Goal: Task Accomplishment & Management: Use online tool/utility

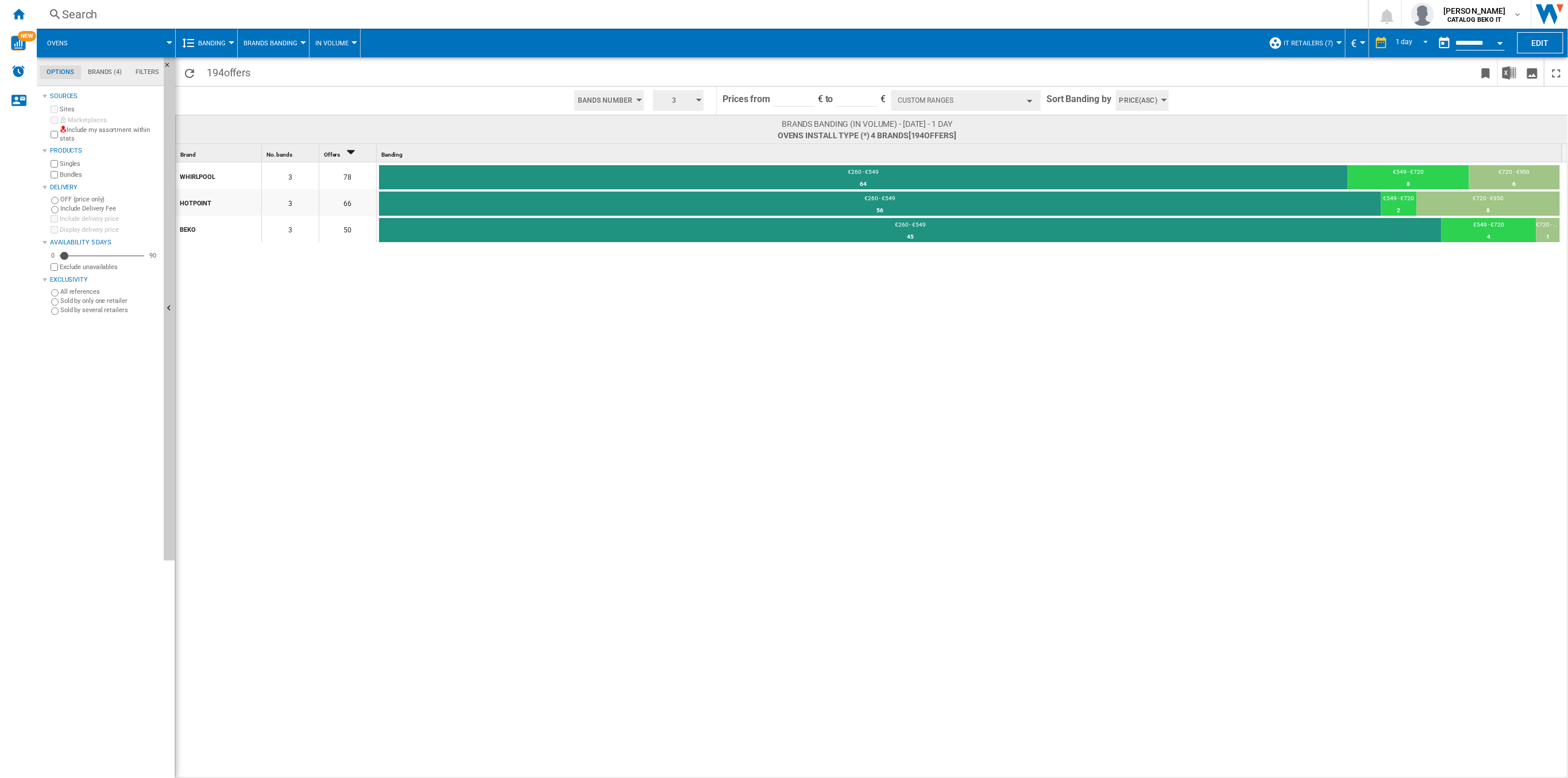
click at [1024, 94] on button "Custom Ranges" at bounding box center [966, 100] width 150 height 20
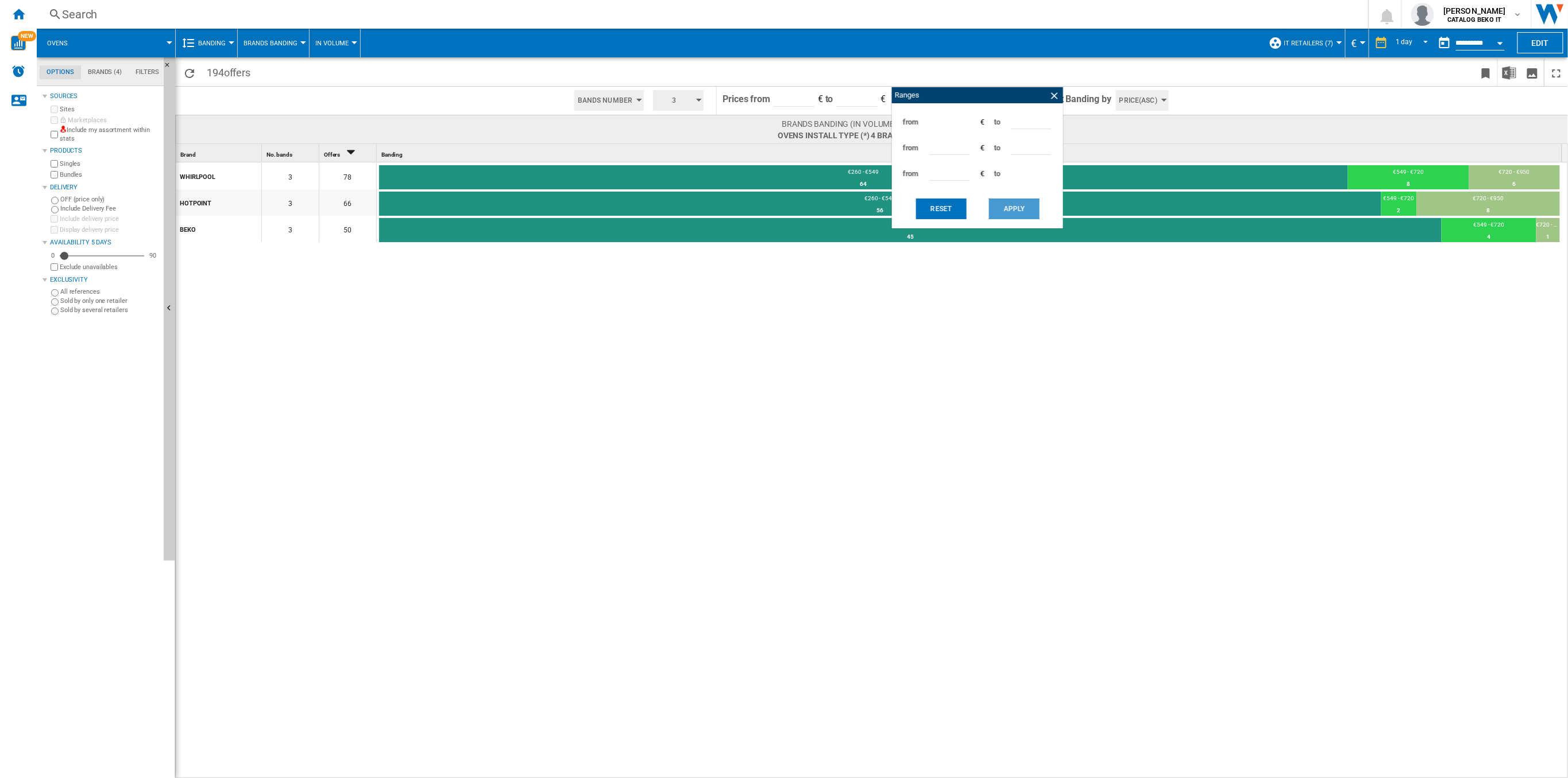
click at [1022, 215] on button "Apply" at bounding box center [1013, 208] width 51 height 20
click at [1053, 100] on ng-md-icon at bounding box center [1054, 95] width 12 height 12
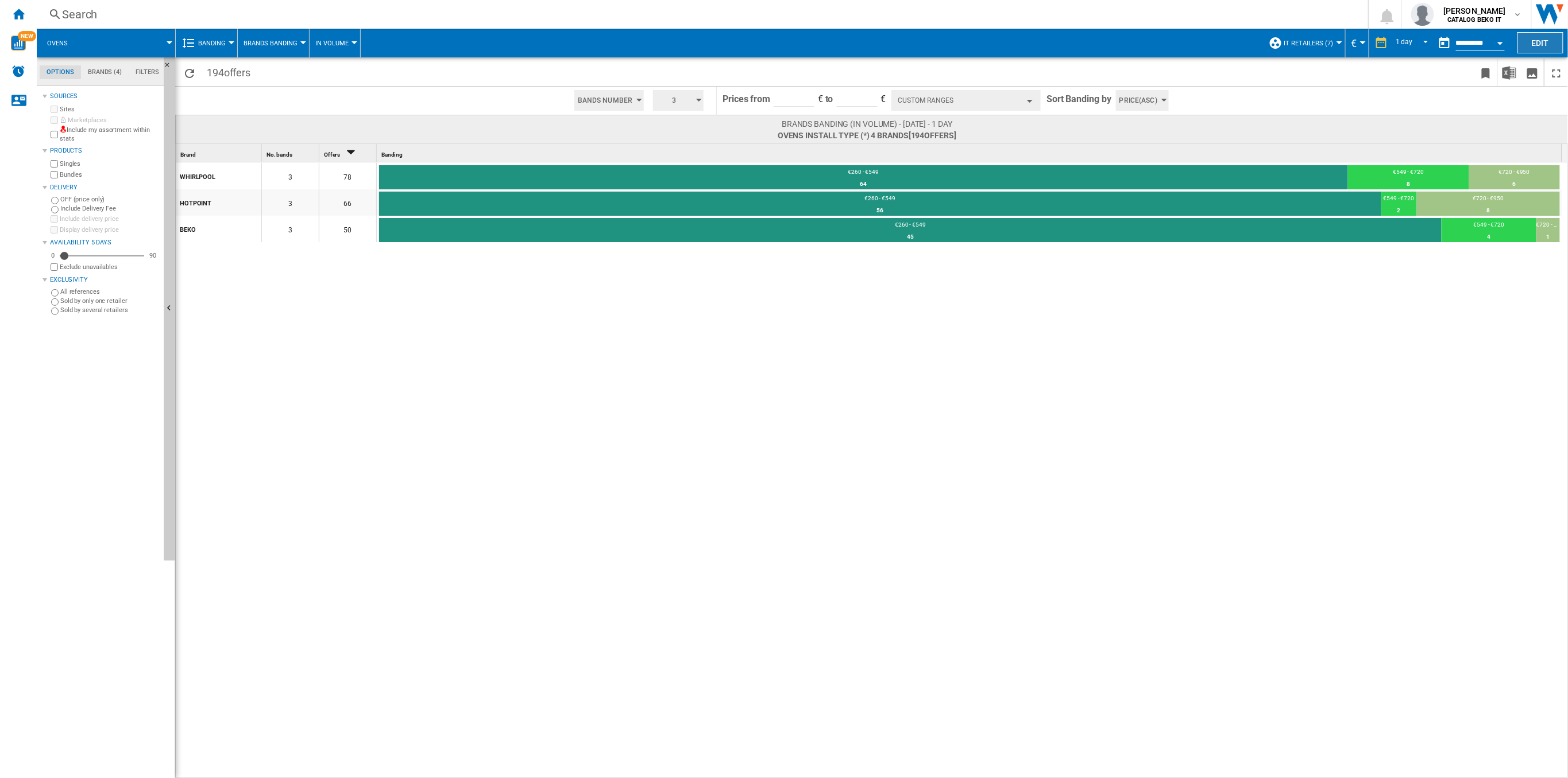
click at [1548, 46] on button "Edit" at bounding box center [1540, 43] width 46 height 21
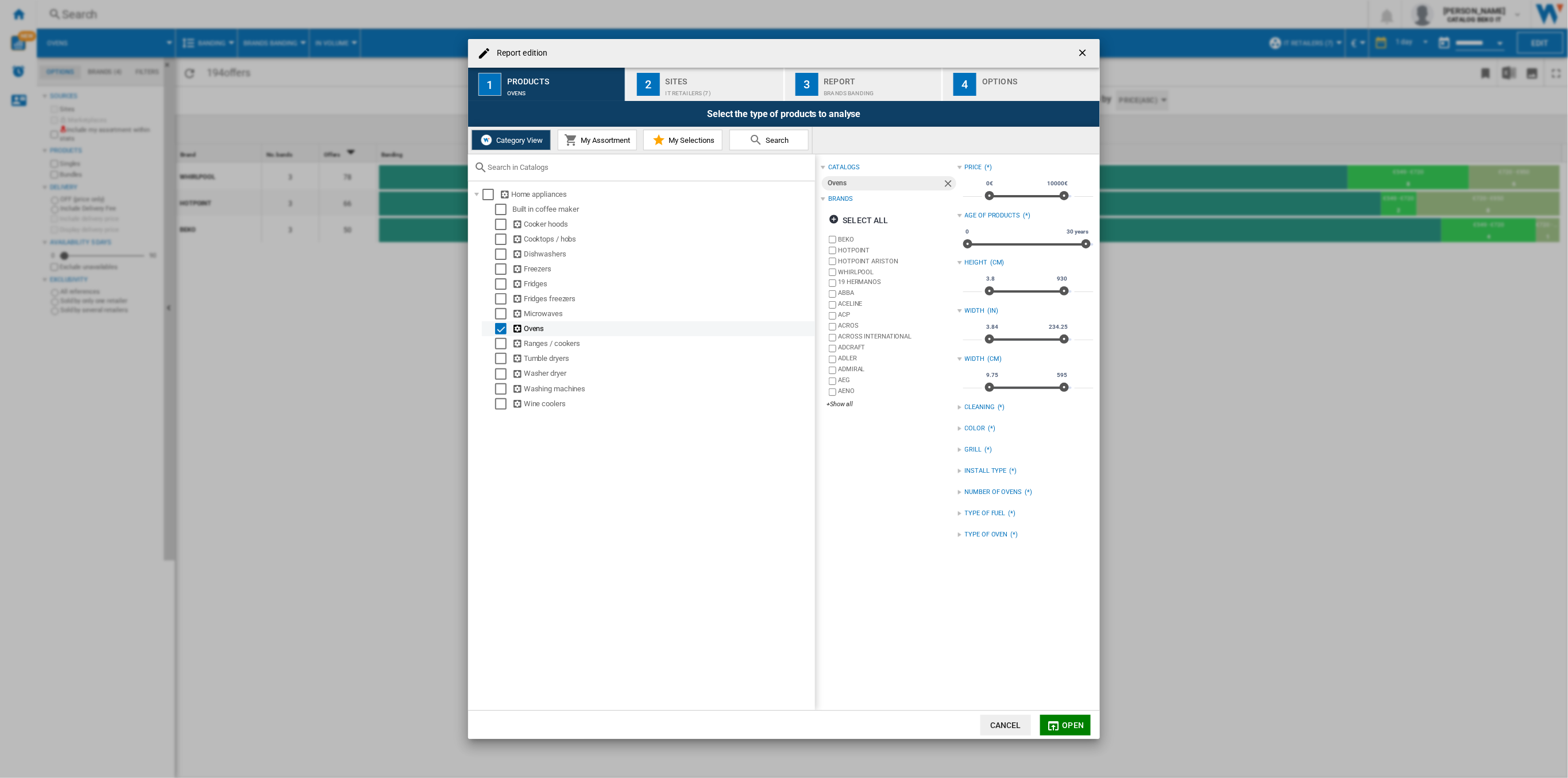
click at [492, 326] on div "Report edition ..." at bounding box center [489, 328] width 12 height 12
click at [498, 329] on div "Select" at bounding box center [500, 328] width 12 height 12
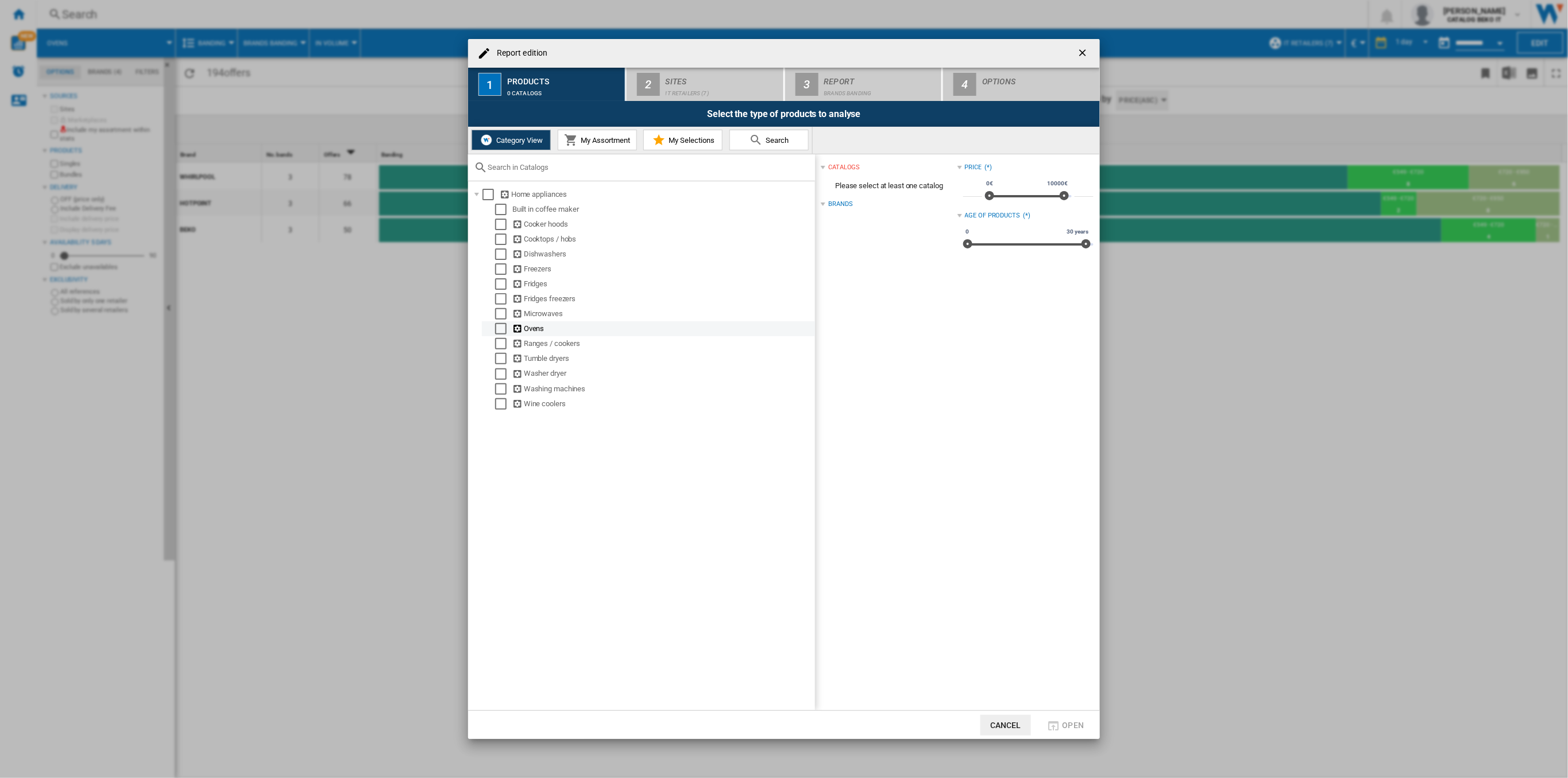
click at [500, 330] on div "Select" at bounding box center [500, 328] width 12 height 12
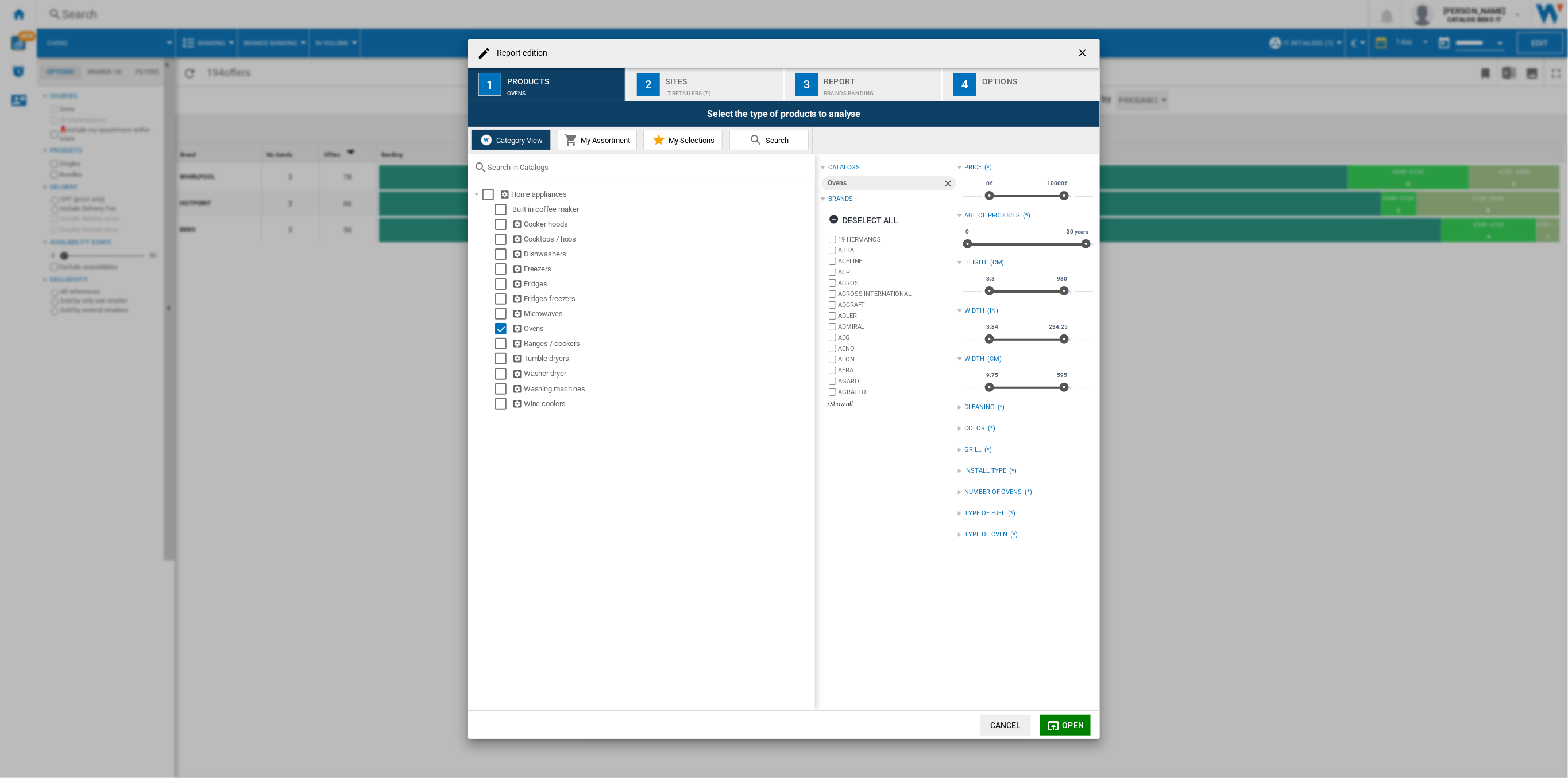
click at [957, 478] on div "INSTALL TYPE (*)" at bounding box center [1025, 471] width 136 height 15
click at [1060, 727] on md-icon "Report edition ..." at bounding box center [1053, 725] width 13 height 13
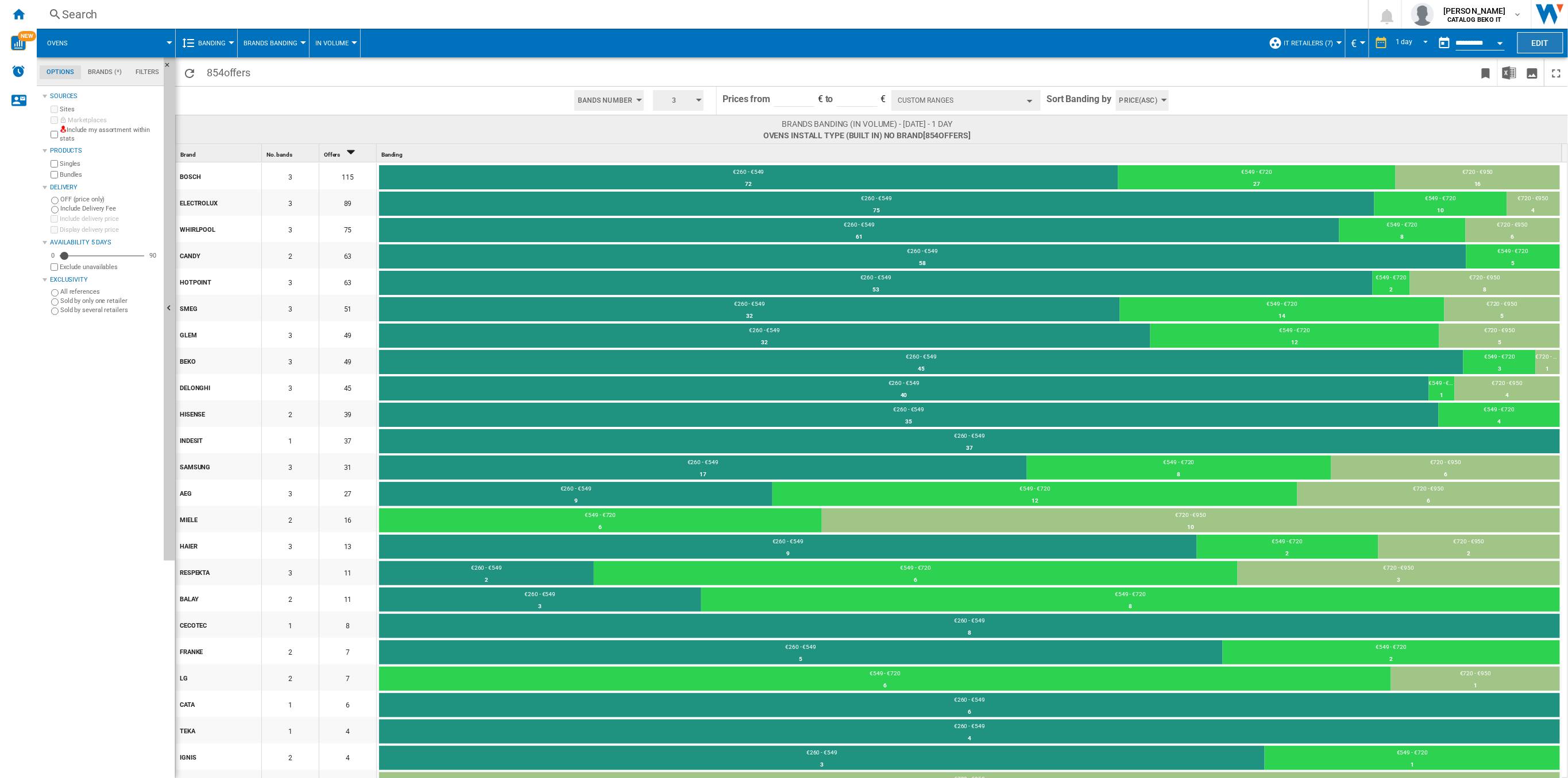
click at [1542, 36] on button "Edit" at bounding box center [1540, 43] width 46 height 21
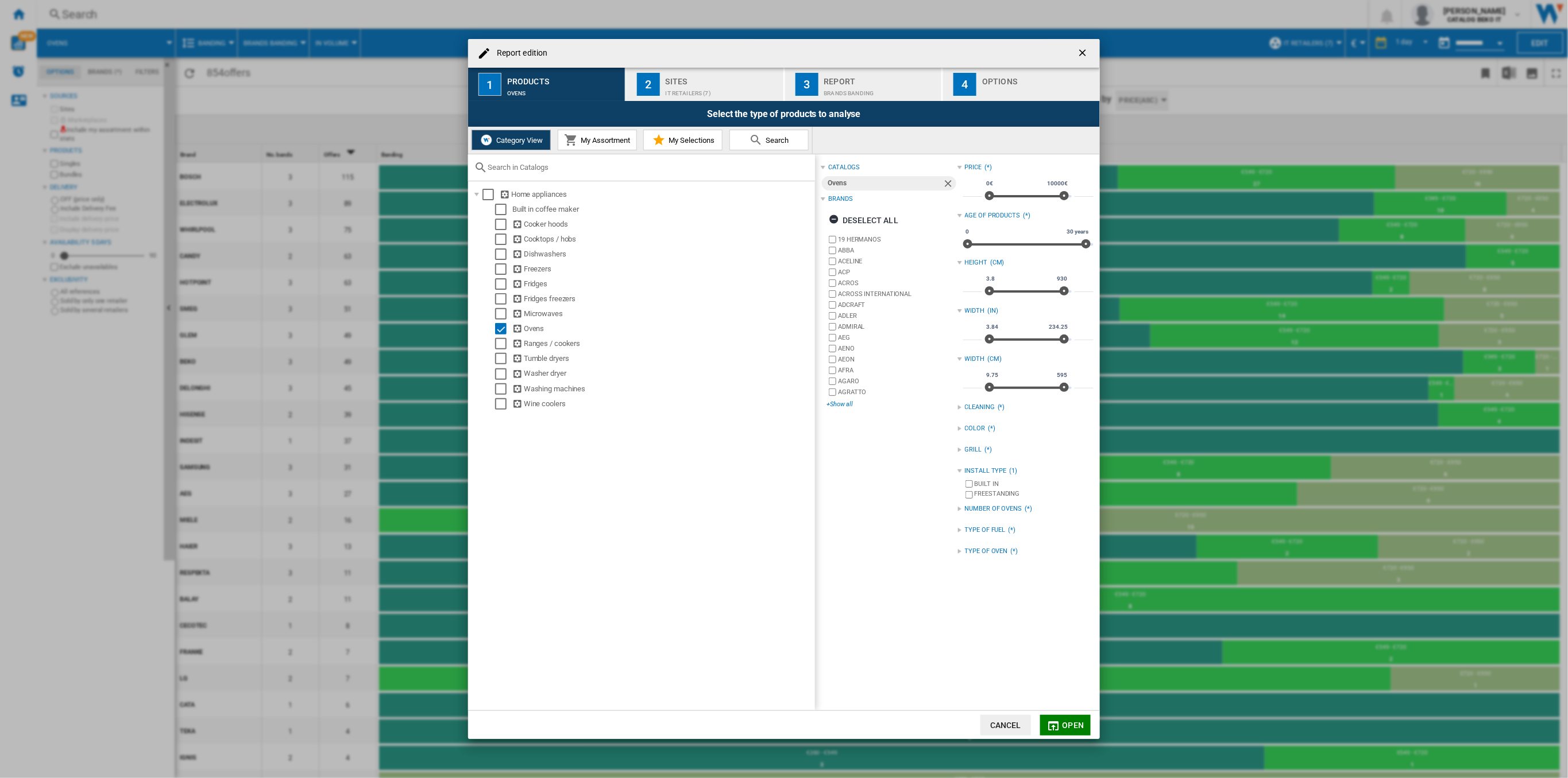
click at [844, 405] on div "+Show all" at bounding box center [891, 404] width 130 height 9
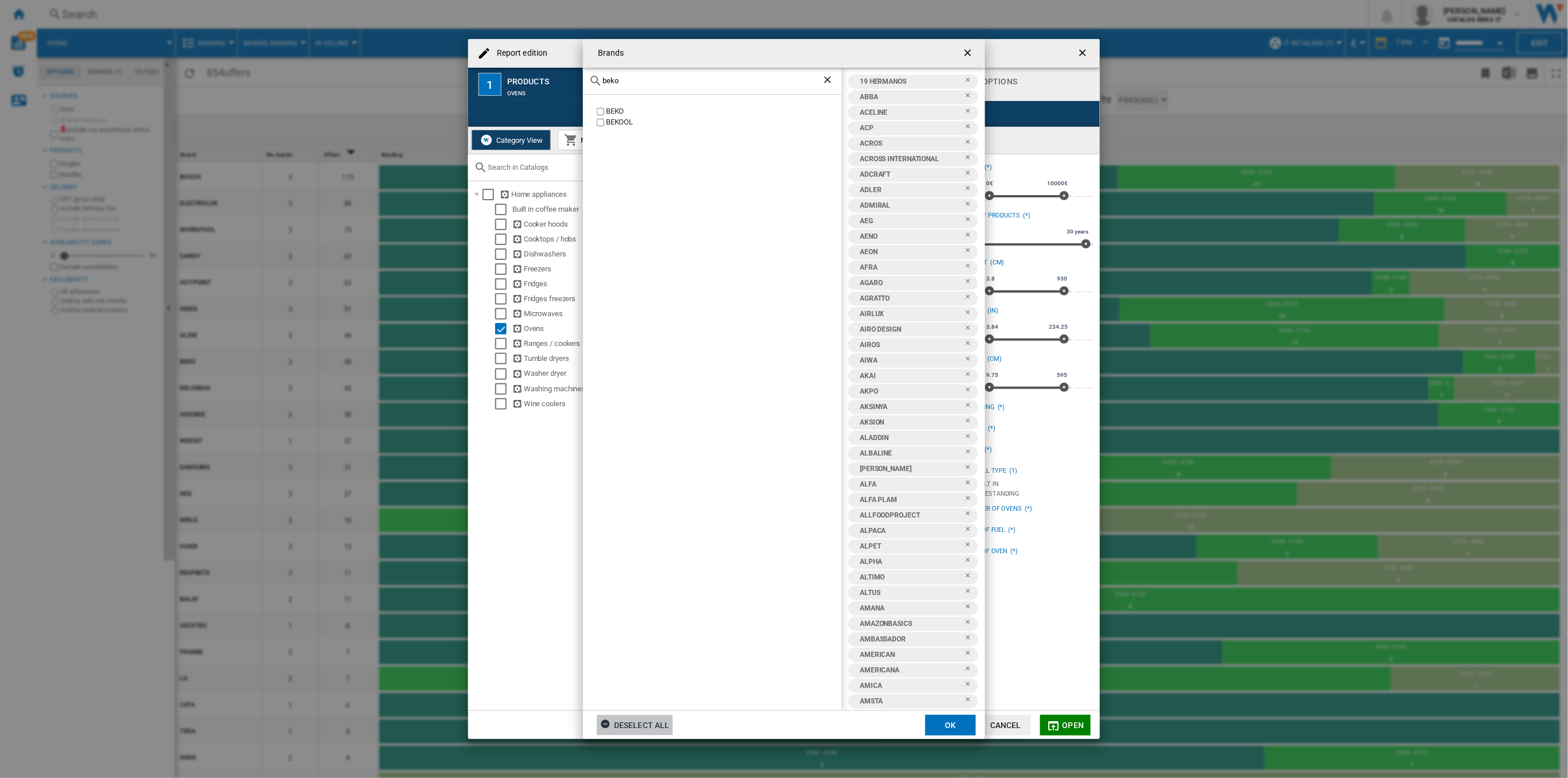
click at [649, 730] on div "Deselect all" at bounding box center [635, 725] width 69 height 20
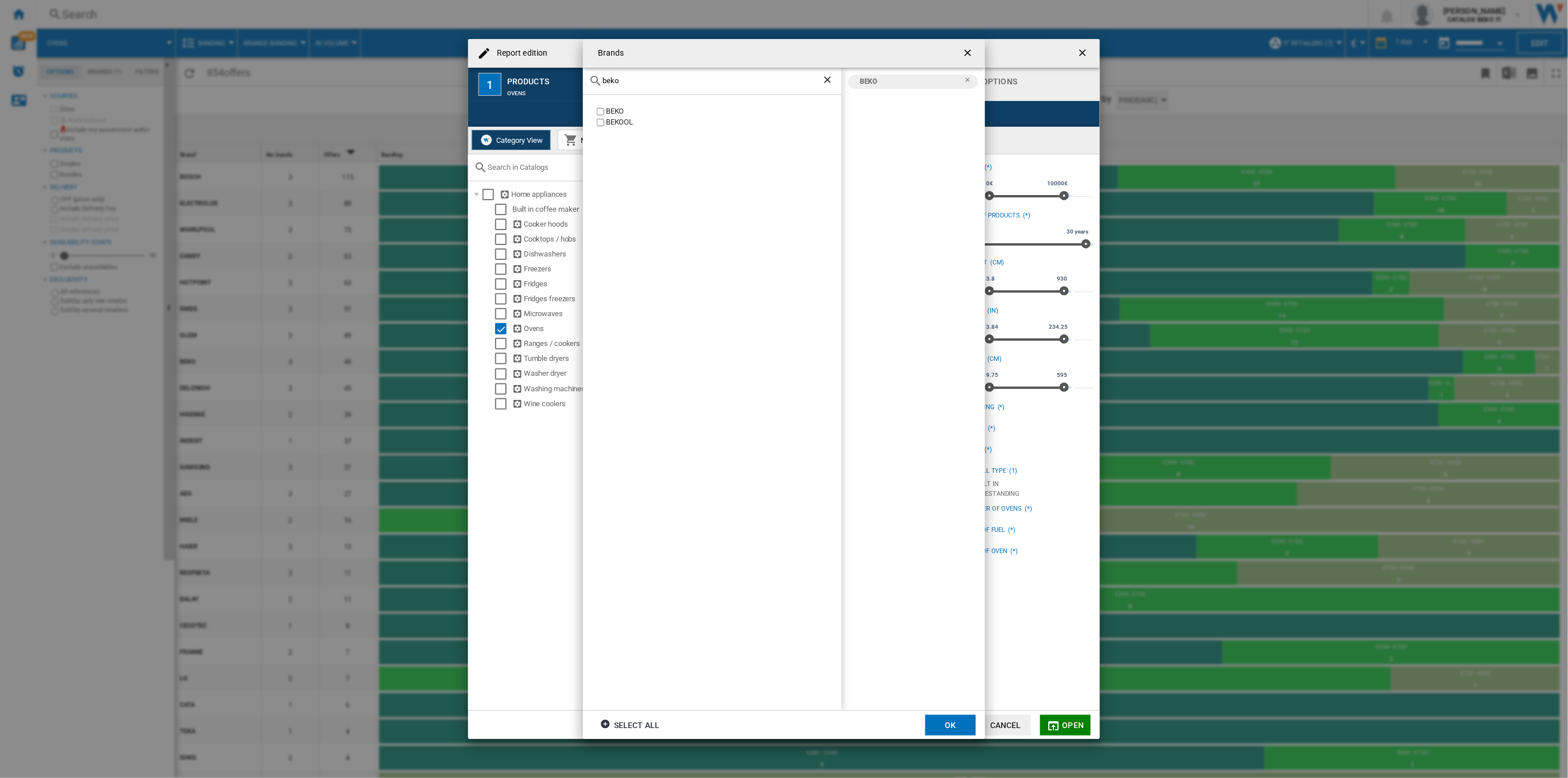
drag, startPoint x: 622, startPoint y: 84, endPoint x: 589, endPoint y: 85, distance: 33.0
click at [589, 85] on div "beko" at bounding box center [712, 81] width 258 height 27
click at [617, 111] on div "WHIRLPOOL" at bounding box center [723, 111] width 235 height 11
drag, startPoint x: 627, startPoint y: 83, endPoint x: 590, endPoint y: 81, distance: 37.1
click at [590, 81] on div "whi" at bounding box center [712, 81] width 258 height 27
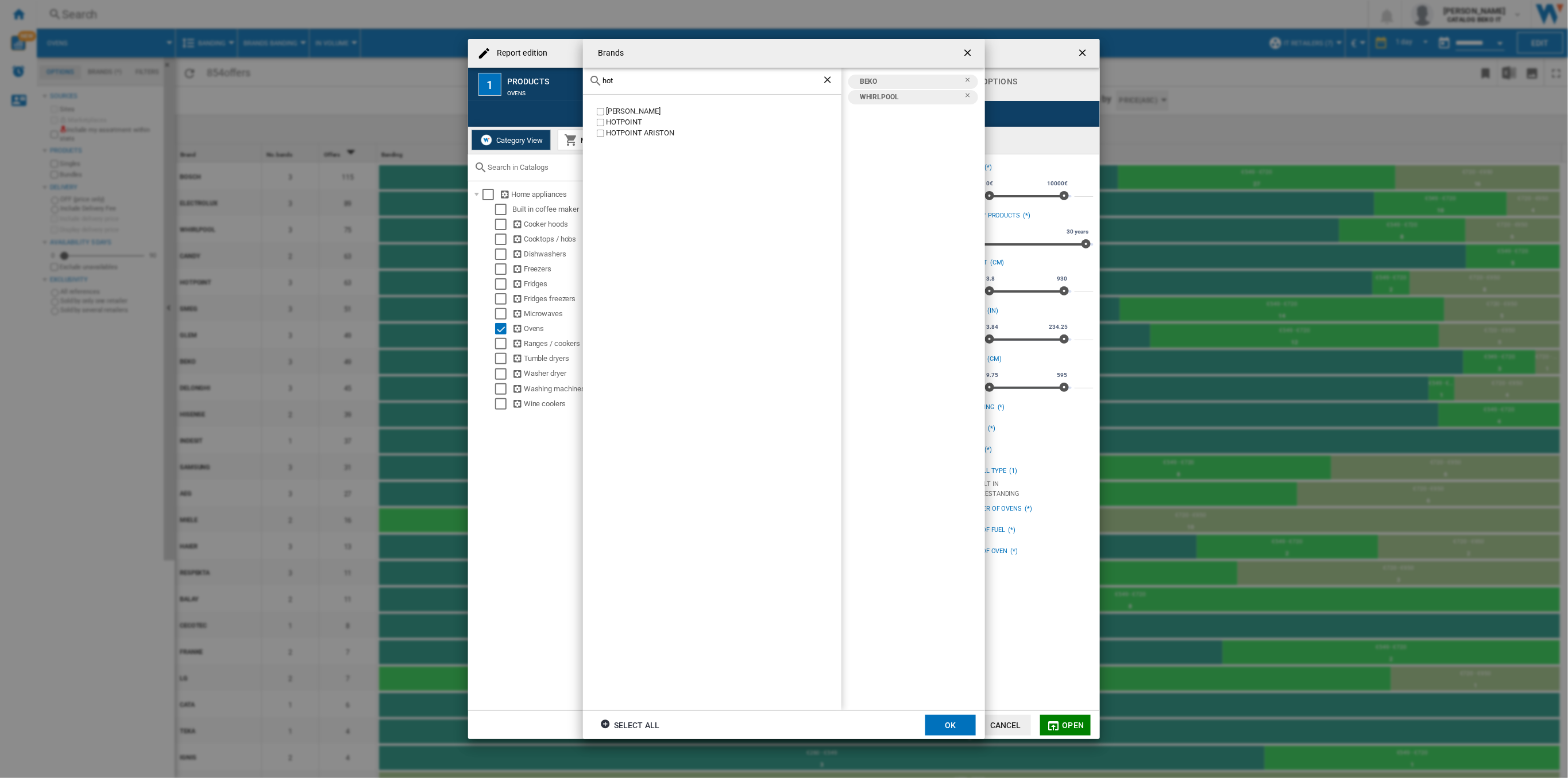
type input "hot"
click at [627, 121] on div "HOTPOINT" at bounding box center [723, 123] width 235 height 11
click at [622, 140] on div "[PERSON_NAME] [GEOGRAPHIC_DATA] [GEOGRAPHIC_DATA]" at bounding box center [712, 402] width 258 height 616
click at [622, 138] on div "HOTPOINT ARISTON" at bounding box center [723, 134] width 235 height 11
click at [951, 726] on button "OK" at bounding box center [950, 725] width 51 height 20
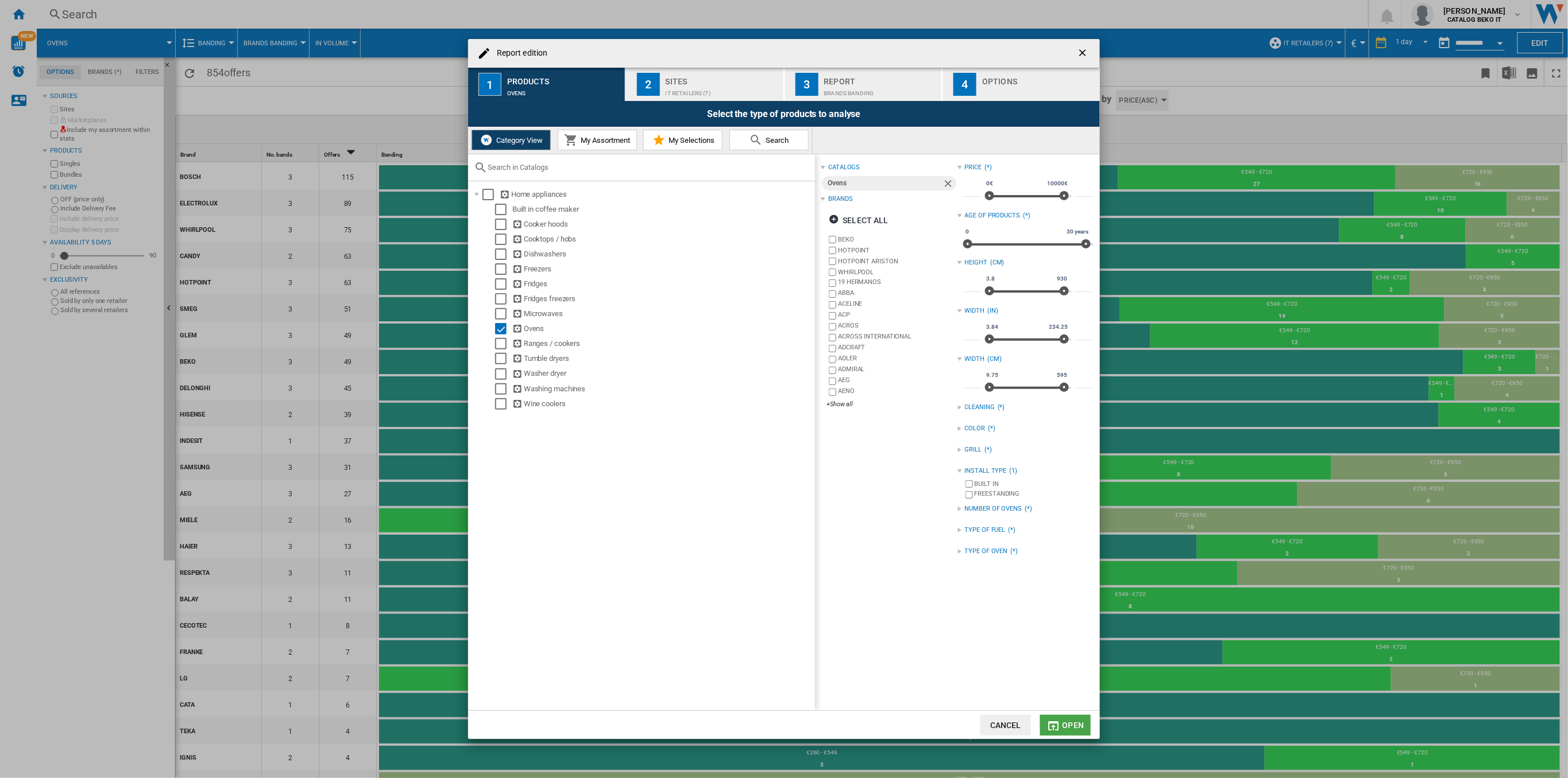
click at [1060, 720] on md-icon "Report edition ..." at bounding box center [1053, 725] width 13 height 13
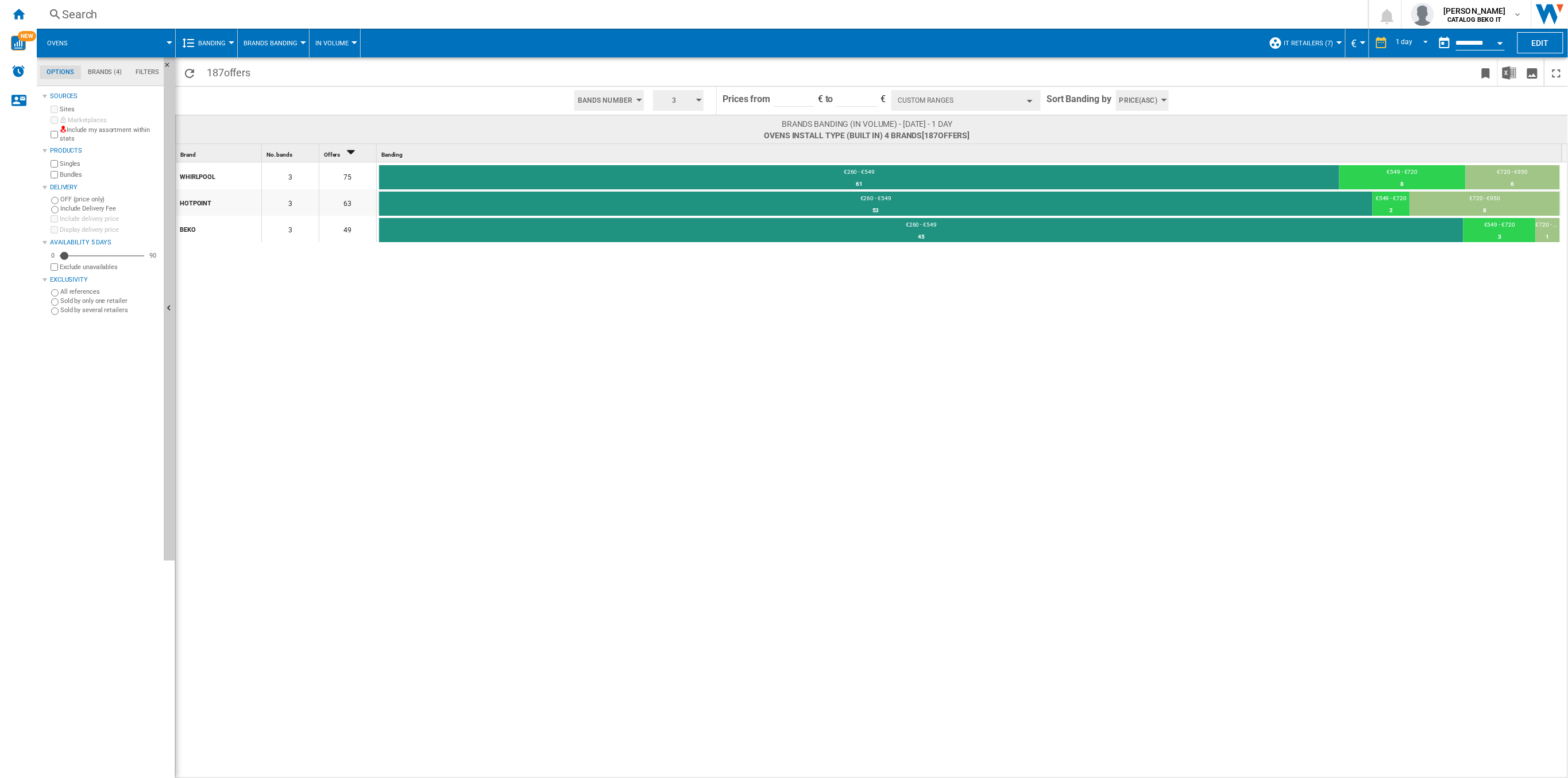
click at [981, 106] on button "Custom Ranges" at bounding box center [966, 100] width 150 height 20
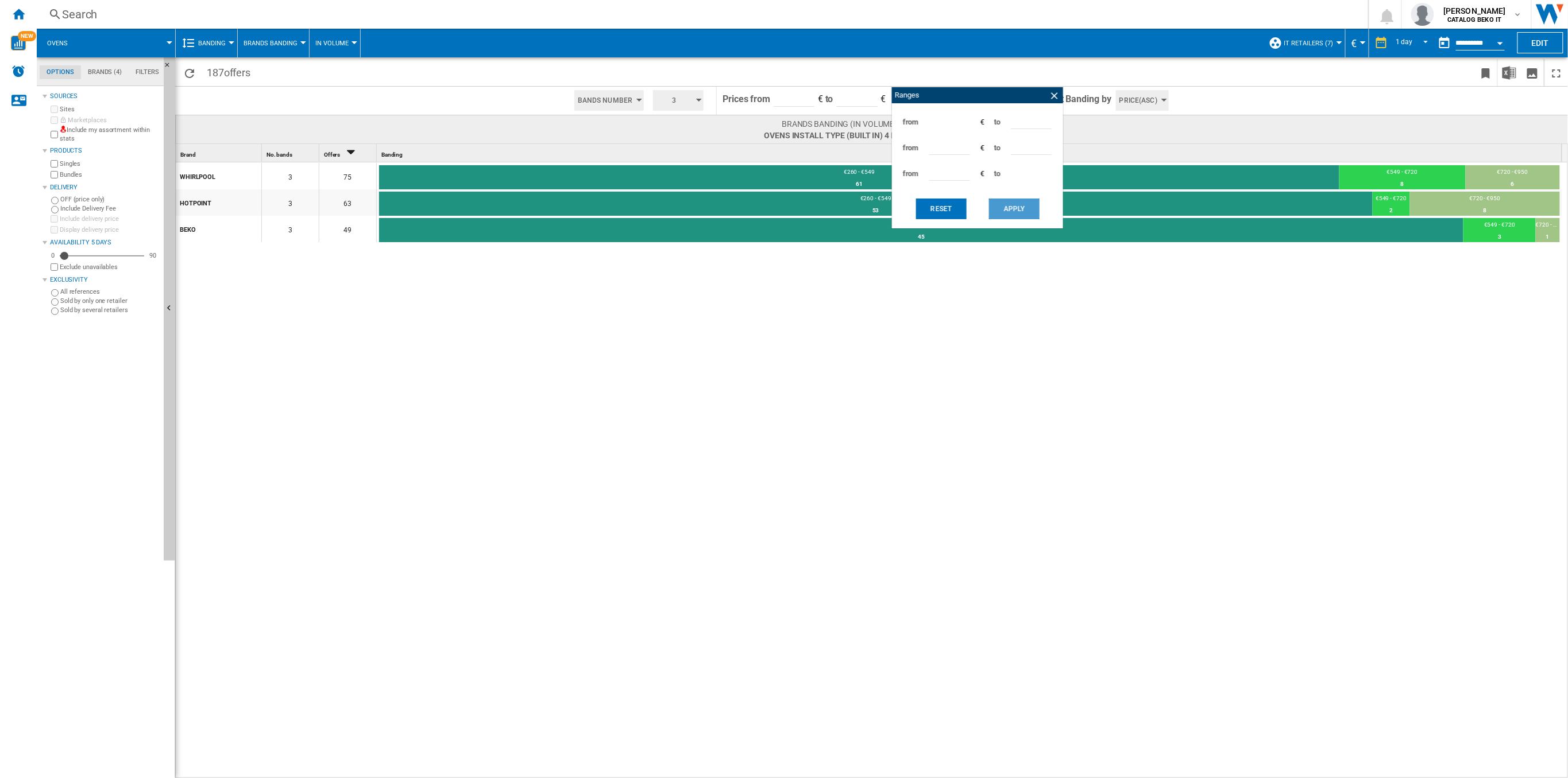
click at [1005, 211] on button "Apply" at bounding box center [1013, 208] width 51 height 20
click at [1007, 211] on button "Apply" at bounding box center [1013, 208] width 51 height 20
click at [1008, 210] on button "Apply" at bounding box center [1013, 208] width 51 height 20
click at [1018, 209] on button "Apply" at bounding box center [1013, 208] width 51 height 20
click at [1018, 205] on button "Apply" at bounding box center [1013, 208] width 51 height 20
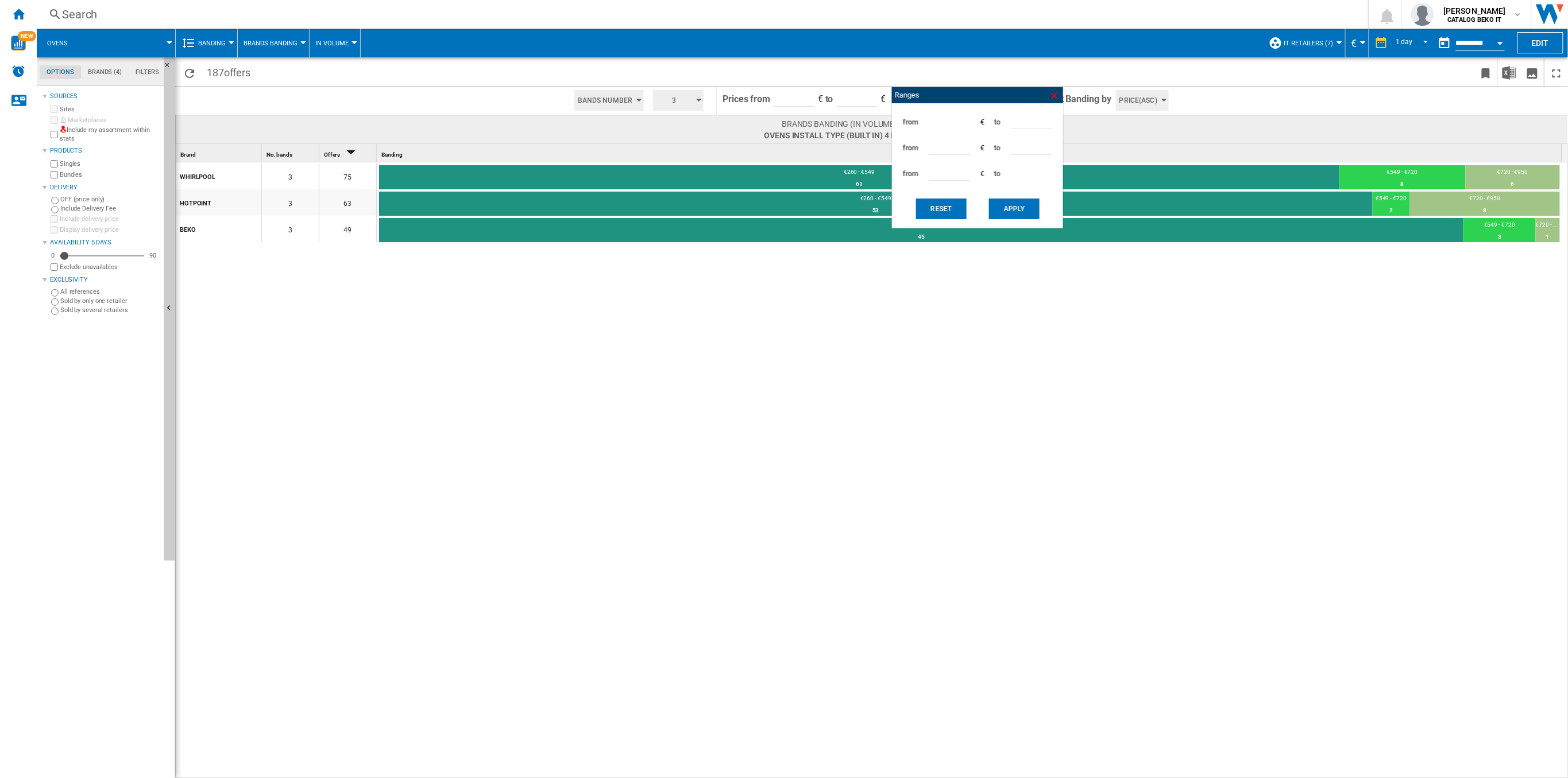
click at [1057, 96] on ng-md-icon at bounding box center [1054, 95] width 12 height 12
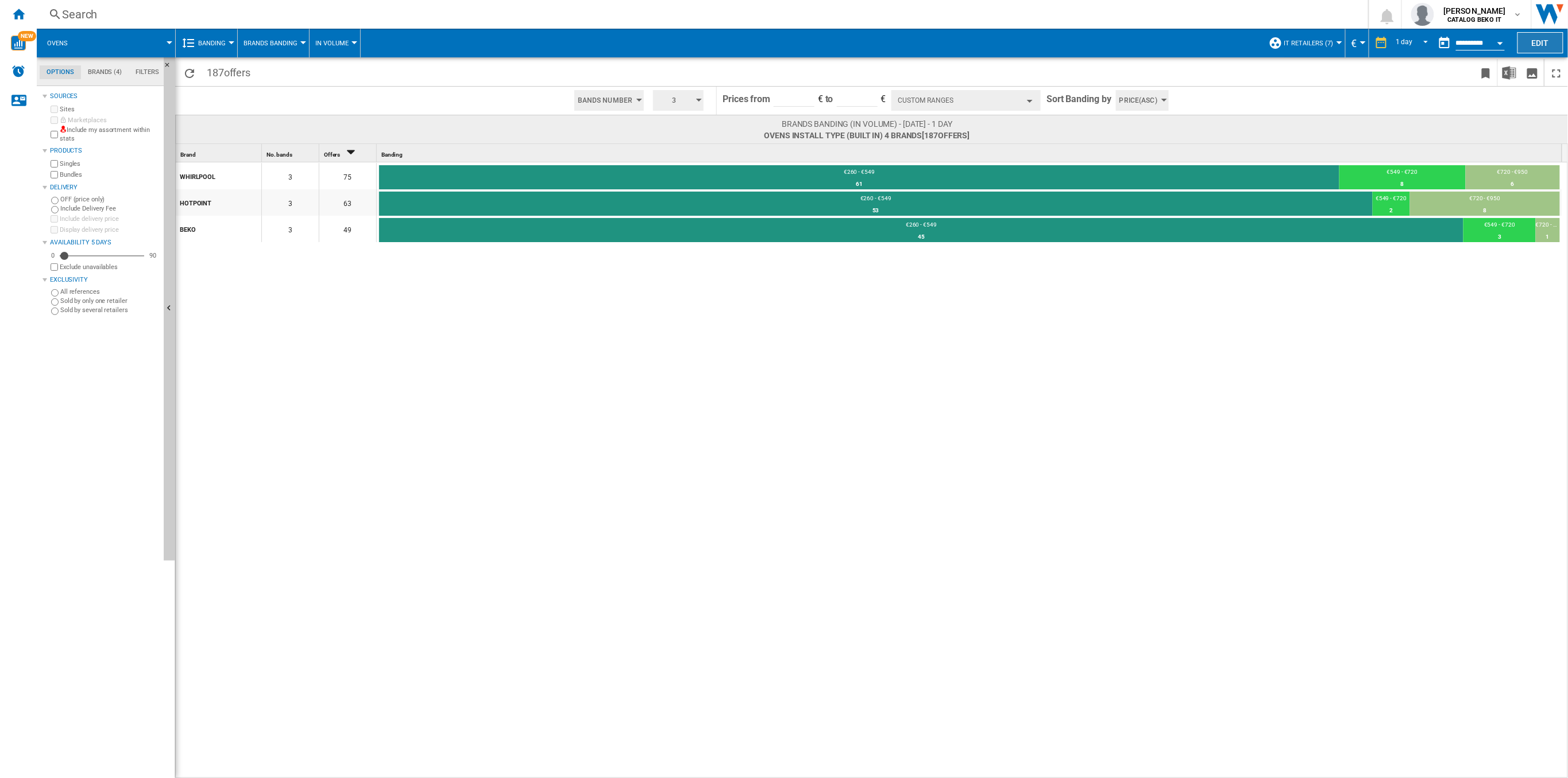
click at [1545, 45] on button "Edit" at bounding box center [1540, 43] width 46 height 21
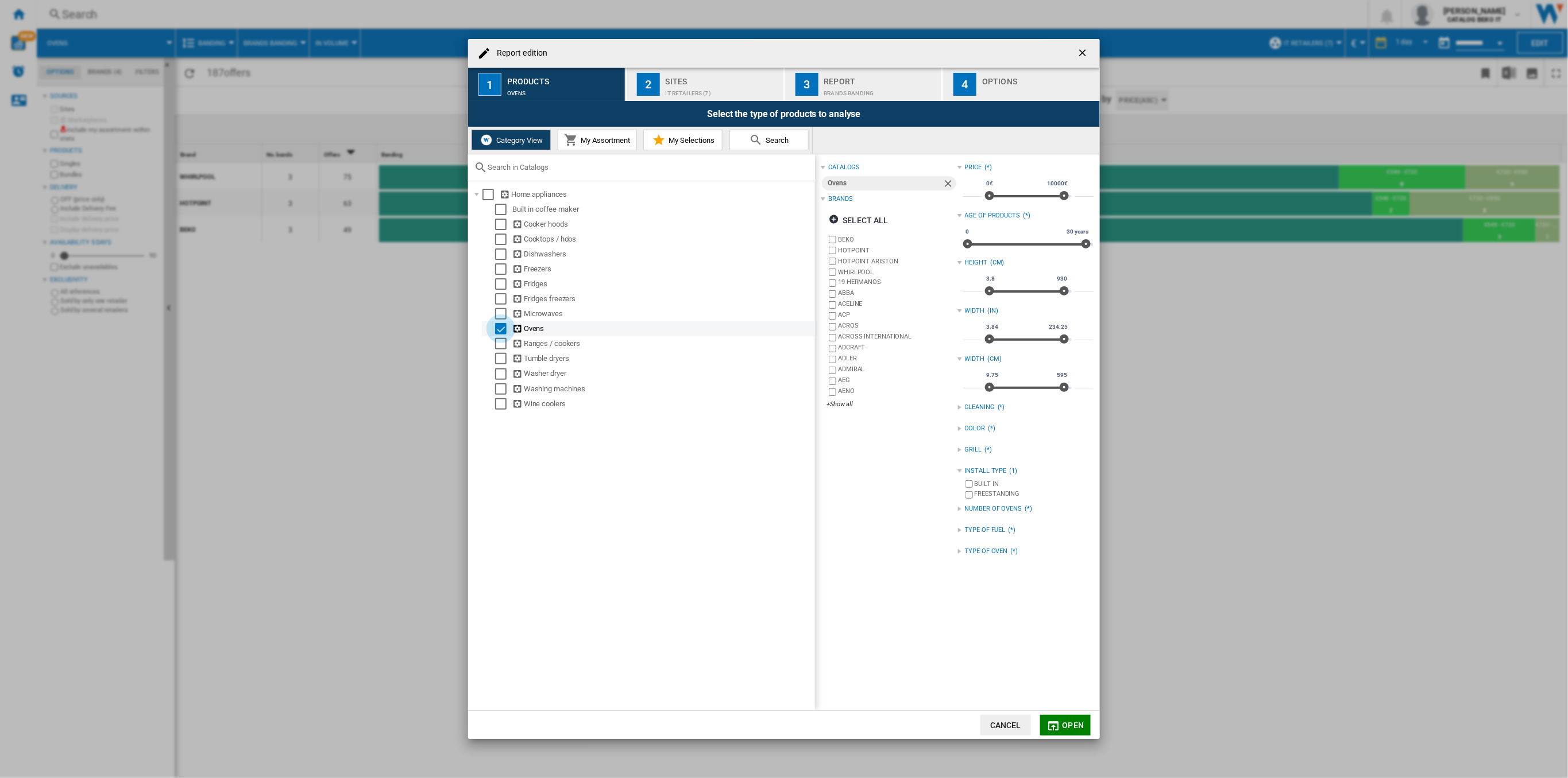
click at [504, 331] on div "Select" at bounding box center [500, 328] width 12 height 12
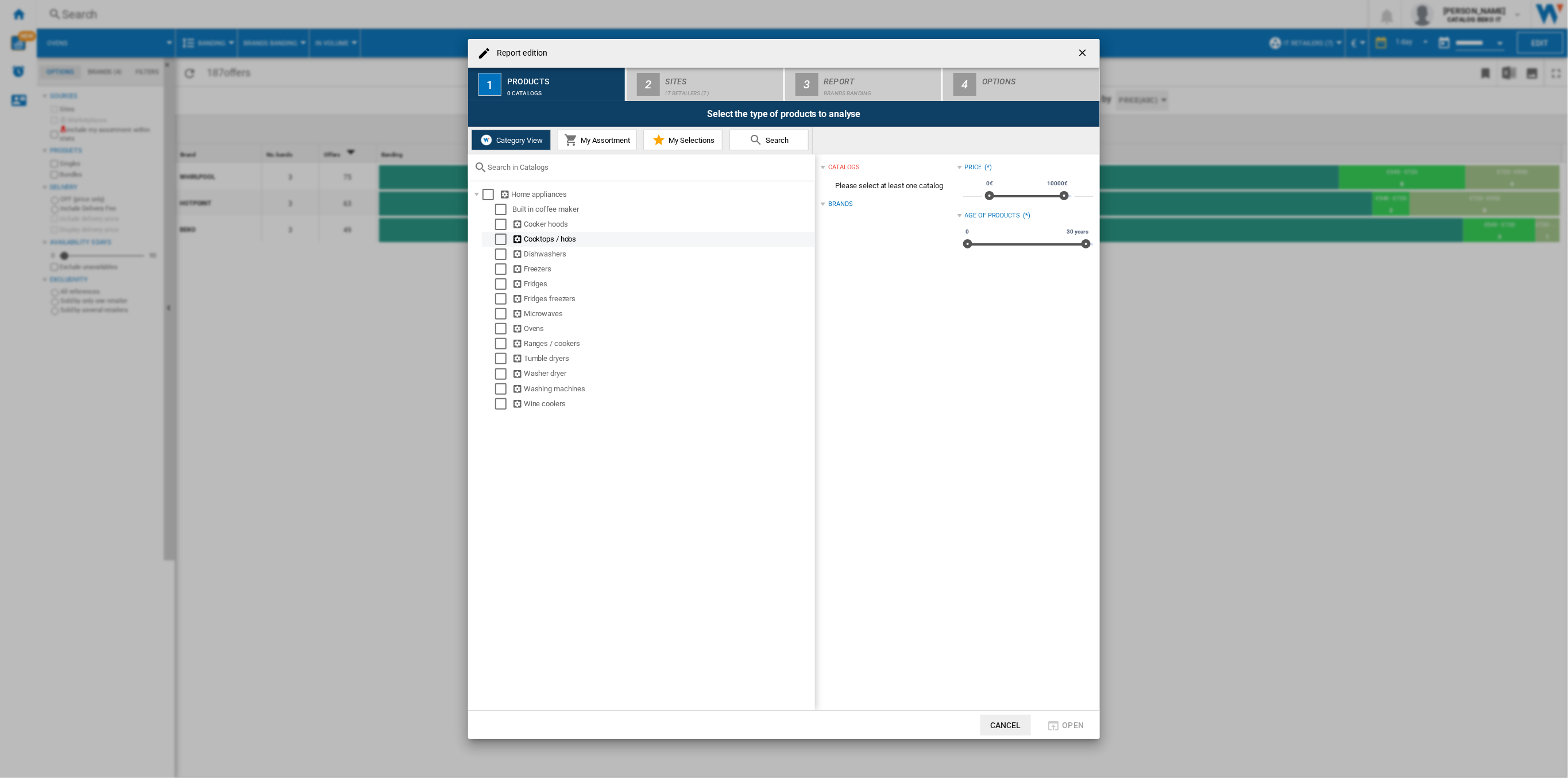
click at [528, 241] on div "Cooktops / hobs" at bounding box center [662, 239] width 301 height 12
click at [502, 238] on div "Select" at bounding box center [500, 239] width 12 height 12
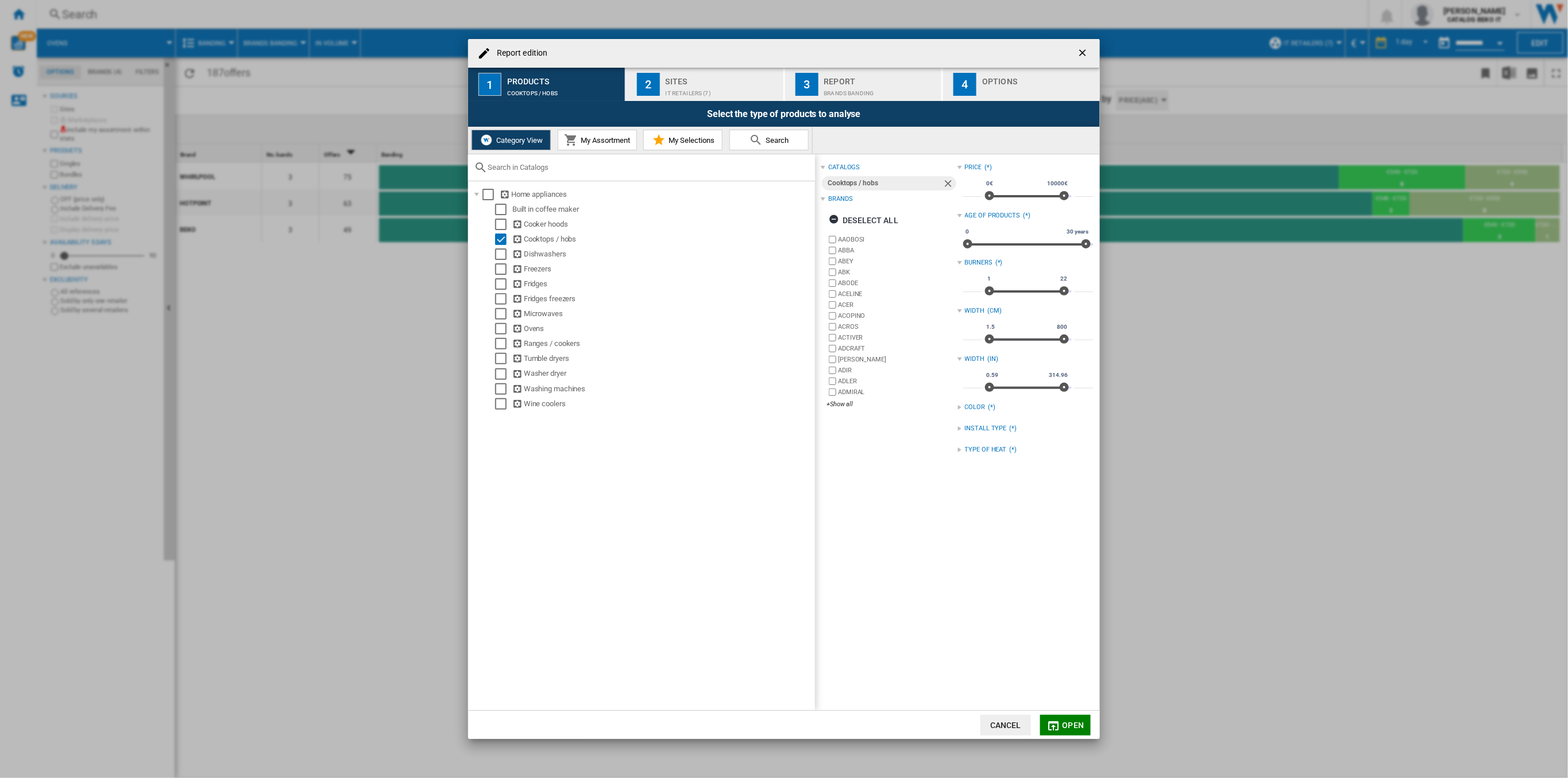
click at [958, 429] on div "Report edition ..." at bounding box center [959, 428] width 4 height 4
click at [963, 445] on label "BUILT IN" at bounding box center [1028, 442] width 130 height 11
click at [837, 405] on div "+Show all" at bounding box center [891, 404] width 130 height 9
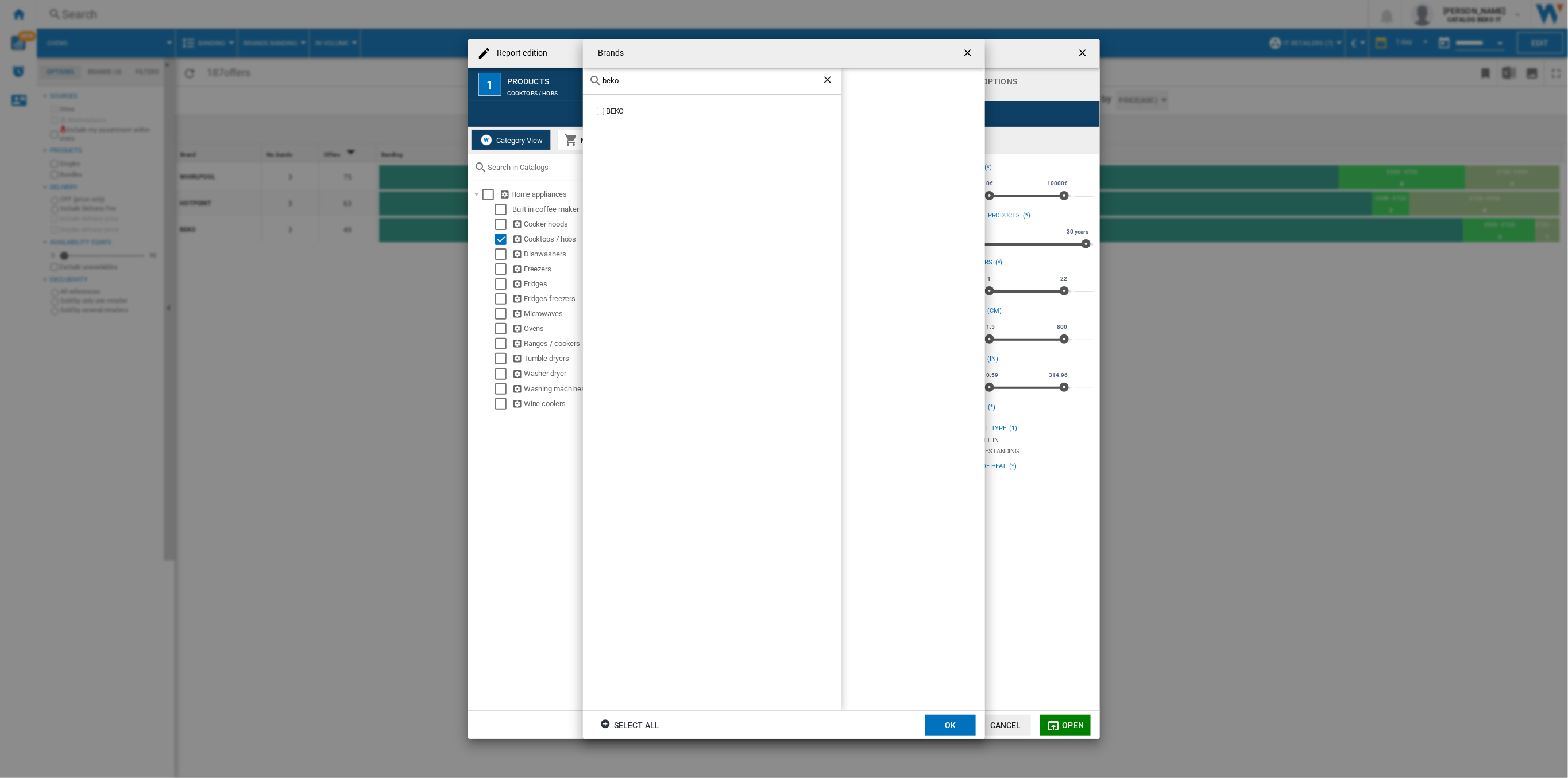
type input "beko"
click at [610, 109] on div "BEKO" at bounding box center [723, 111] width 235 height 11
drag, startPoint x: 929, startPoint y: 724, endPoint x: 840, endPoint y: 520, distance: 222.6
click at [930, 724] on button "OK" at bounding box center [950, 725] width 51 height 20
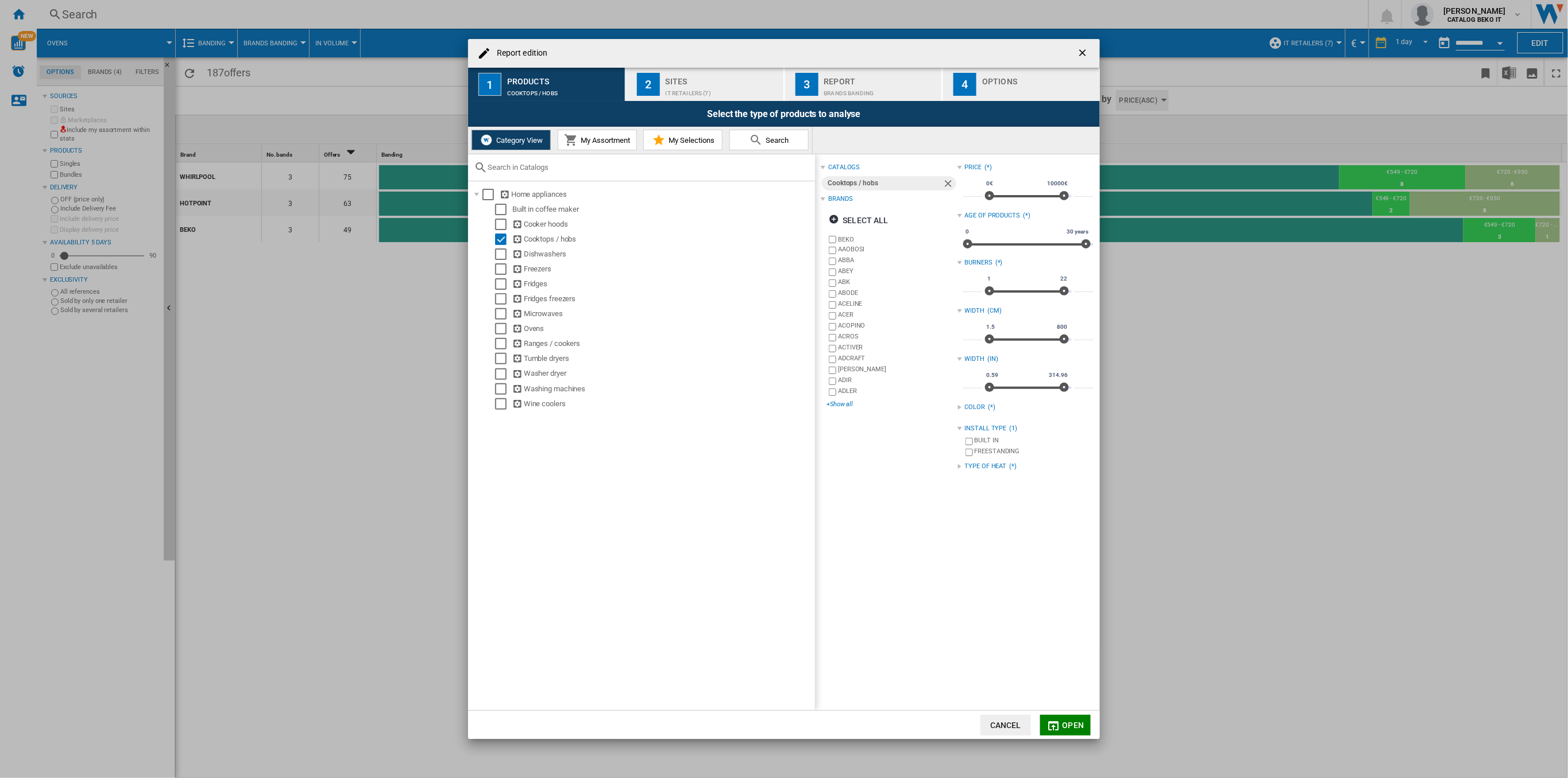
click at [841, 404] on div "+Show all" at bounding box center [891, 404] width 130 height 9
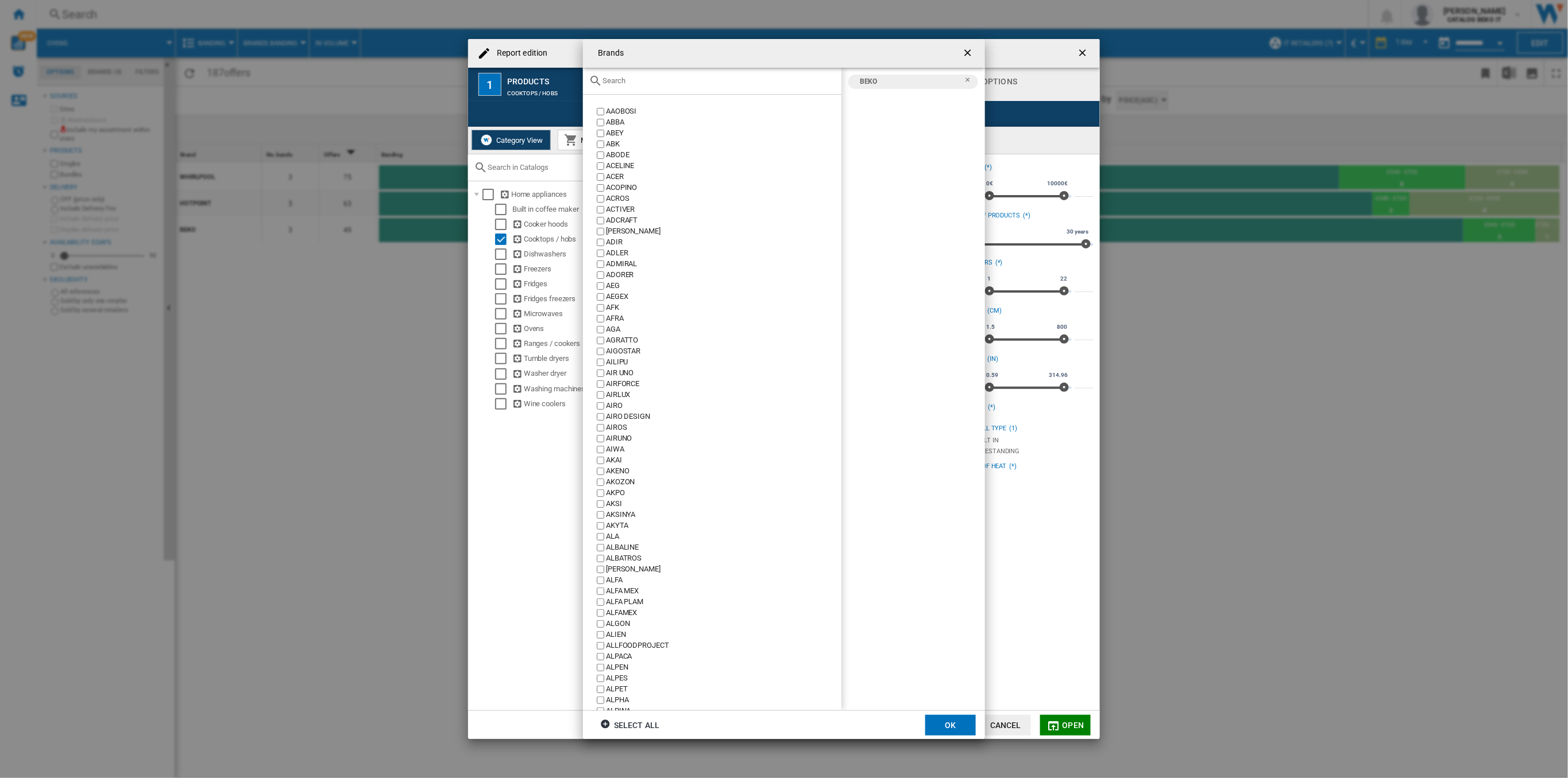
click at [637, 75] on div "Brands AAOBOSI ..." at bounding box center [712, 81] width 258 height 27
click at [637, 82] on input "Brands AAOBOSI ..." at bounding box center [719, 81] width 233 height 9
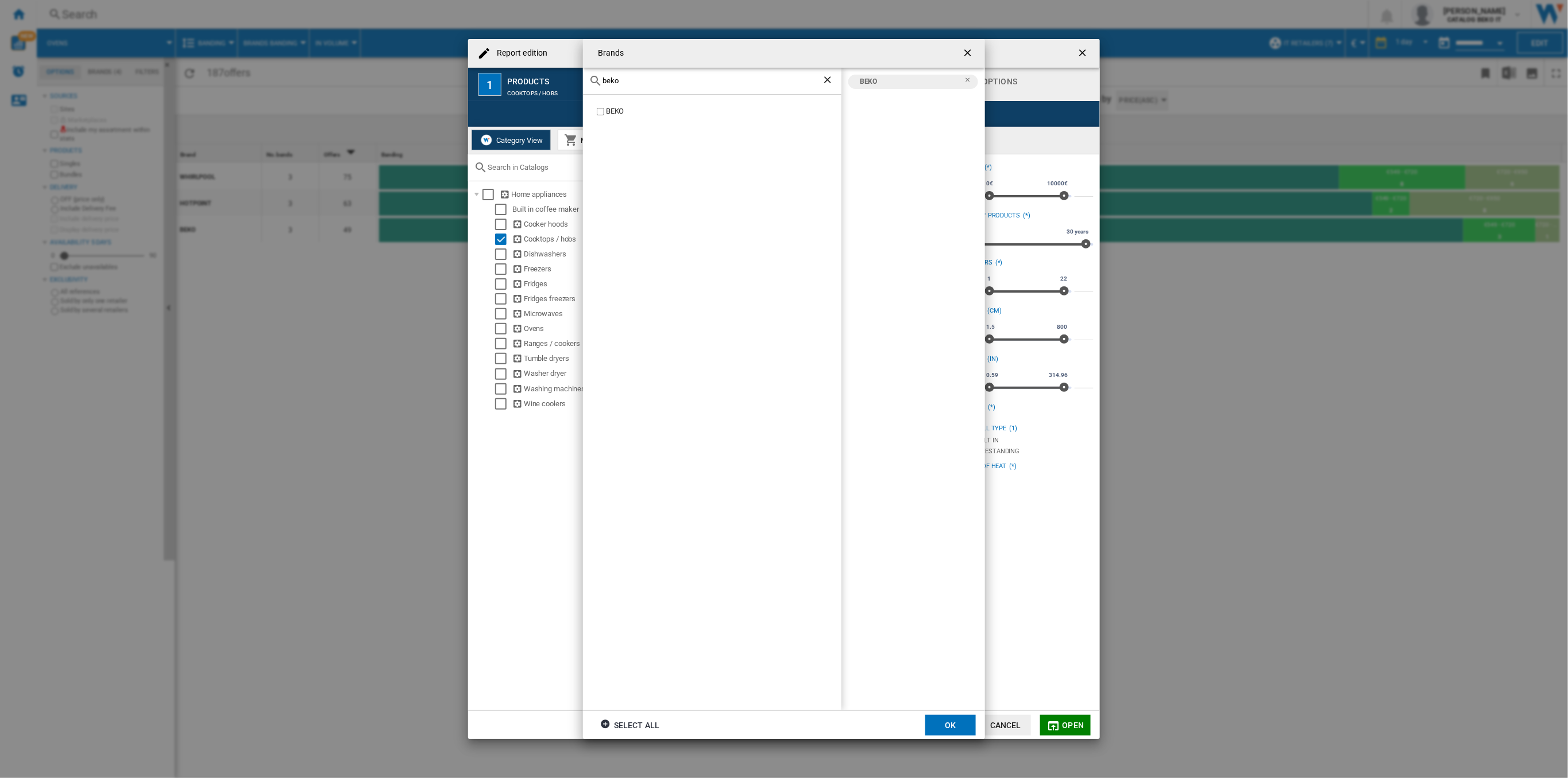
drag, startPoint x: 637, startPoint y: 84, endPoint x: 602, endPoint y: 78, distance: 35.5
click at [602, 78] on input "beko" at bounding box center [711, 81] width 219 height 9
click at [608, 114] on div "WHIRLPOOL" at bounding box center [723, 111] width 235 height 11
drag, startPoint x: 622, startPoint y: 77, endPoint x: 548, endPoint y: 98, distance: 76.9
click at [548, 98] on div "Brands whirl WHIRLPOOL BEKO WHIRLPOOL Select all OK" at bounding box center [784, 389] width 1568 height 778
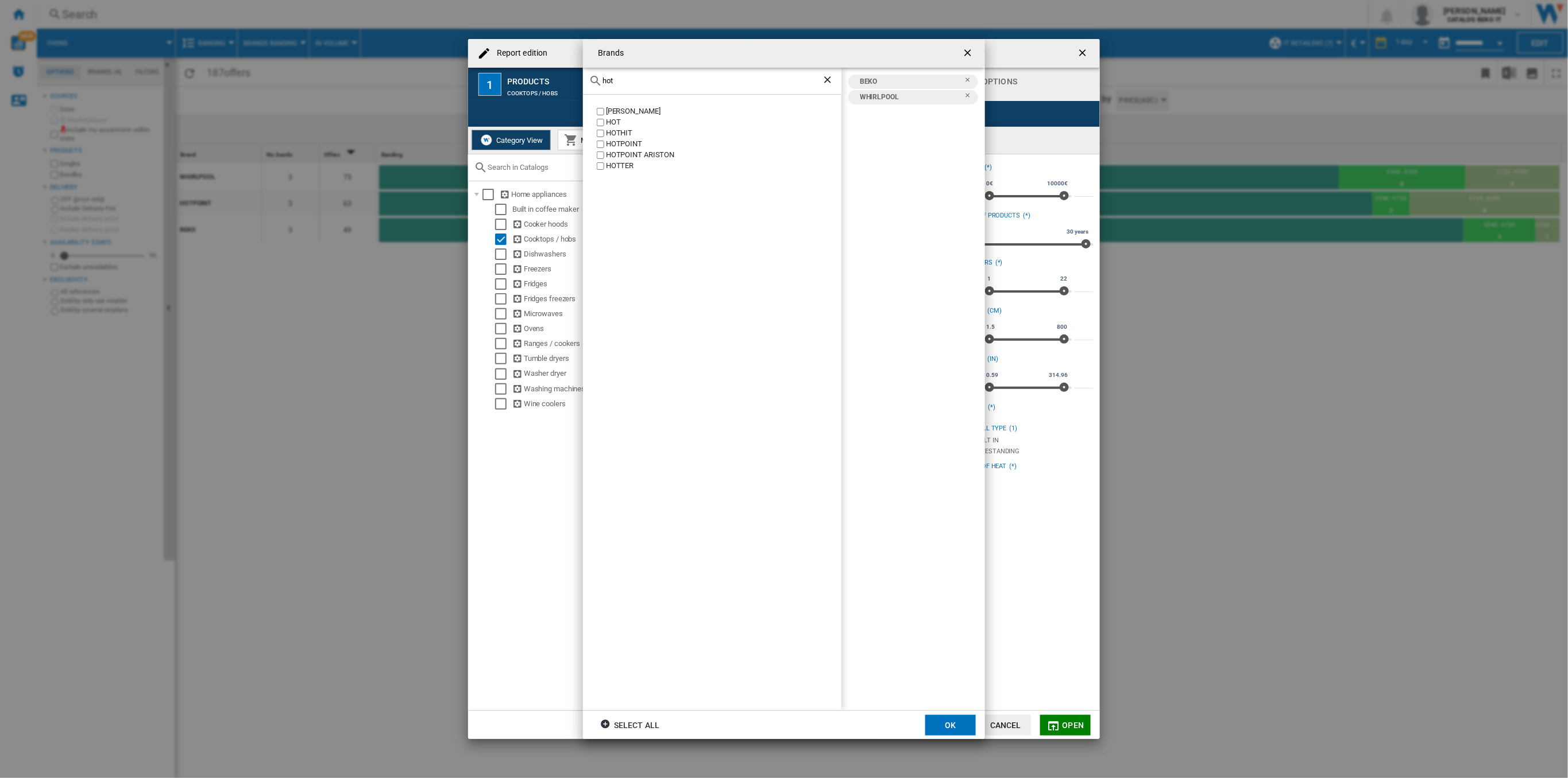
type input "hot"
click at [630, 139] on div "HOTPOINT" at bounding box center [723, 144] width 235 height 11
click at [635, 151] on div "HOTPOINT ARISTON" at bounding box center [723, 155] width 235 height 11
drag, startPoint x: 947, startPoint y: 731, endPoint x: 941, endPoint y: 713, distance: 19.0
click at [948, 731] on button "OK" at bounding box center [950, 725] width 51 height 20
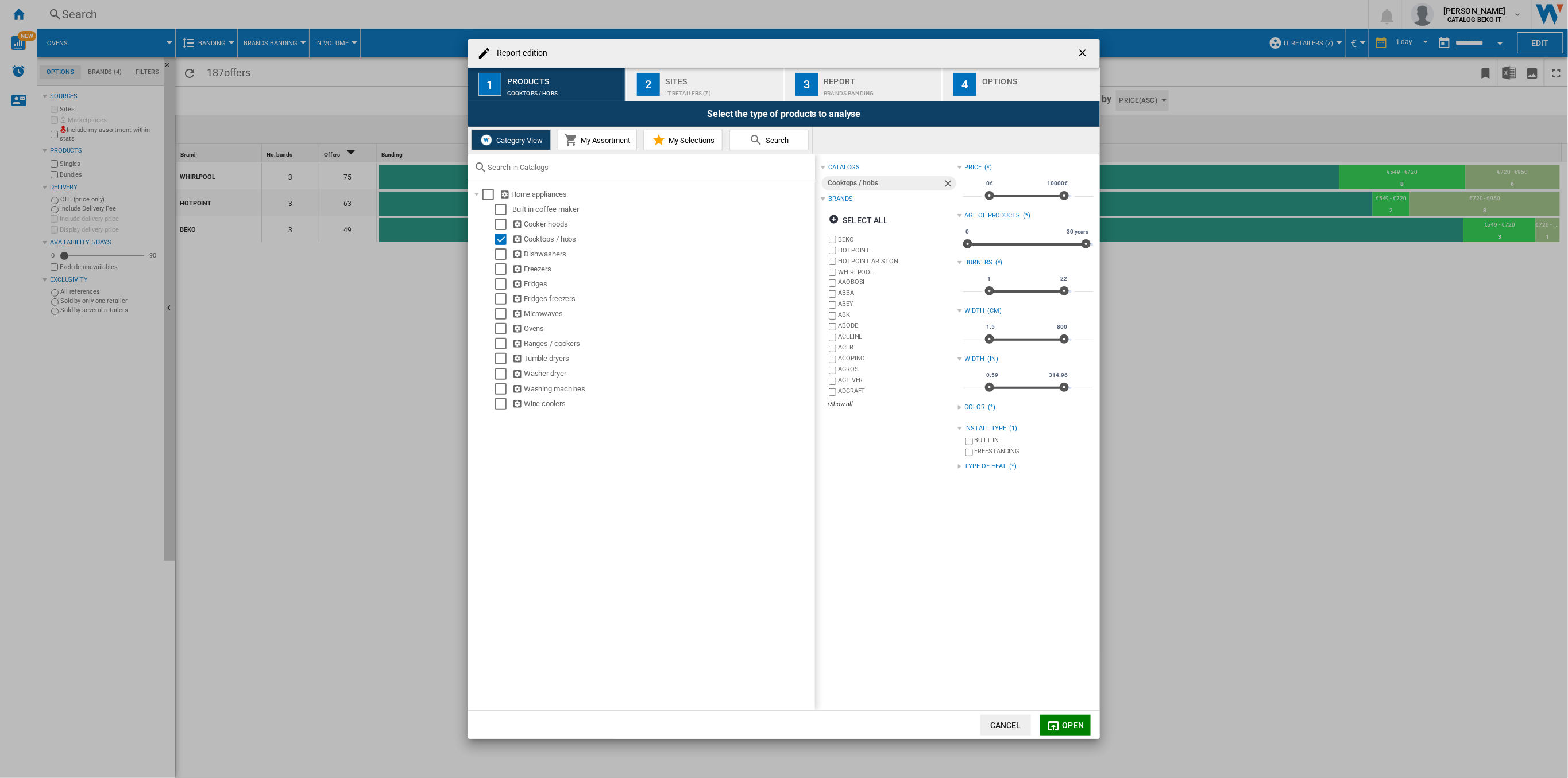
click at [1047, 719] on md-icon "Report edition ..." at bounding box center [1053, 725] width 13 height 13
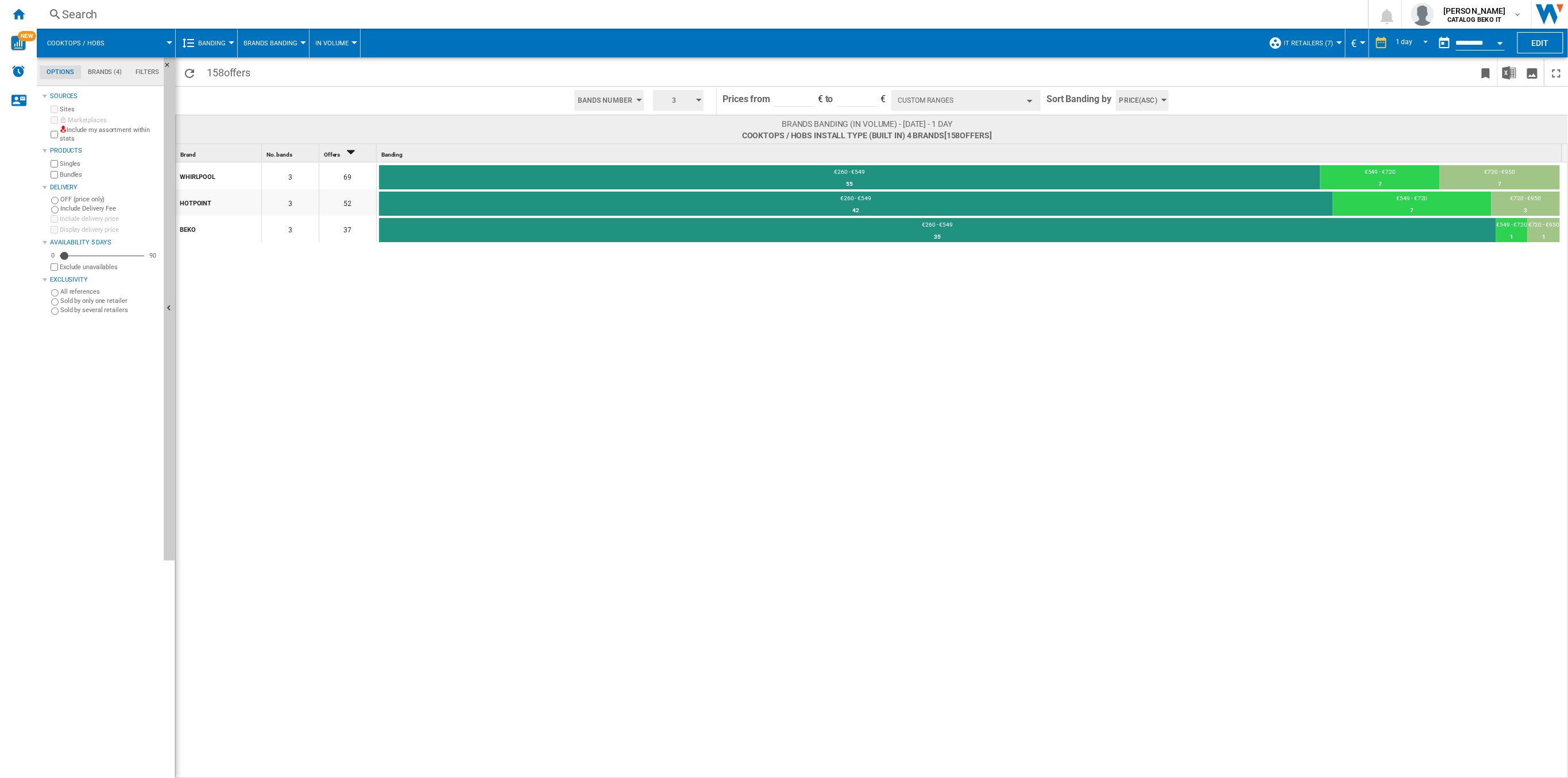
click at [954, 98] on button "Custom Ranges" at bounding box center [966, 100] width 150 height 20
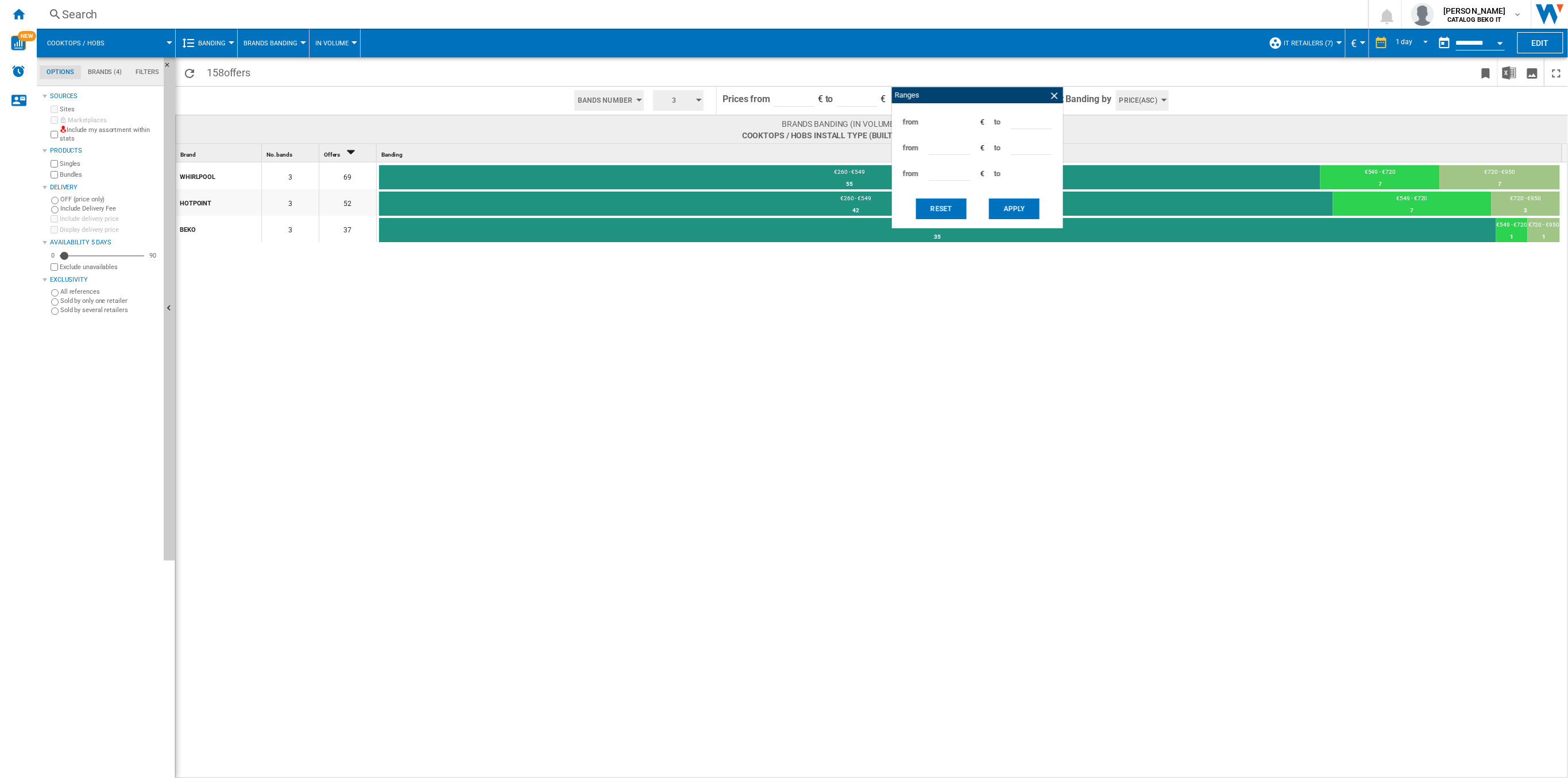
click at [1340, 277] on div "WHIRLPOOL 3 69 €260 - €549 55 79.71% €549 - €720 7 10.14% €720 - €950 7 10.14% …" at bounding box center [872, 471] width 1393 height 617
drag, startPoint x: 1023, startPoint y: 118, endPoint x: 995, endPoint y: 122, distance: 28.3
click at [995, 122] on div "from *** € to ***" at bounding box center [977, 122] width 159 height 26
type input "***"
drag, startPoint x: 946, startPoint y: 149, endPoint x: 898, endPoint y: 149, distance: 48.0
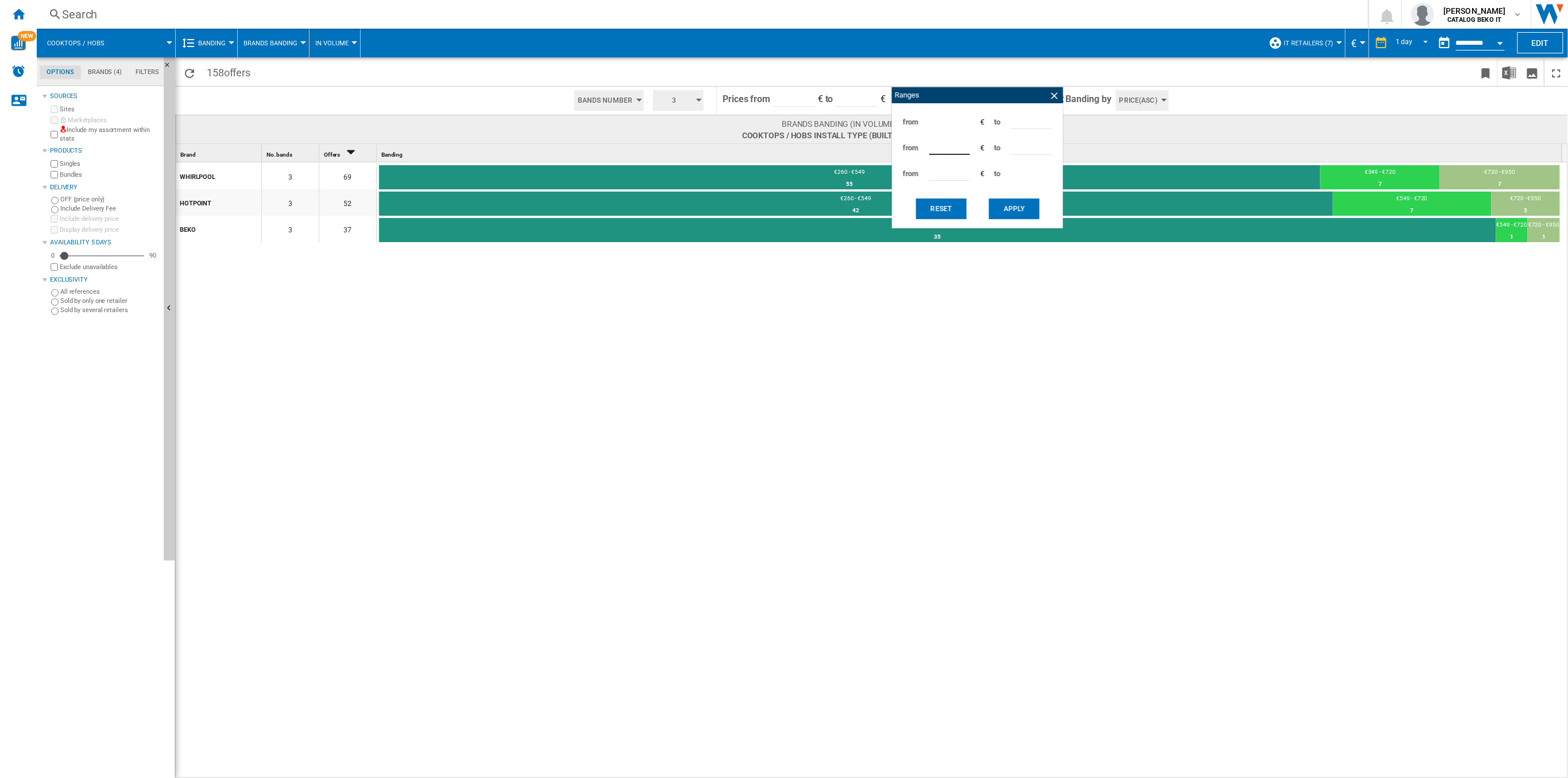
click at [898, 149] on div "from *** € to ***" at bounding box center [977, 148] width 159 height 26
type input "***"
click at [1011, 211] on button "Apply" at bounding box center [1013, 208] width 51 height 20
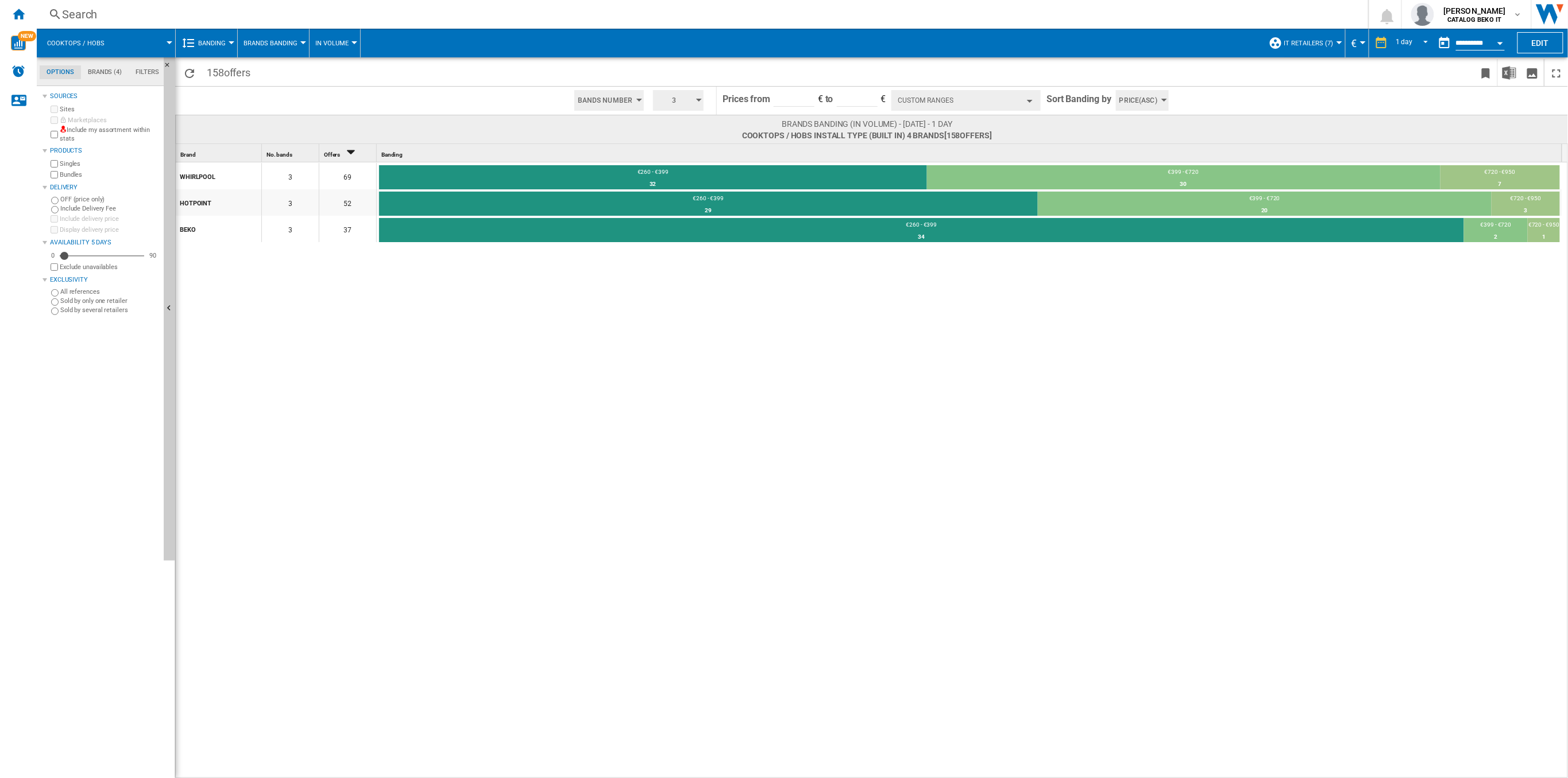
click at [1530, 54] on md-menu-bar "Cooktops / hobs Banding Price Price Matrix Price Ranking Analytics Base 100 Sha…" at bounding box center [801, 43] width 1531 height 28
click at [1529, 49] on button "Edit" at bounding box center [1540, 43] width 46 height 21
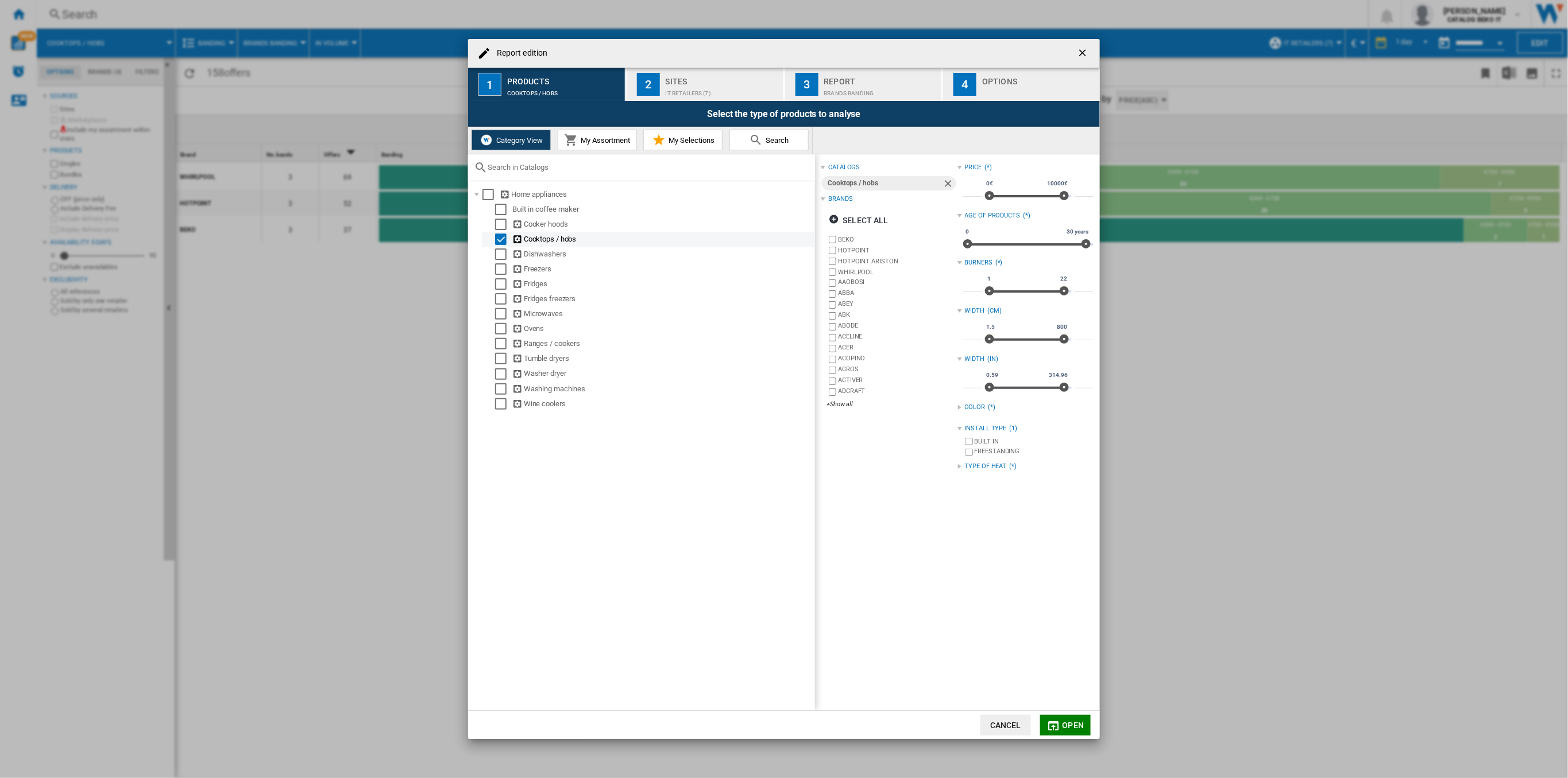
click at [503, 237] on div "Select" at bounding box center [500, 239] width 12 height 12
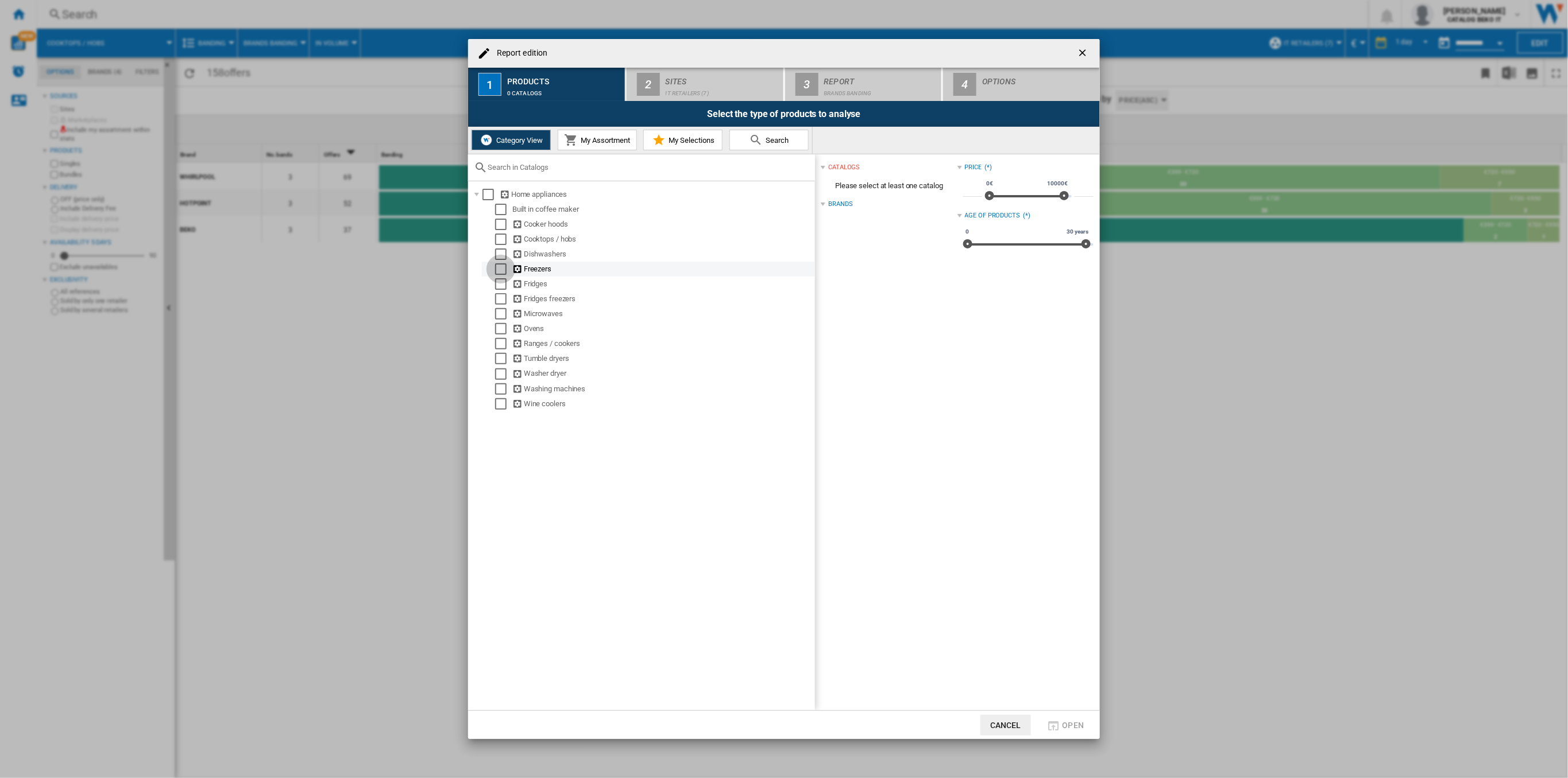
click at [500, 270] on div "Select" at bounding box center [500, 269] width 12 height 12
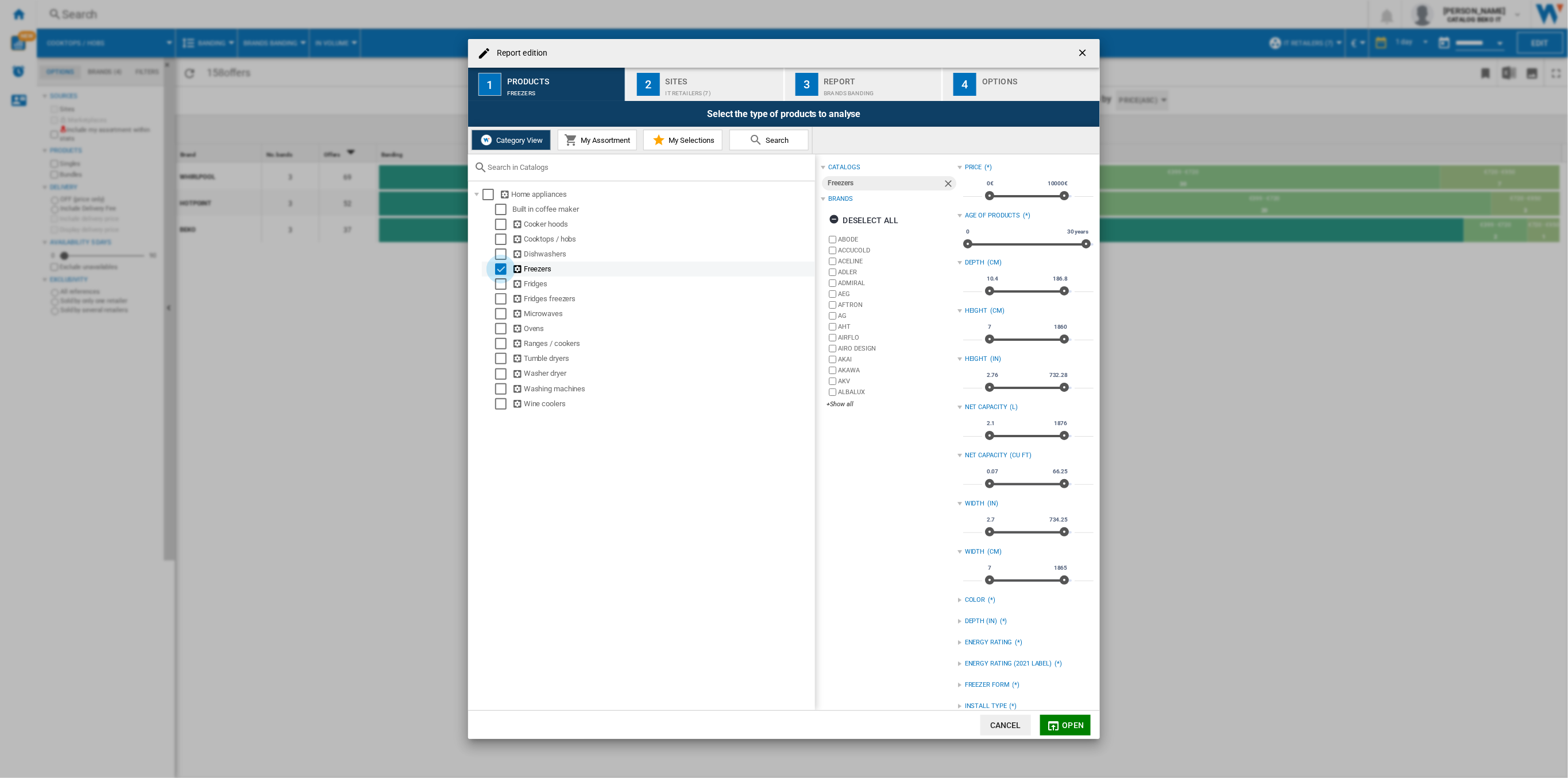
click at [500, 270] on div "Select" at bounding box center [500, 269] width 12 height 12
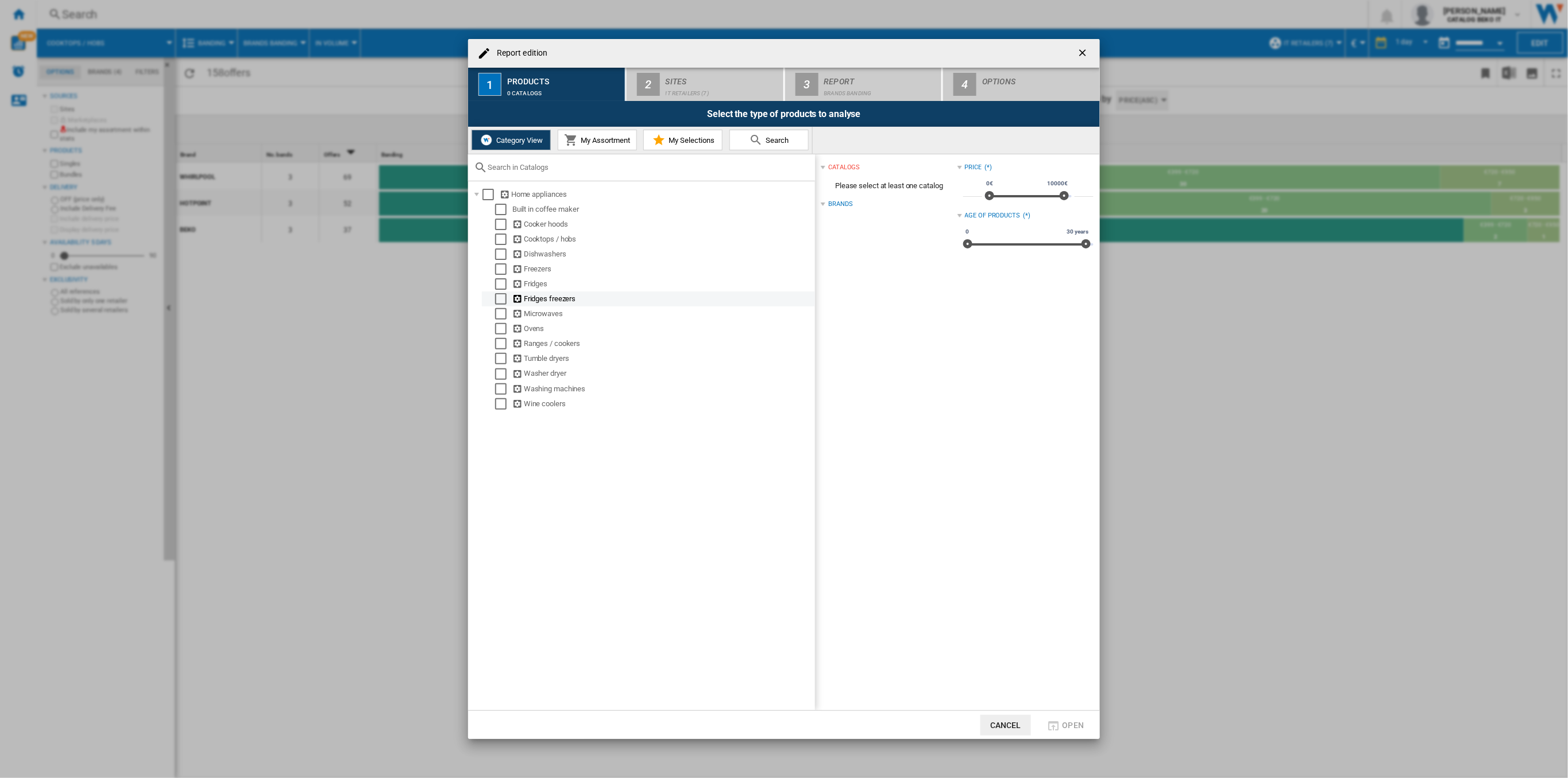
click at [501, 296] on div "Select" at bounding box center [500, 299] width 12 height 12
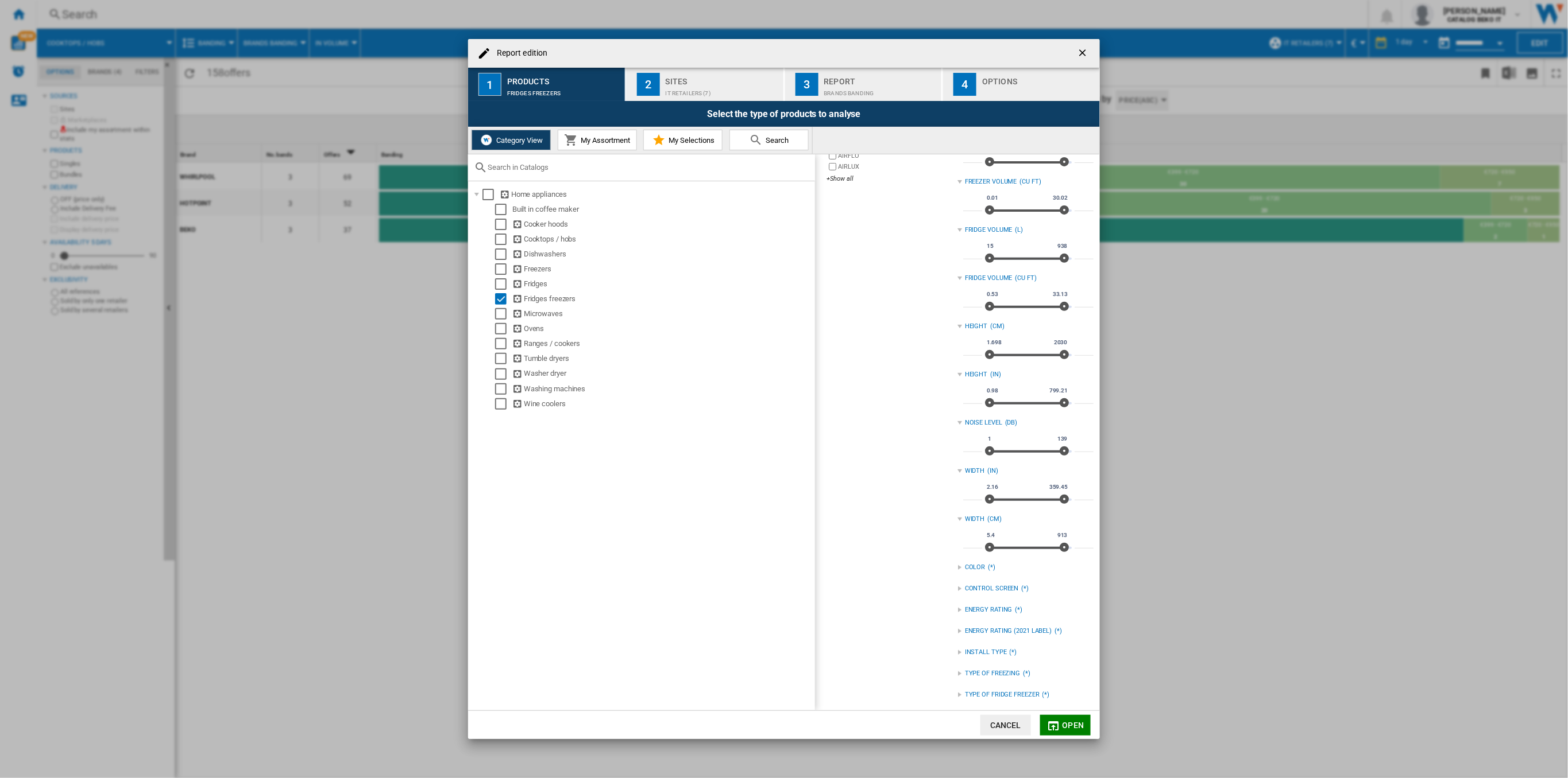
scroll to position [250, 0]
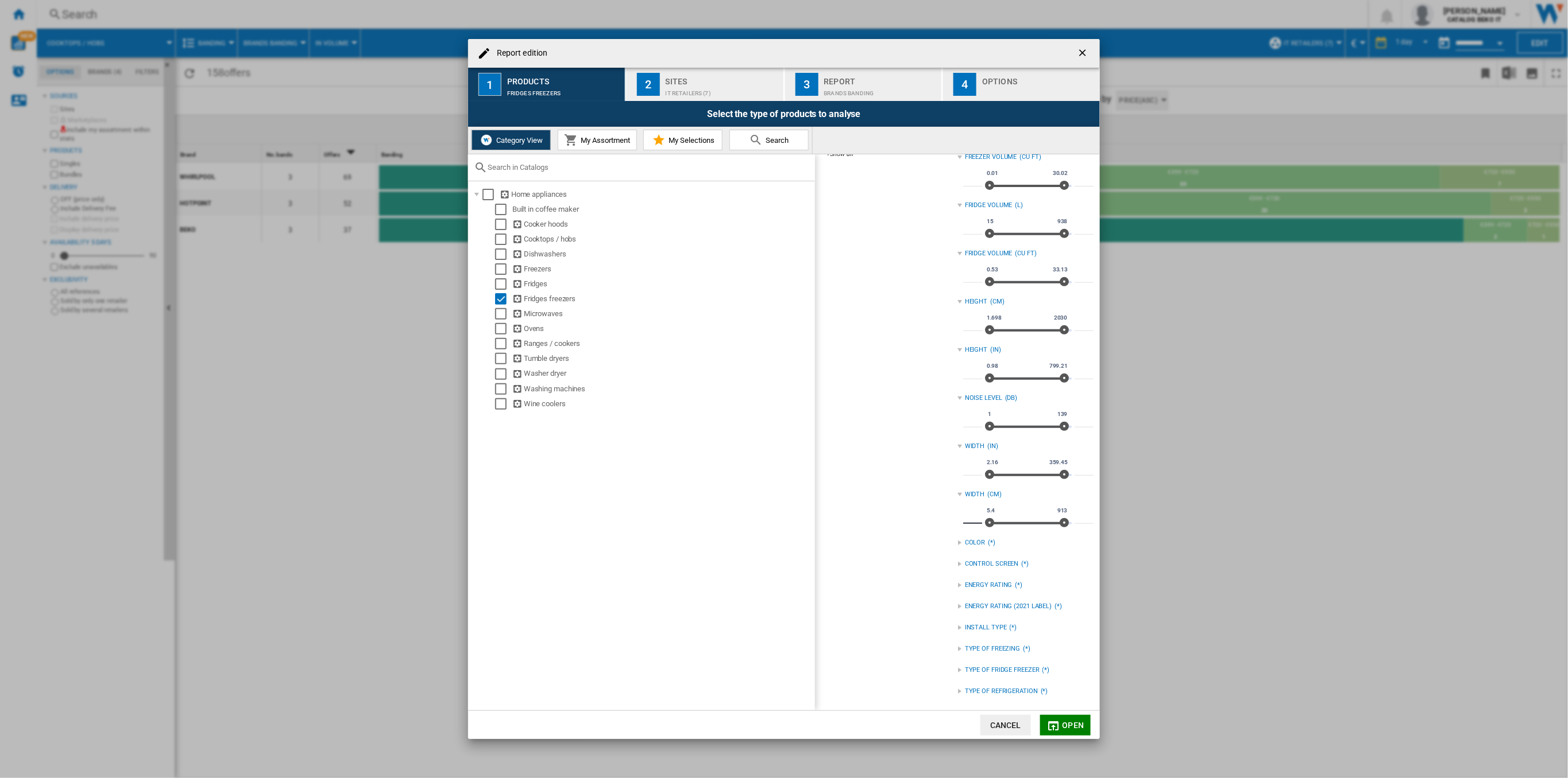
click at [968, 519] on input "***" at bounding box center [971, 518] width 19 height 12
type input "*"
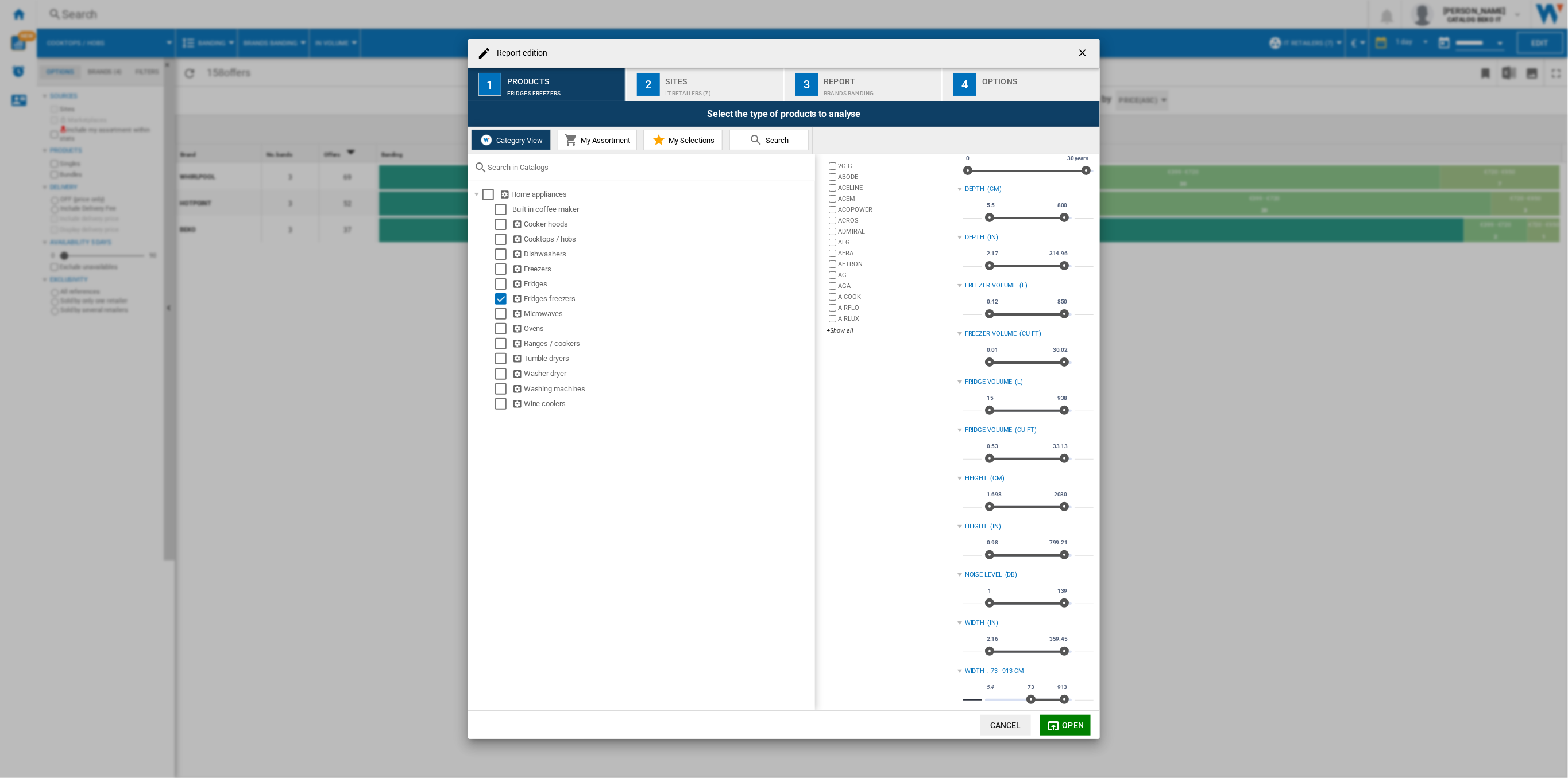
scroll to position [20, 0]
type input "**"
click at [833, 381] on div "+Show all" at bounding box center [891, 384] width 130 height 9
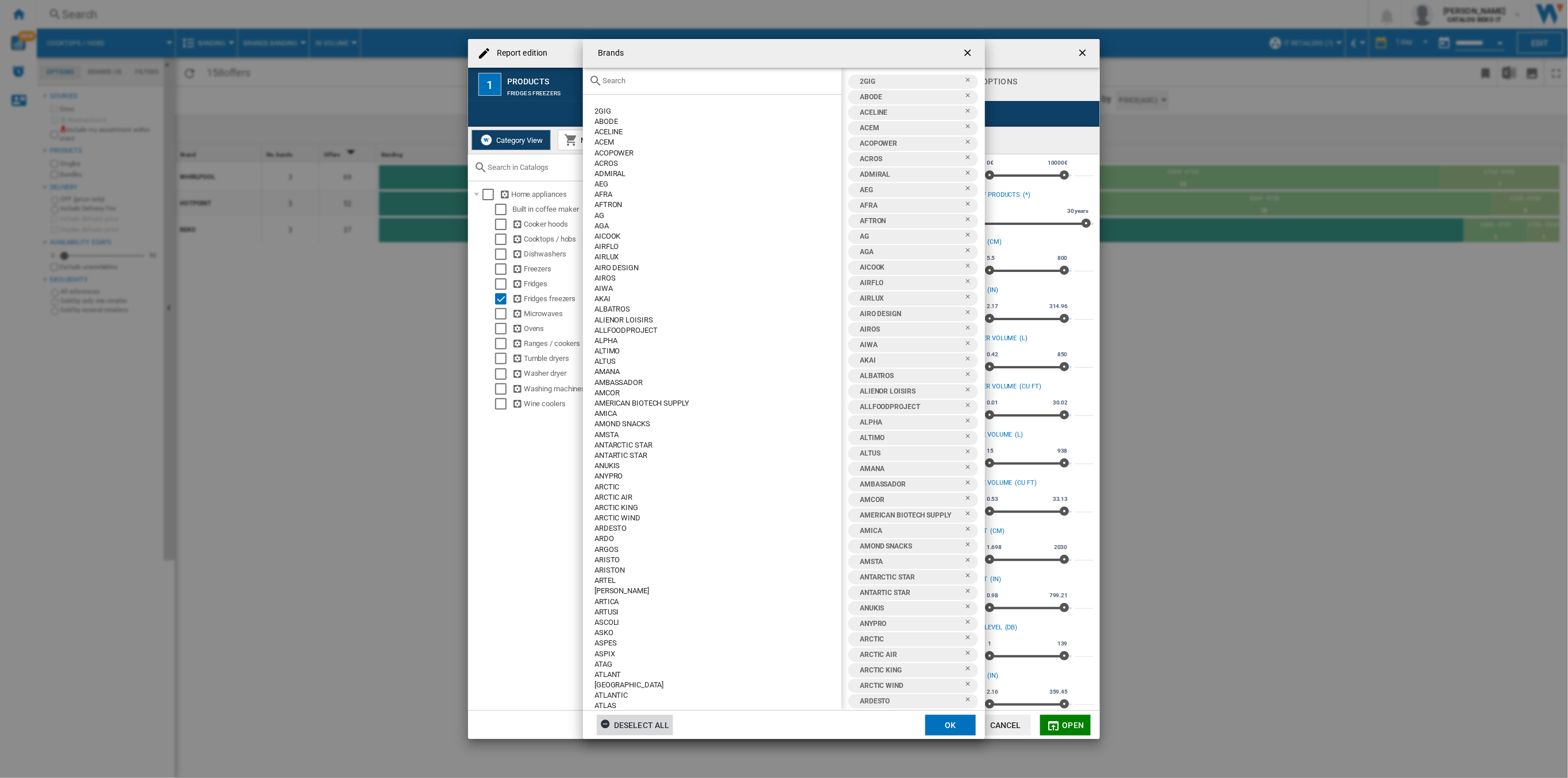
click at [631, 721] on div "Deselect all" at bounding box center [635, 725] width 69 height 20
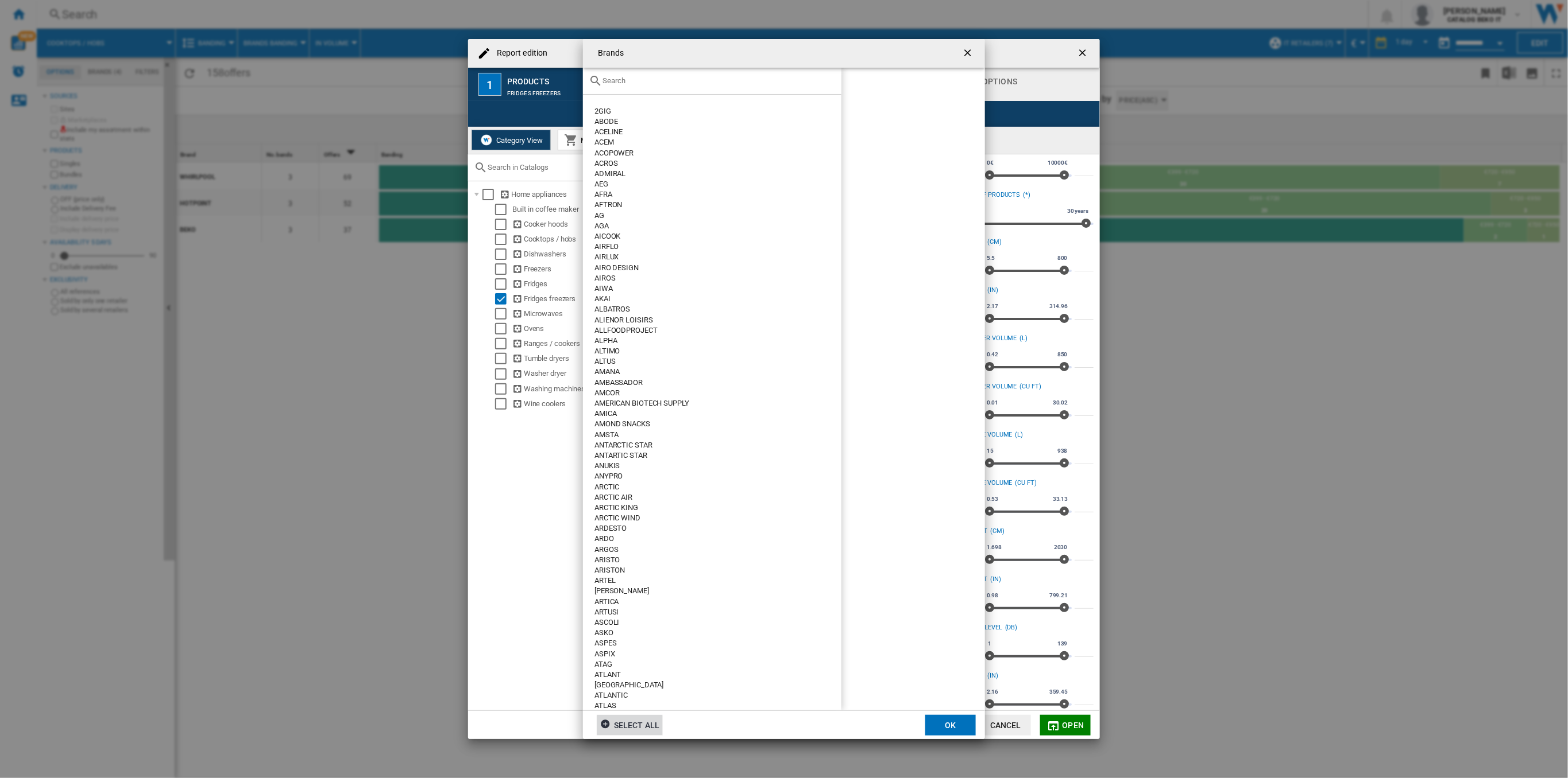
click at [627, 83] on input "Brands 2GIG ..." at bounding box center [719, 81] width 233 height 9
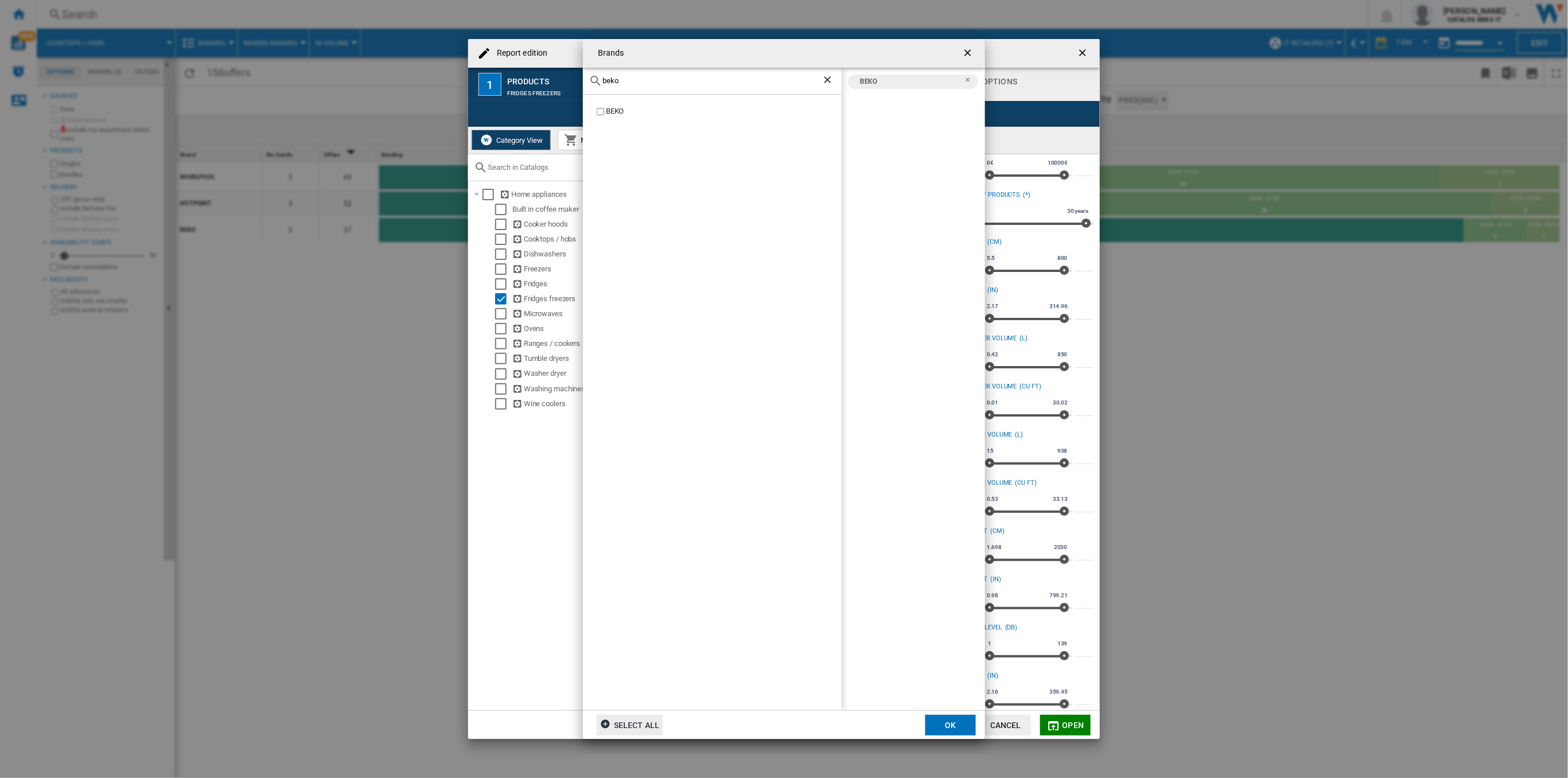
drag, startPoint x: 620, startPoint y: 81, endPoint x: 596, endPoint y: 88, distance: 25.0
click at [596, 88] on div "beko" at bounding box center [712, 81] width 258 height 27
drag, startPoint x: 618, startPoint y: 80, endPoint x: 593, endPoint y: 83, distance: 25.2
click at [596, 78] on div "hot" at bounding box center [712, 81] width 258 height 27
type input "whirl"
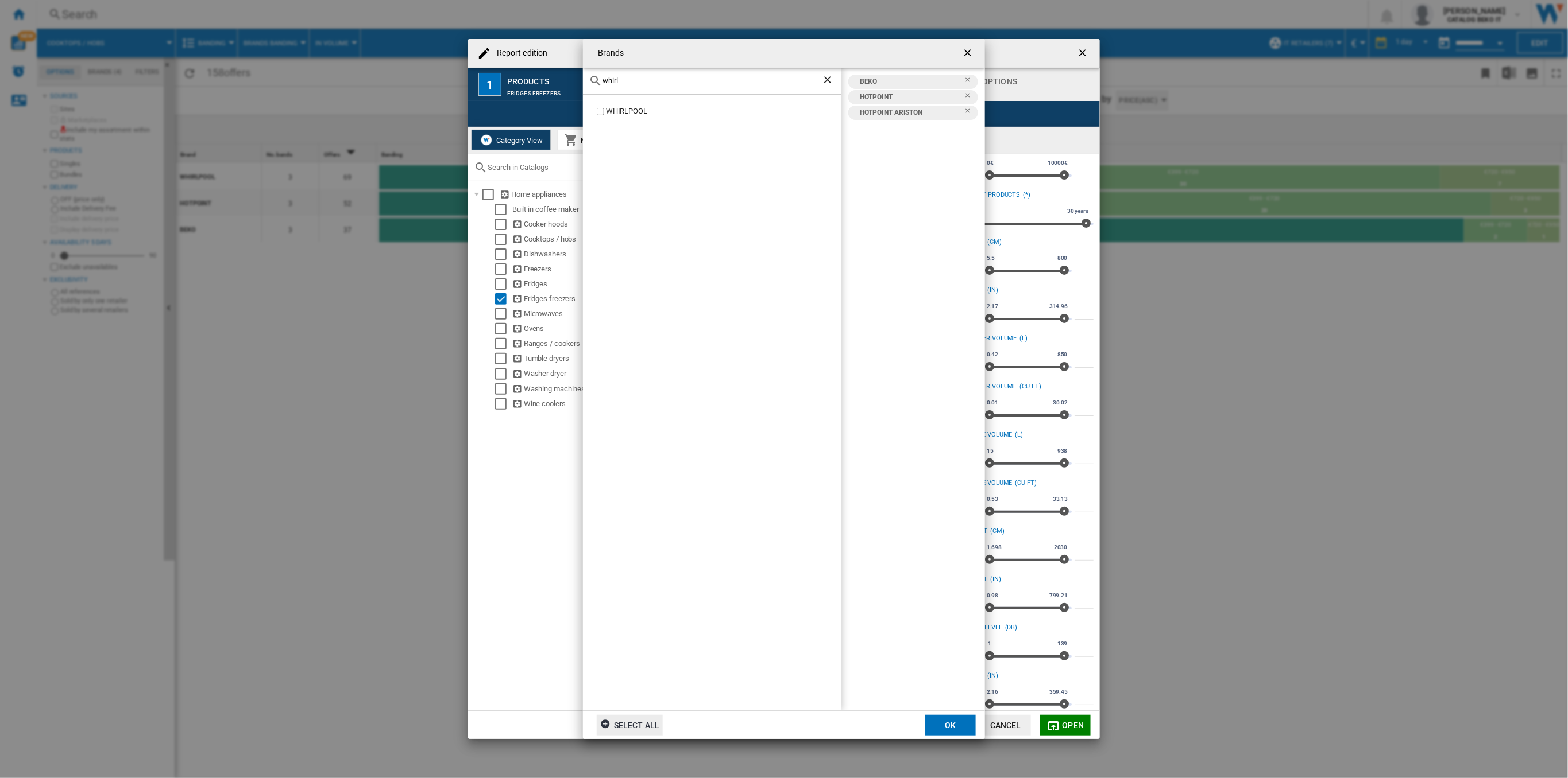
click at [609, 110] on div "WHIRLPOOL" at bounding box center [723, 111] width 235 height 11
click at [938, 725] on button "OK" at bounding box center [950, 725] width 51 height 20
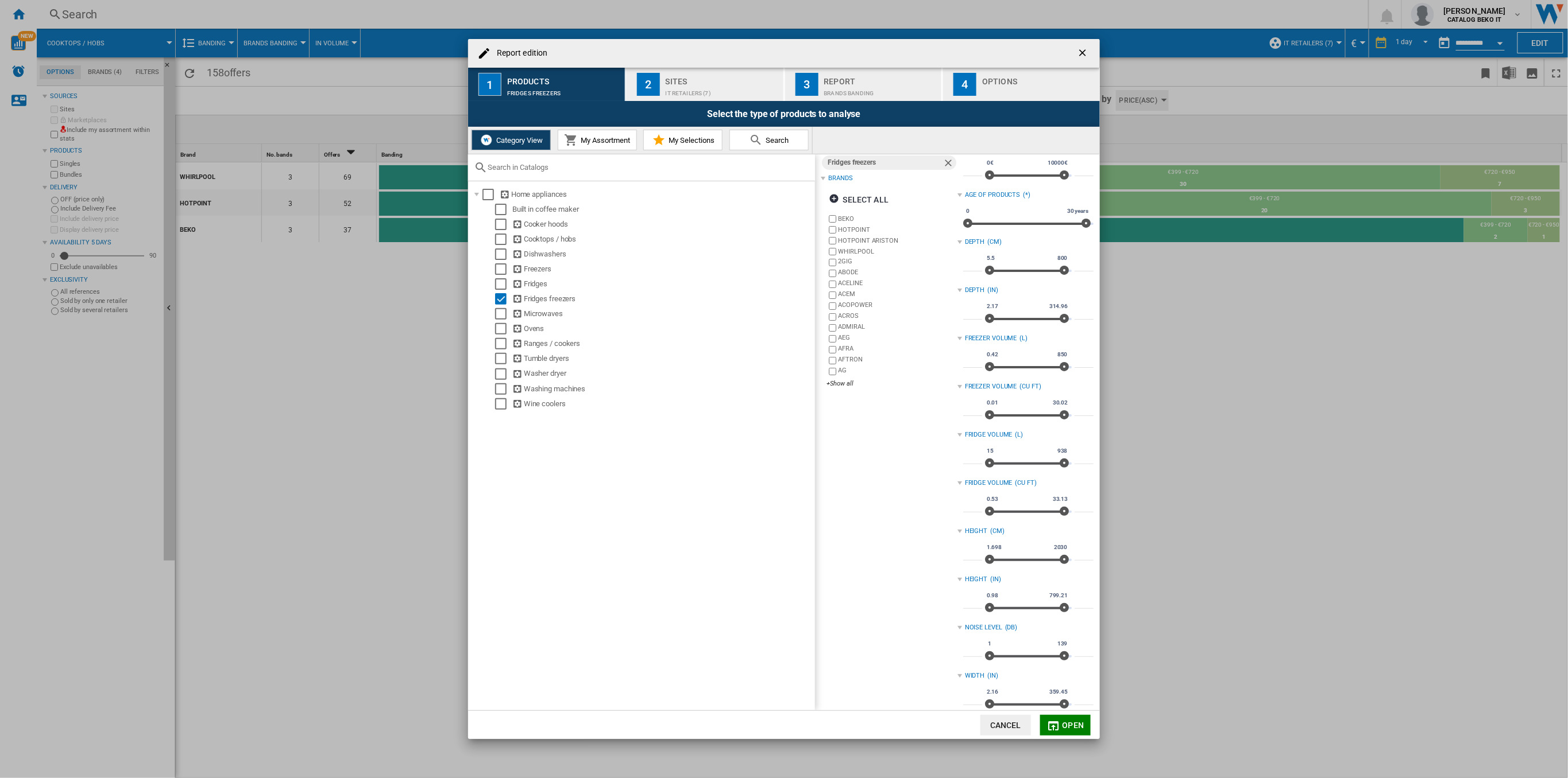
scroll to position [0, 0]
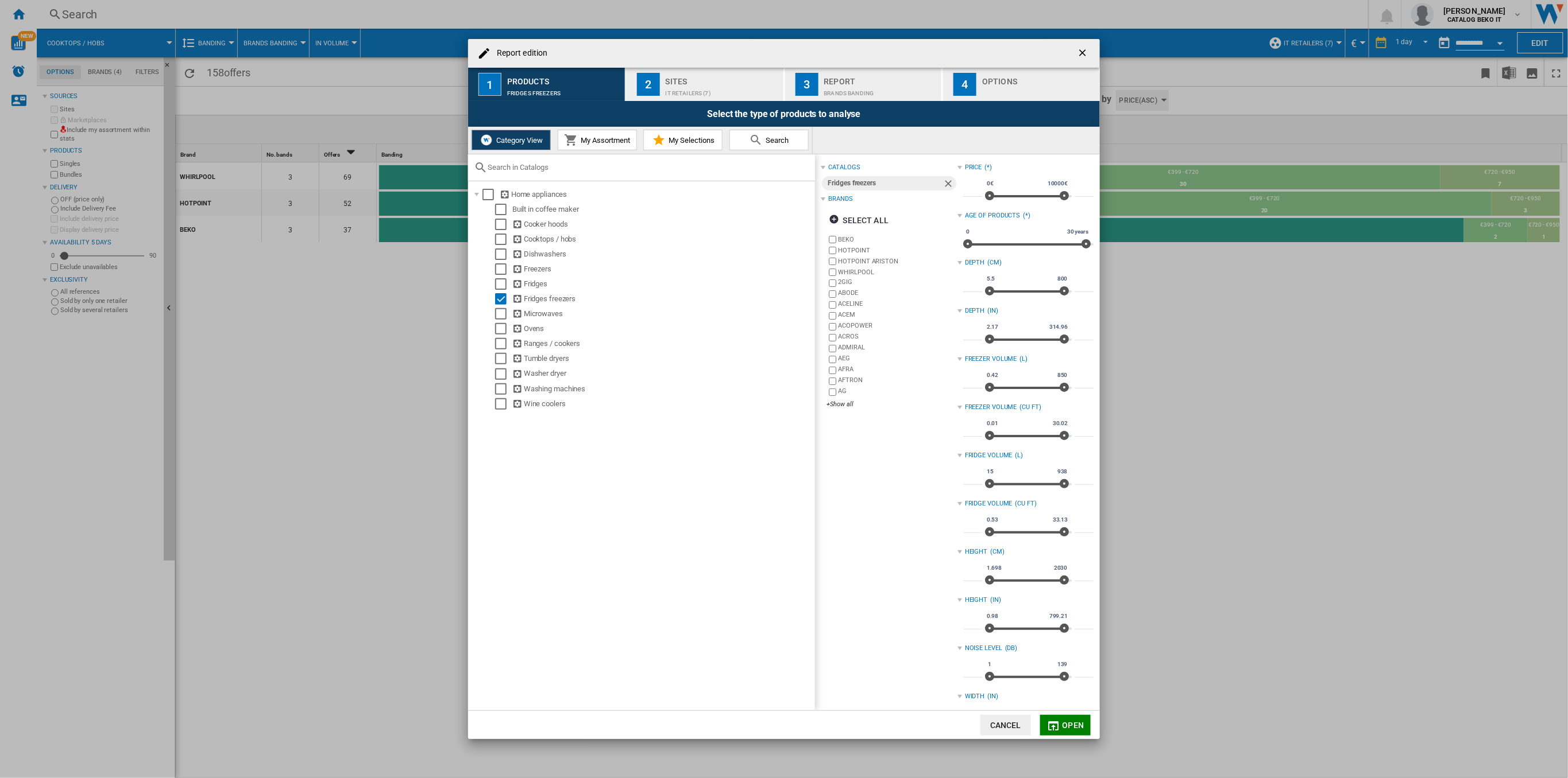
click at [675, 93] on div "IT Retailers (7)" at bounding box center [721, 91] width 113 height 12
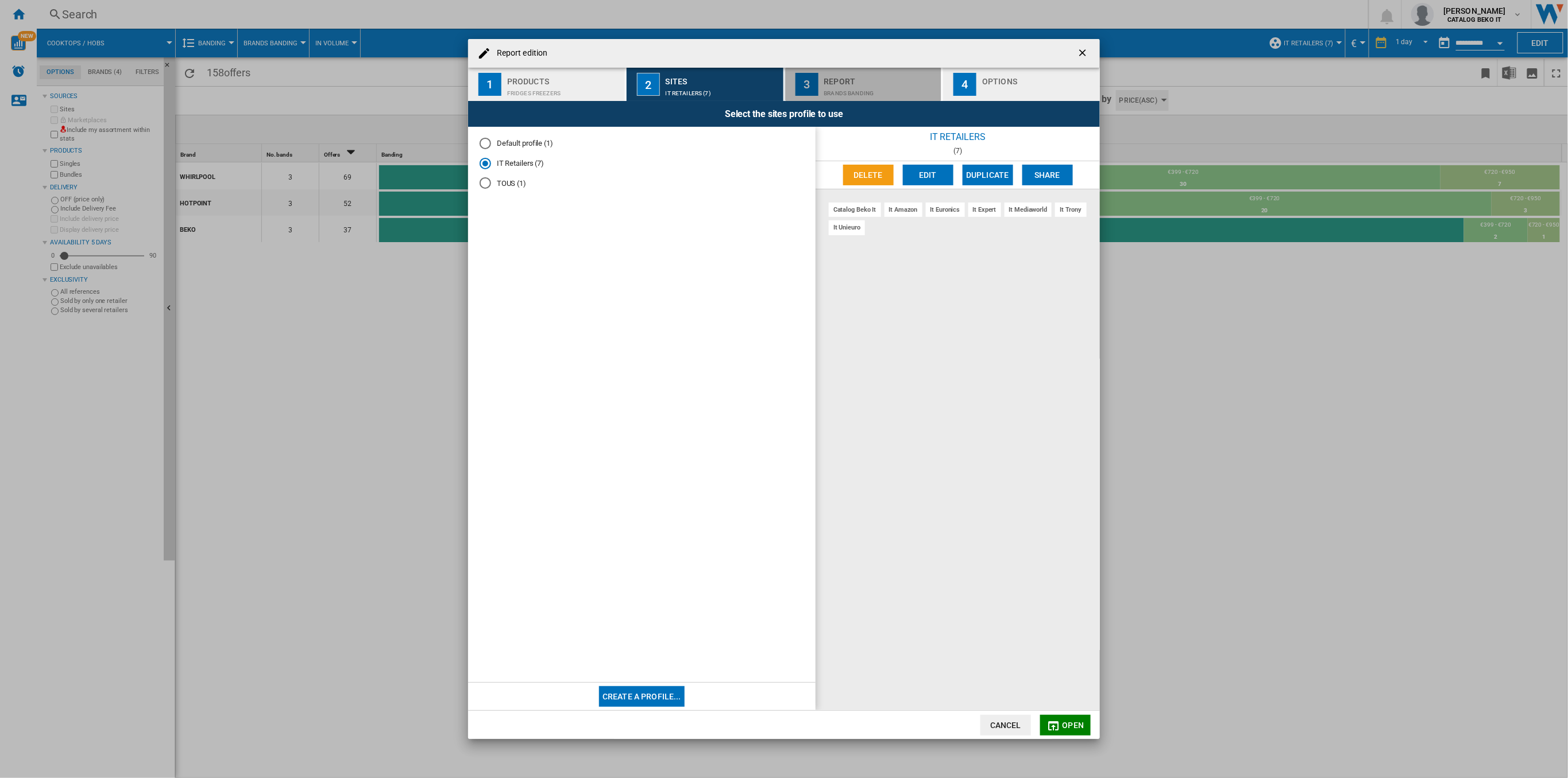
click at [900, 85] on div "Brands banding" at bounding box center [880, 91] width 113 height 12
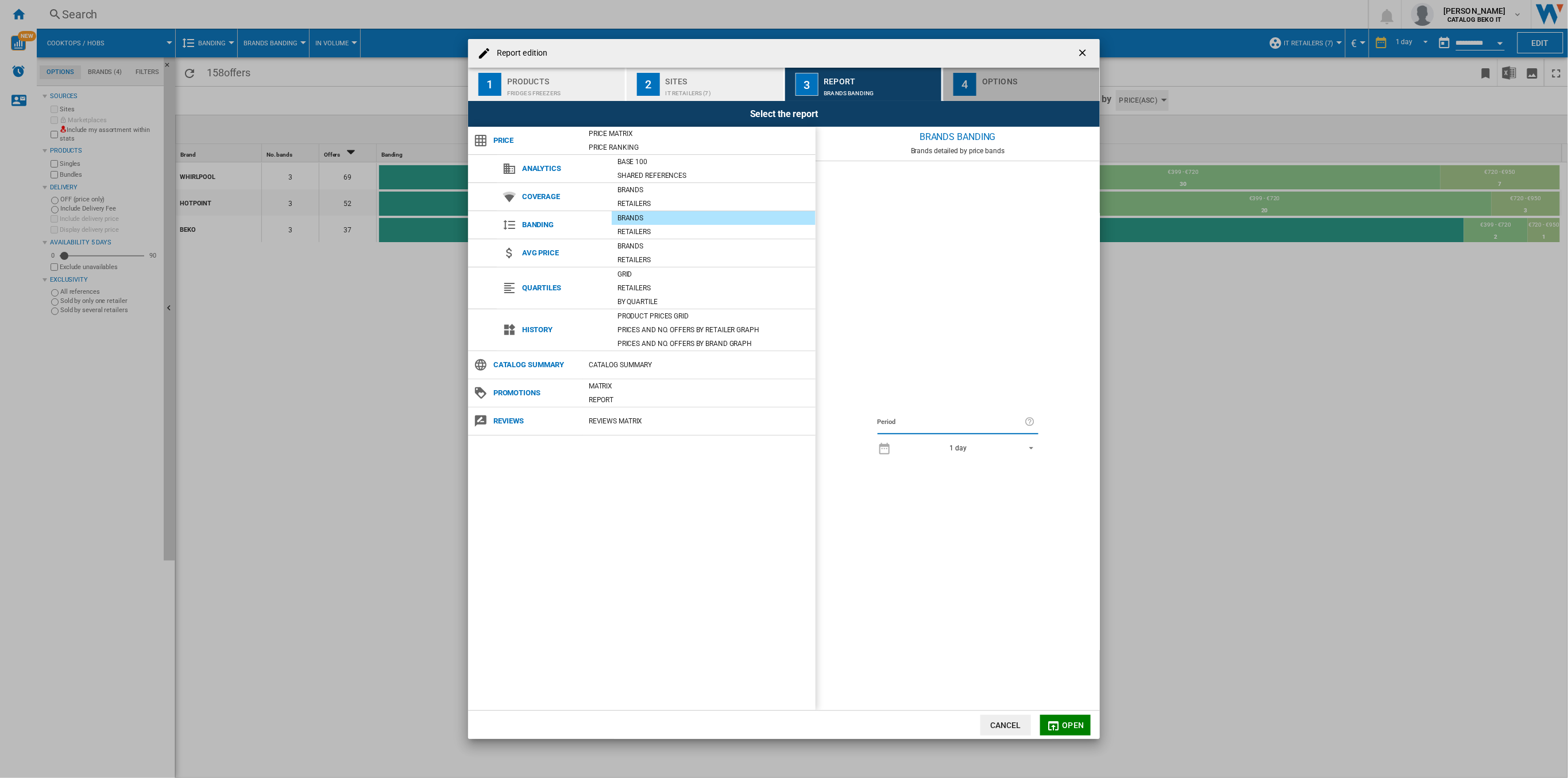
click at [1003, 85] on div "Report edition ..." at bounding box center [1038, 91] width 113 height 12
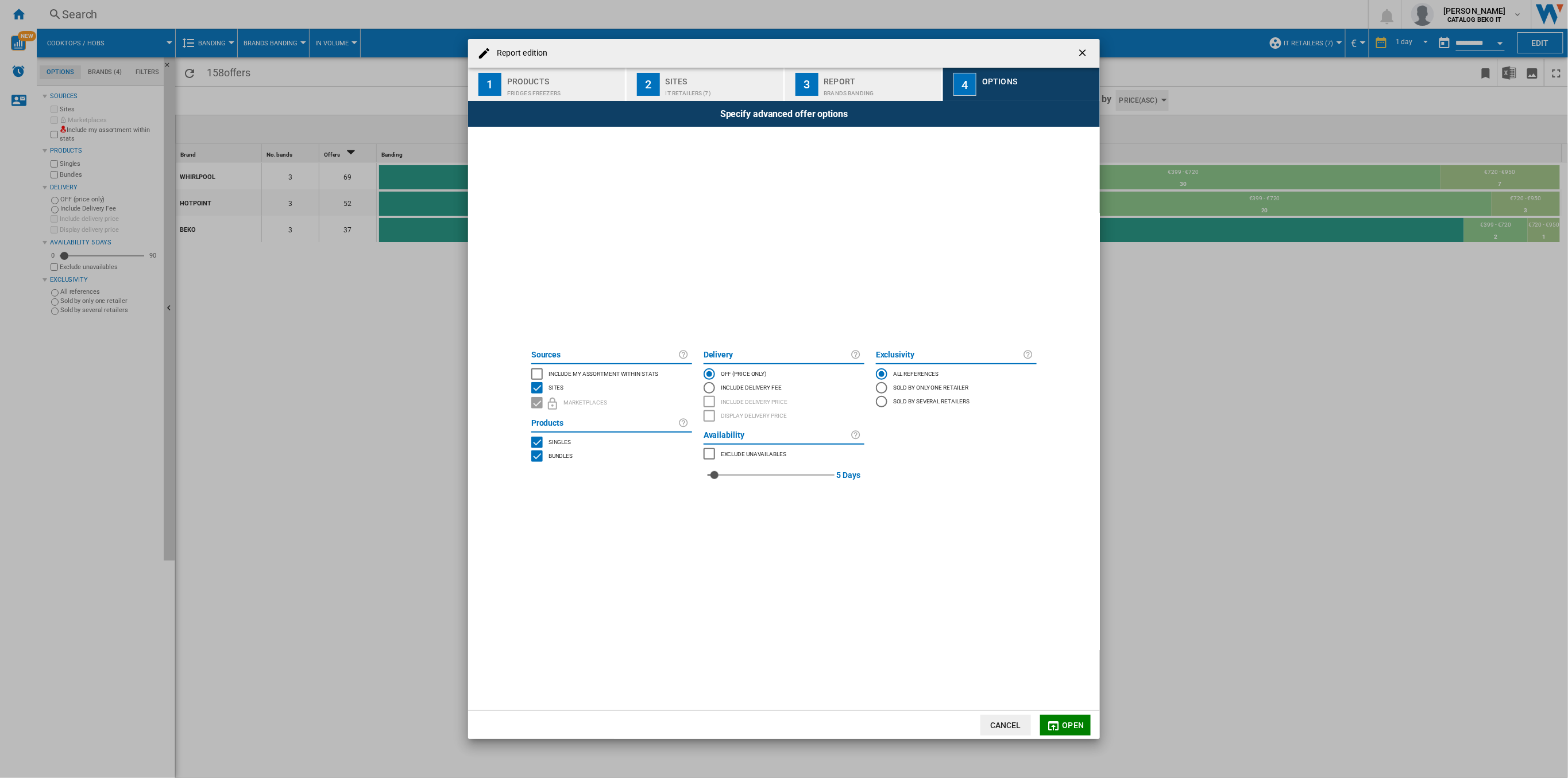
click at [1076, 717] on button "Open" at bounding box center [1065, 725] width 51 height 20
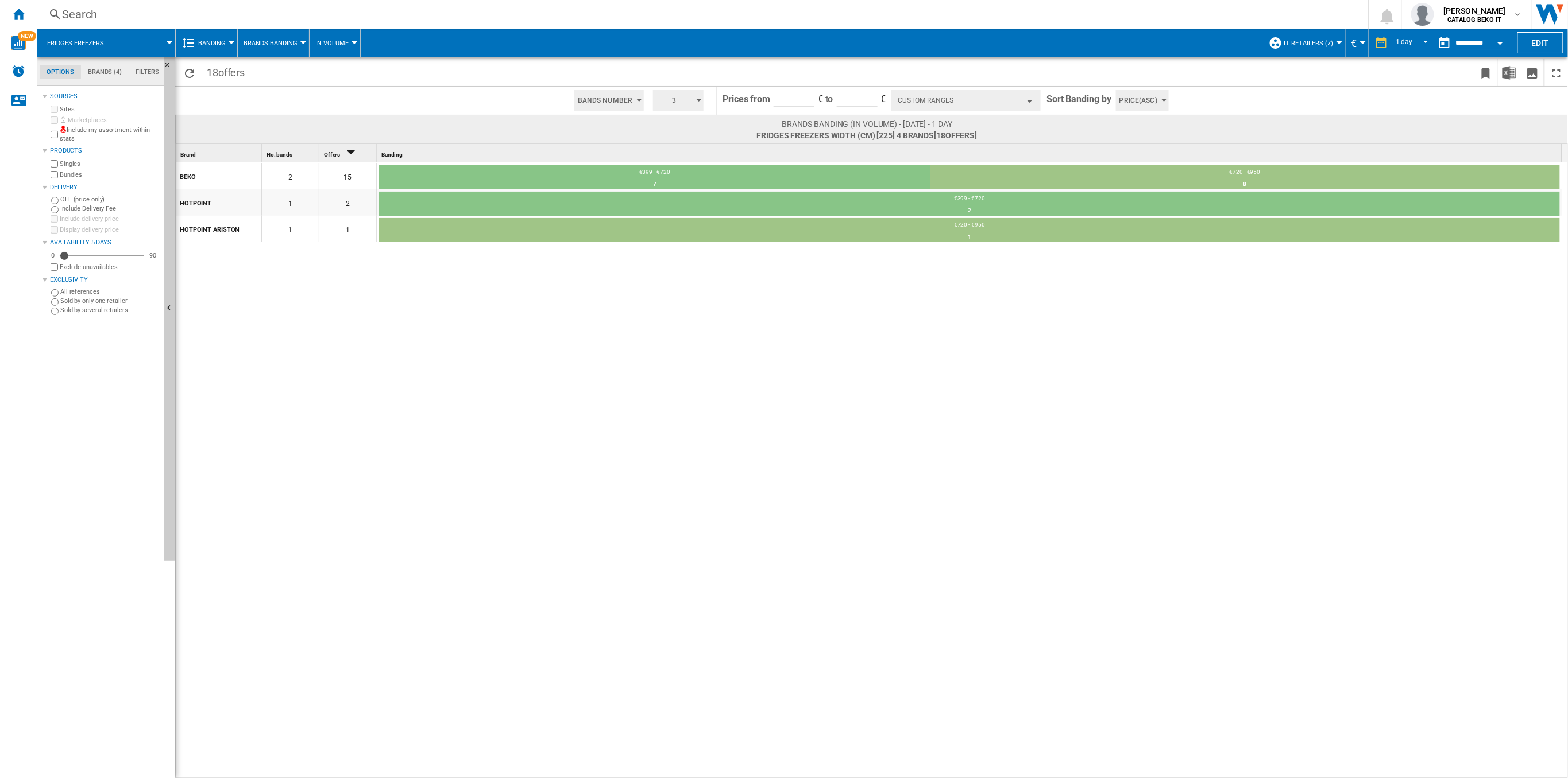
click at [953, 99] on button "Custom Ranges" at bounding box center [966, 100] width 150 height 20
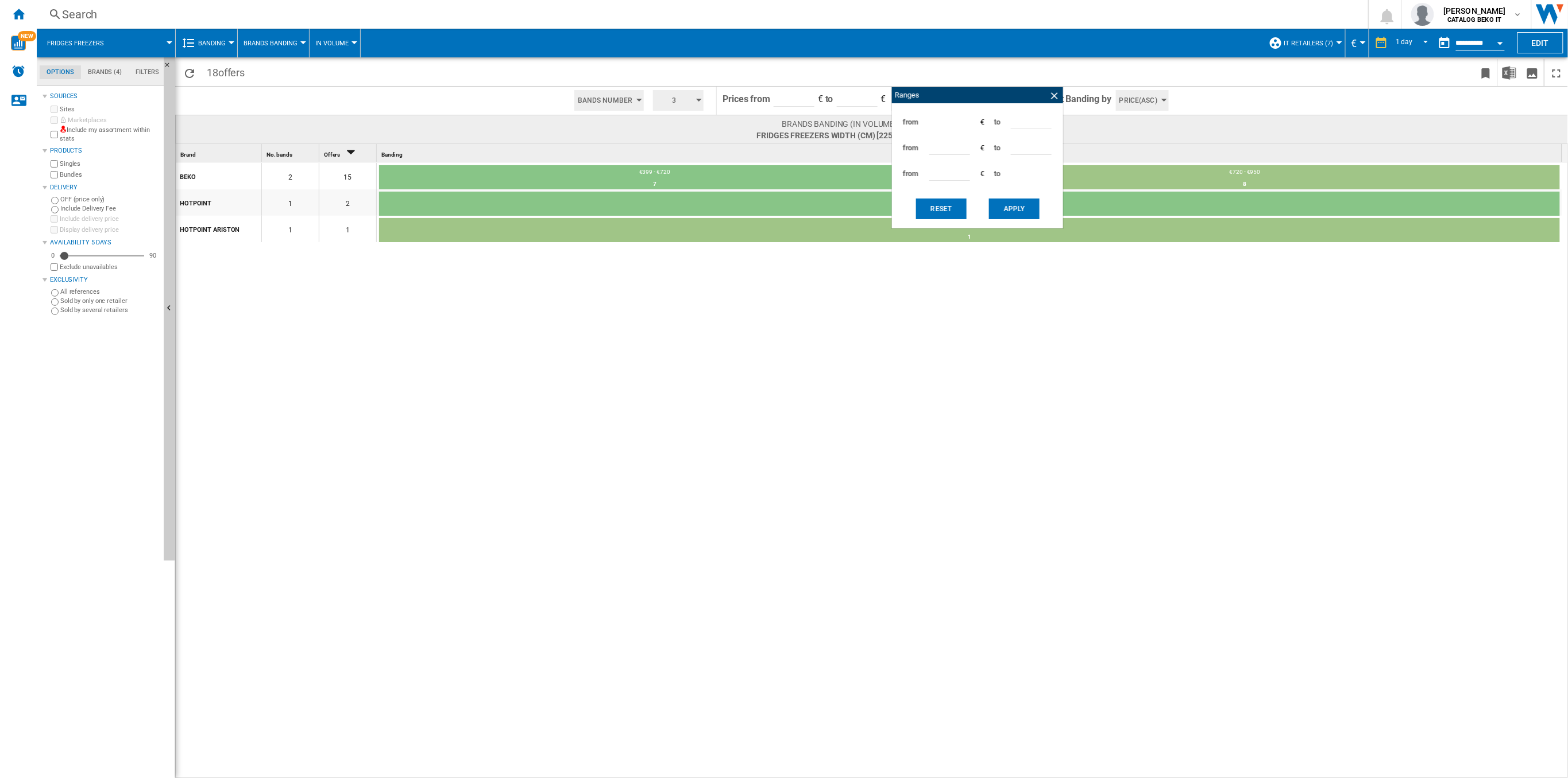
click at [997, 287] on div "BEKO 2 15 €399 - €720 7 46.67% €720 - €950 8 53.33% [GEOGRAPHIC_DATA] 1 2 €399 …" at bounding box center [872, 471] width 1393 height 617
click at [1051, 96] on ng-md-icon at bounding box center [1054, 95] width 12 height 12
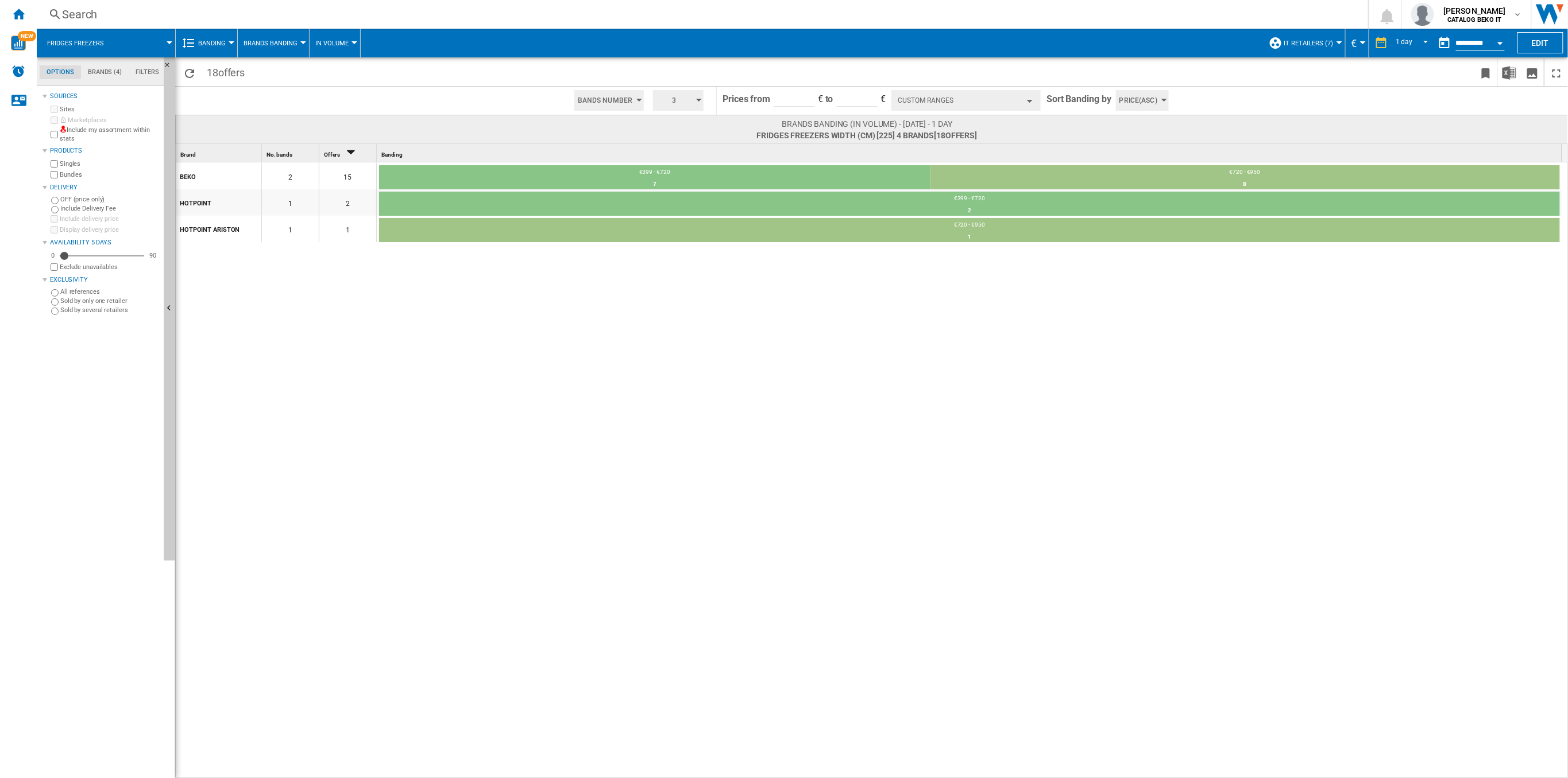
click at [983, 102] on button "Custom Ranges" at bounding box center [966, 100] width 150 height 20
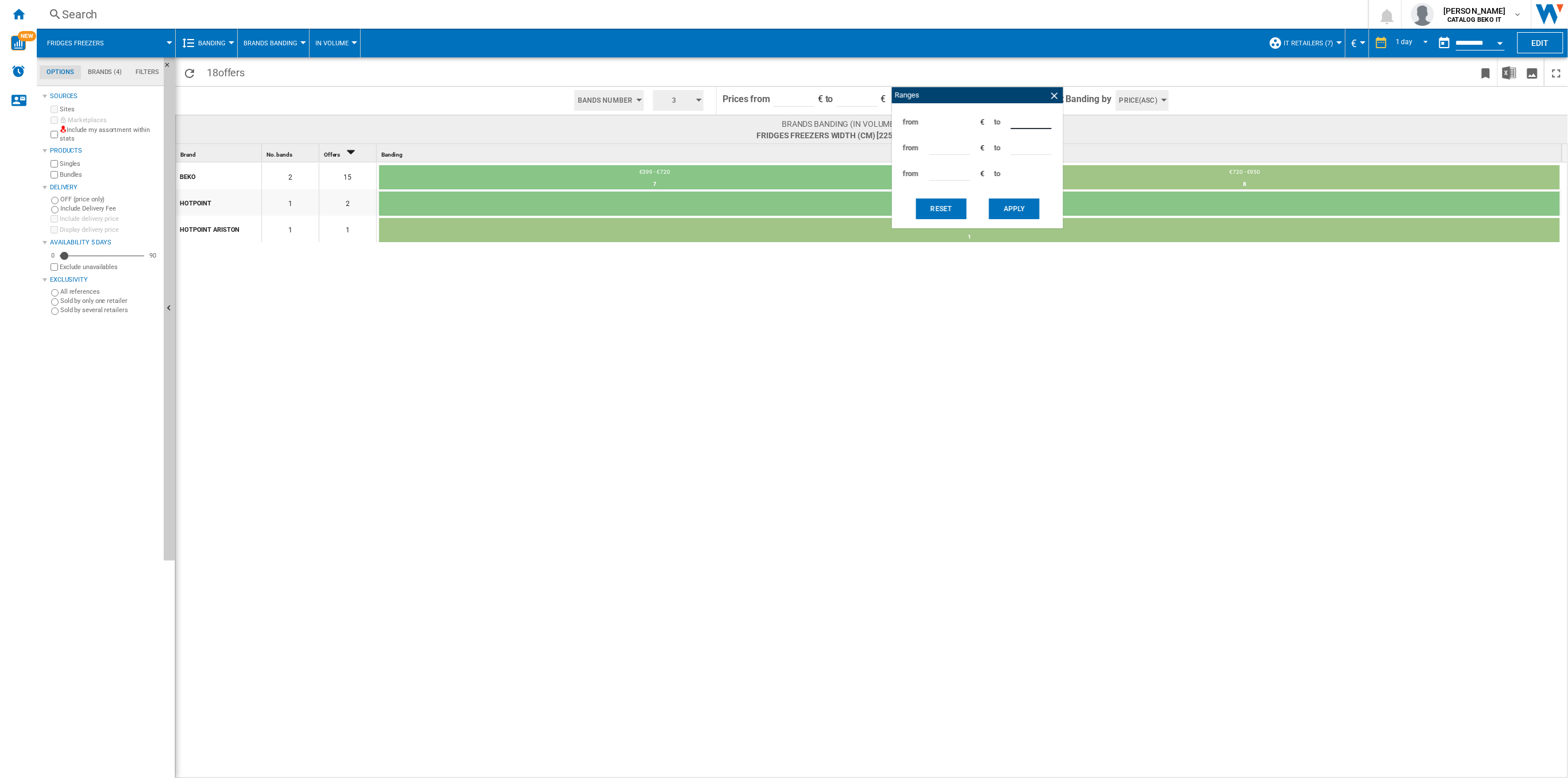
drag, startPoint x: 1035, startPoint y: 121, endPoint x: 984, endPoint y: 120, distance: 51.0
click at [984, 120] on div "from *** € to ***" at bounding box center [977, 122] width 159 height 26
type input "***"
drag, startPoint x: 951, startPoint y: 147, endPoint x: 900, endPoint y: 148, distance: 51.0
click at [900, 148] on div "from *** € to ***" at bounding box center [977, 148] width 159 height 26
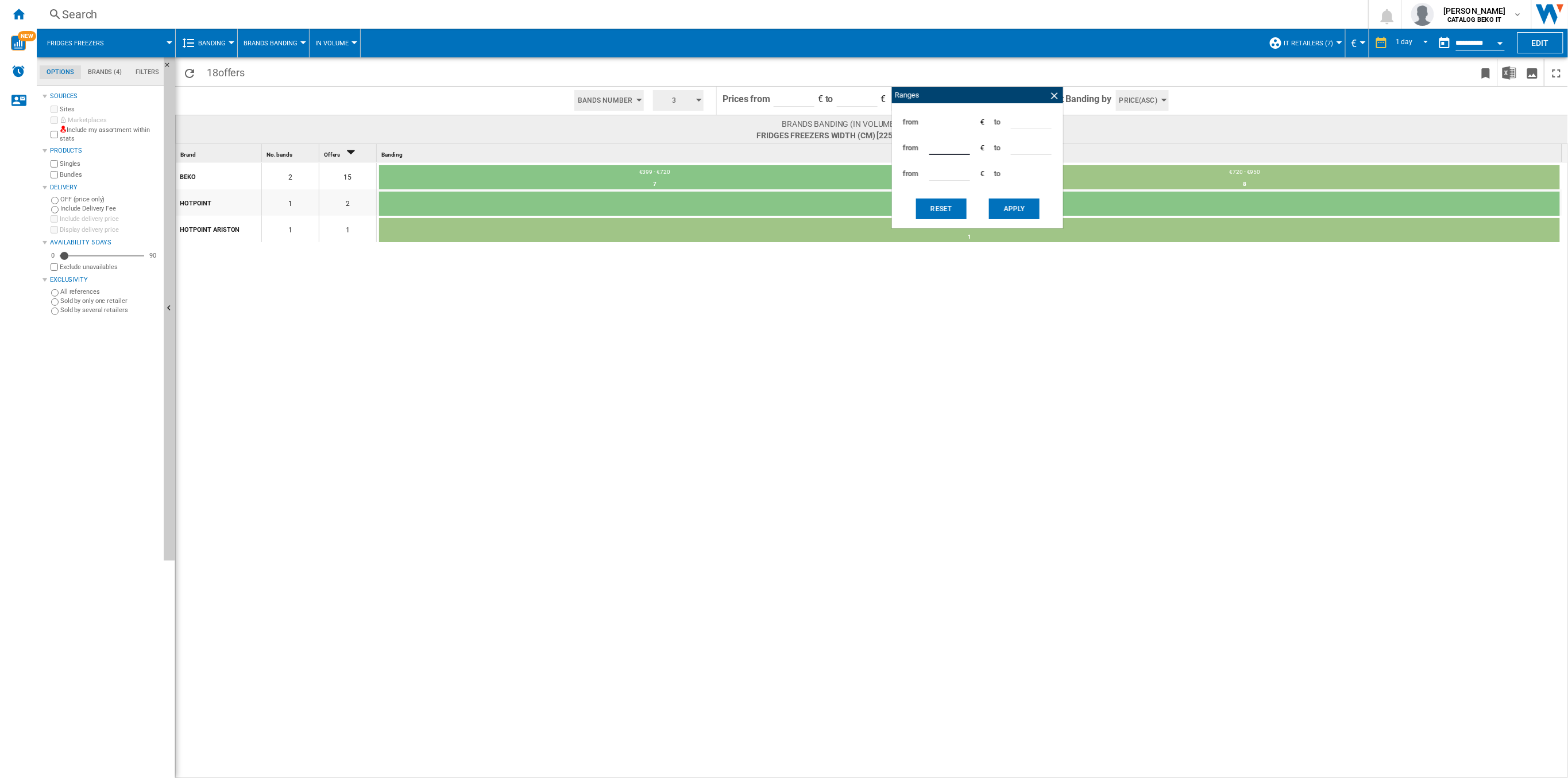
type input "***"
click at [1006, 211] on button "Apply" at bounding box center [1013, 208] width 51 height 20
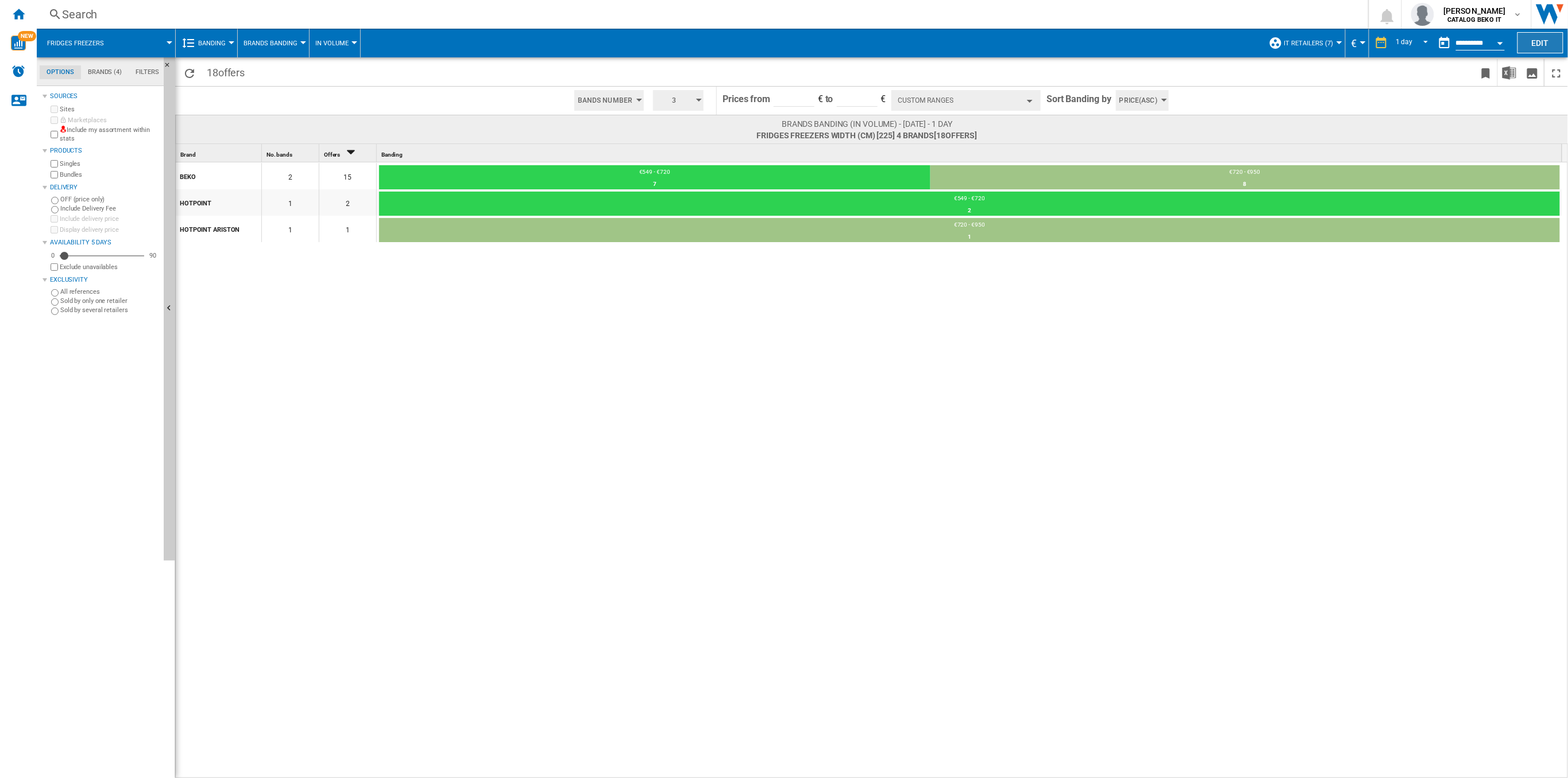
click at [1525, 42] on button "Edit" at bounding box center [1540, 43] width 46 height 21
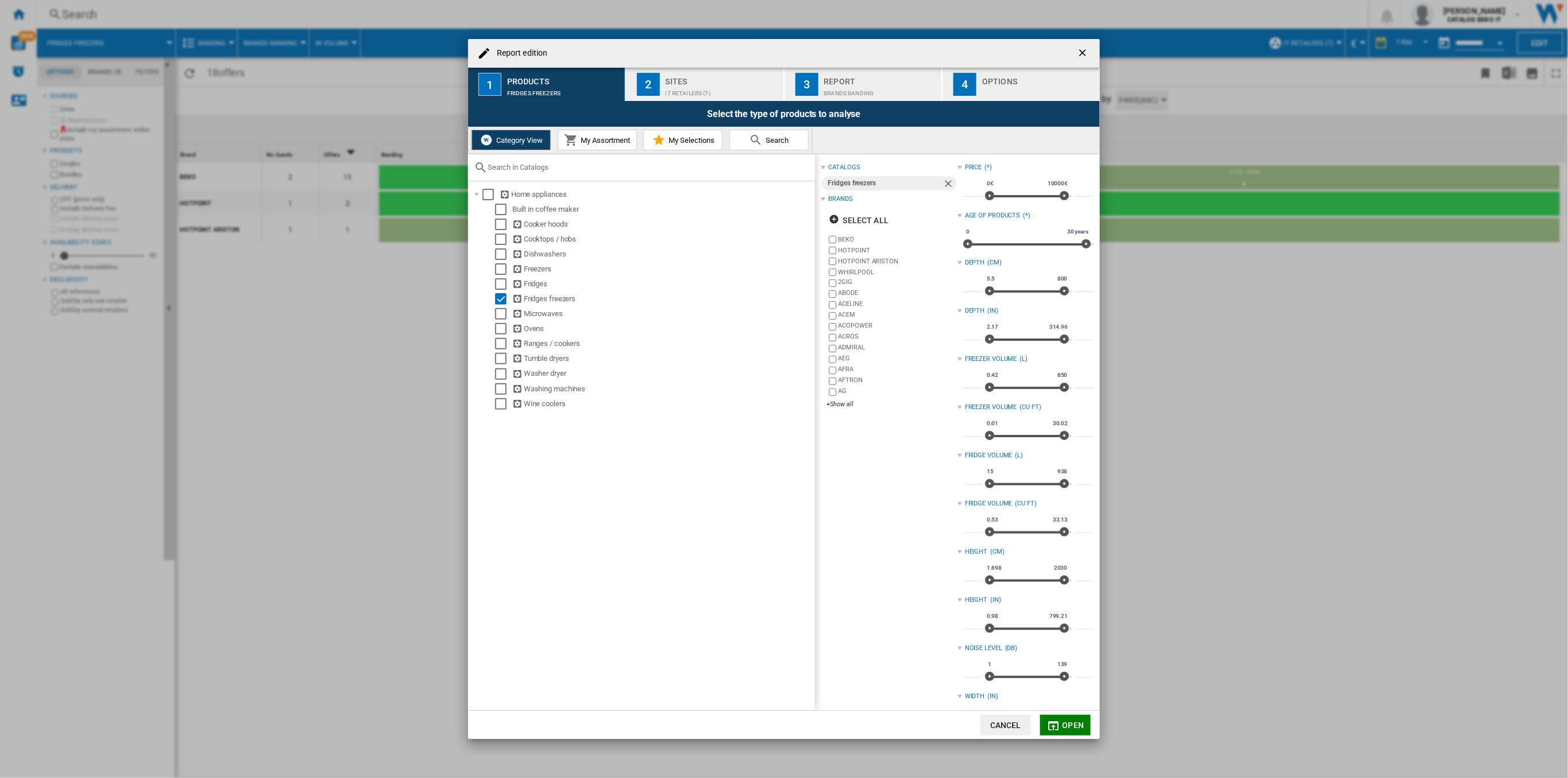
drag, startPoint x: 1233, startPoint y: 360, endPoint x: 1133, endPoint y: 185, distance: 201.6
click at [1233, 359] on div "Report edition 1 Products Fridges freezers 2 Sites IT Retailers (7) 3 Report Br…" at bounding box center [784, 389] width 1568 height 778
click at [1079, 50] on ng-md-icon "getI18NText('BUTTONS.CLOSE_DIALOG')" at bounding box center [1083, 53] width 13 height 13
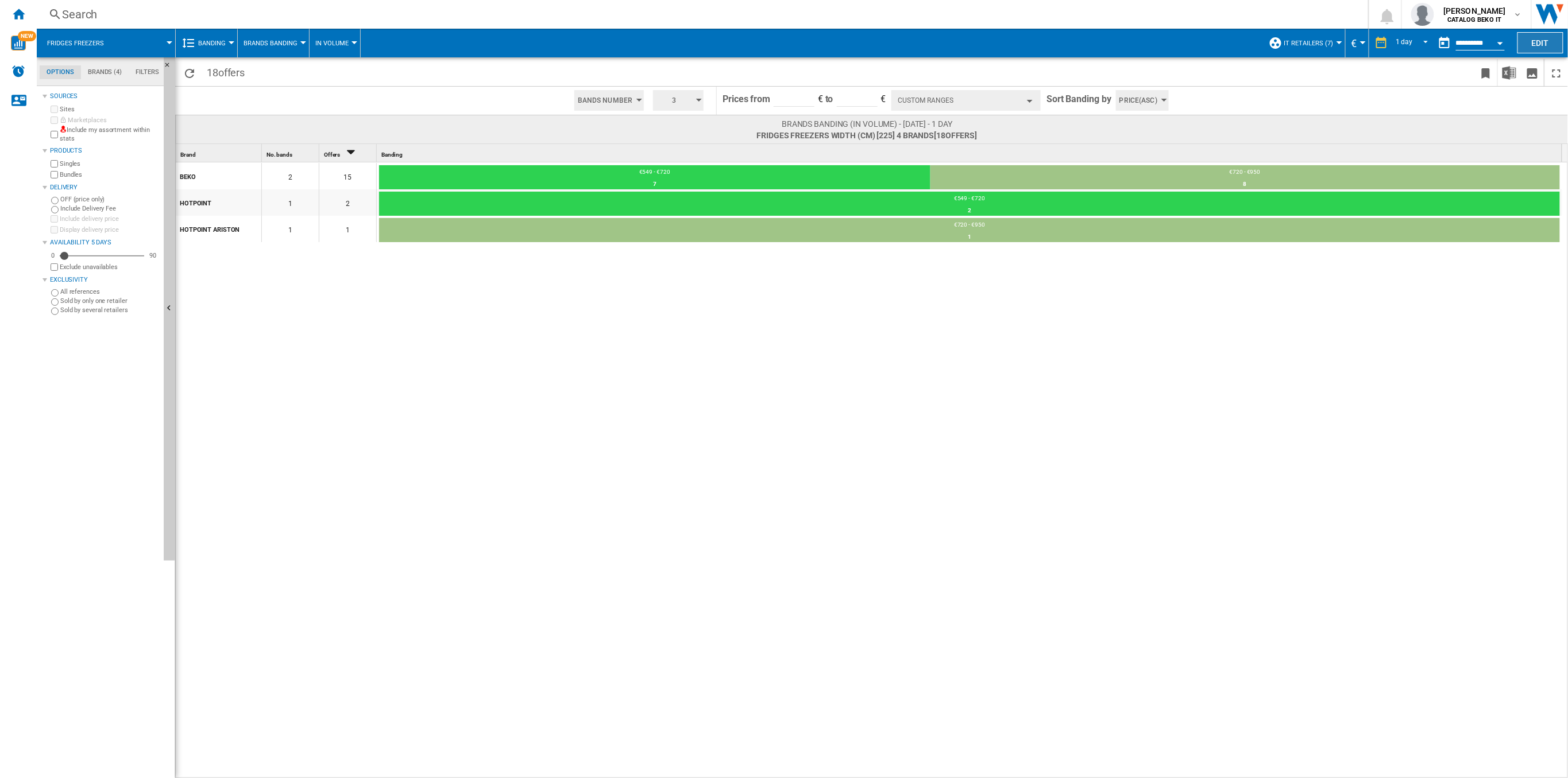
click at [1543, 43] on button "Edit" at bounding box center [1540, 43] width 46 height 21
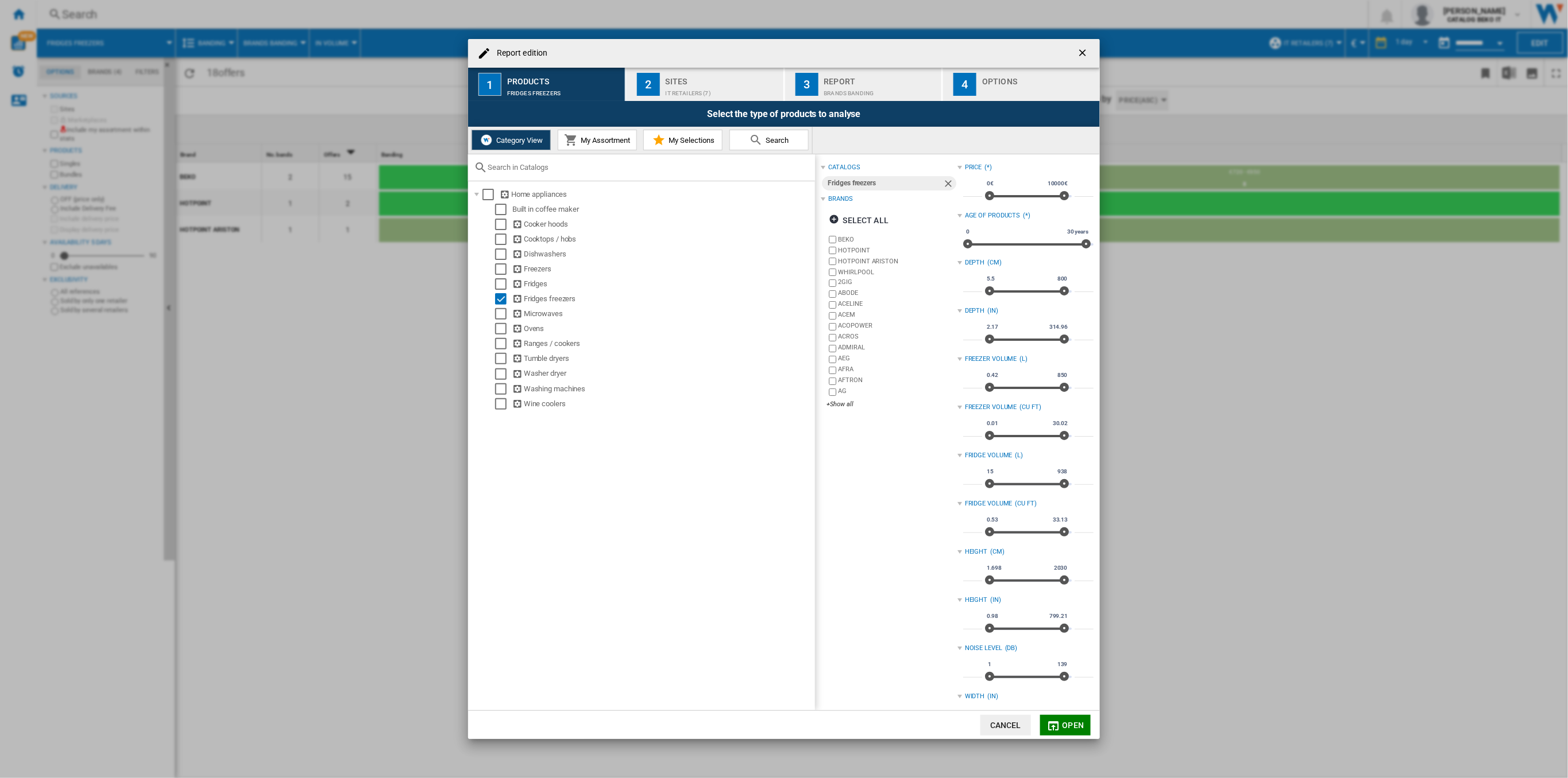
click at [1078, 51] on ng-md-icon "getI18NText('BUTTONS.CLOSE_DIALOG')" at bounding box center [1083, 53] width 13 height 13
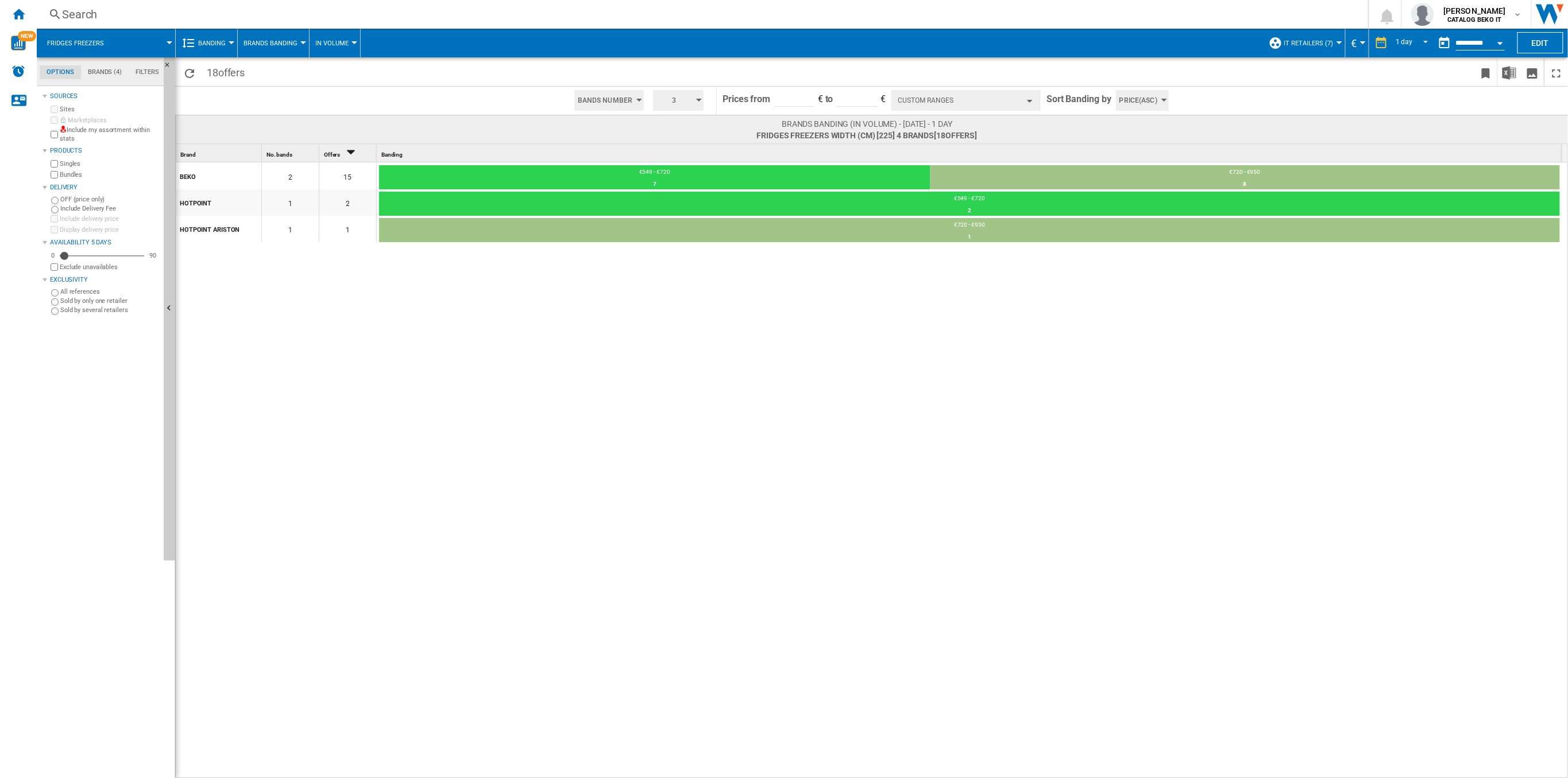
click at [1031, 104] on button "Custom Ranges" at bounding box center [966, 100] width 150 height 20
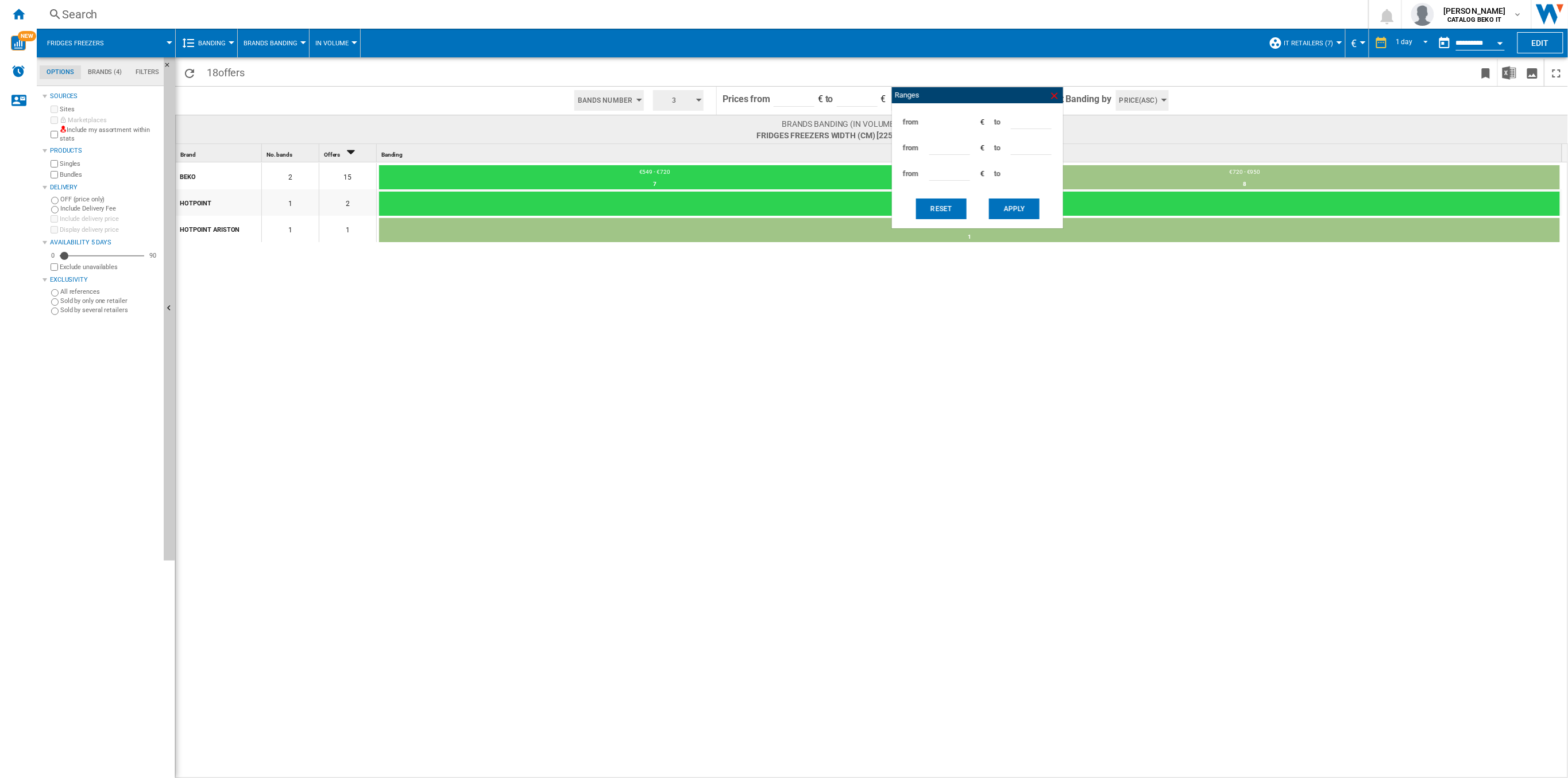
click at [1052, 97] on ng-md-icon at bounding box center [1054, 95] width 12 height 12
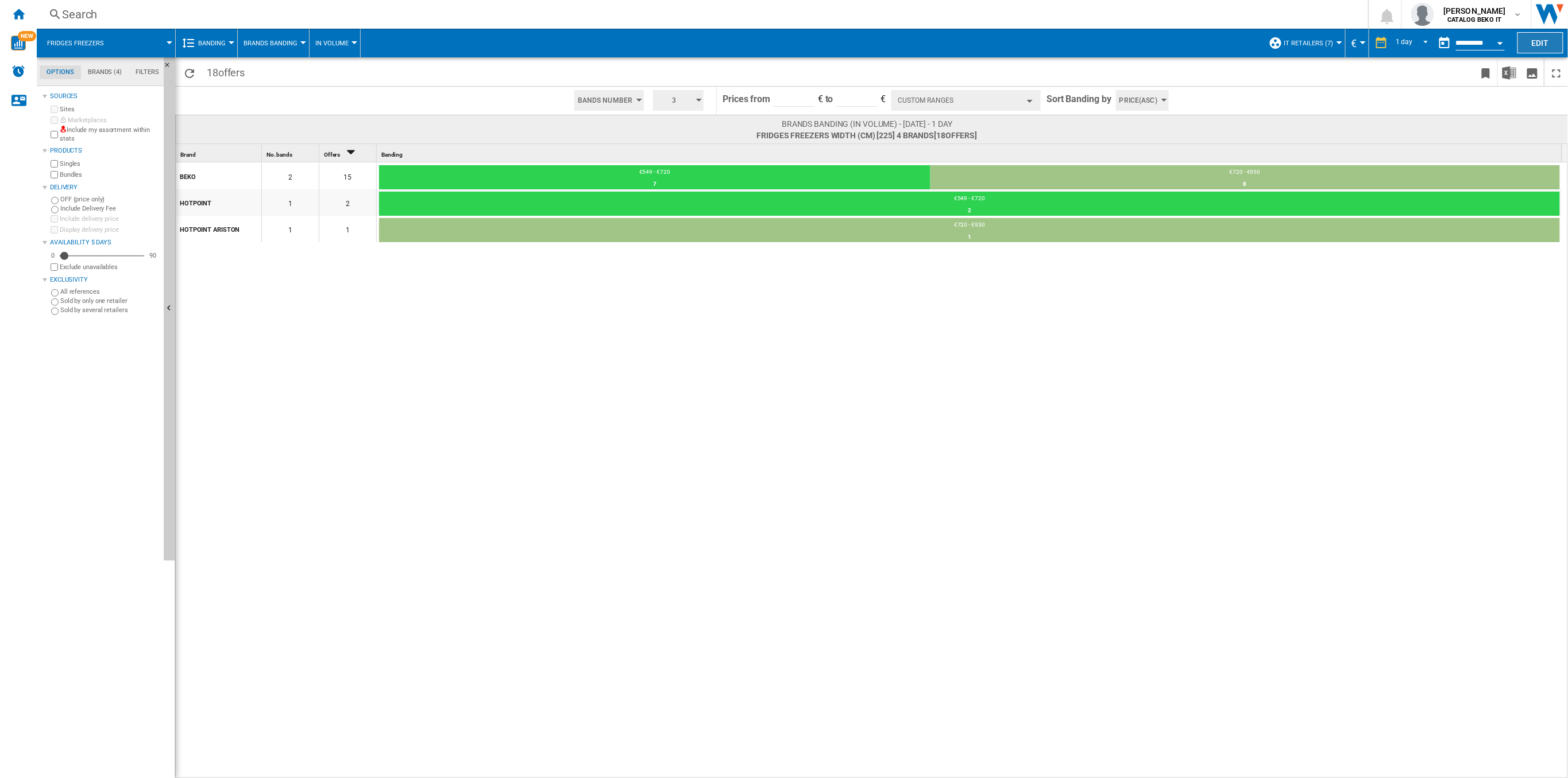
click at [1535, 41] on button "Edit" at bounding box center [1540, 43] width 46 height 21
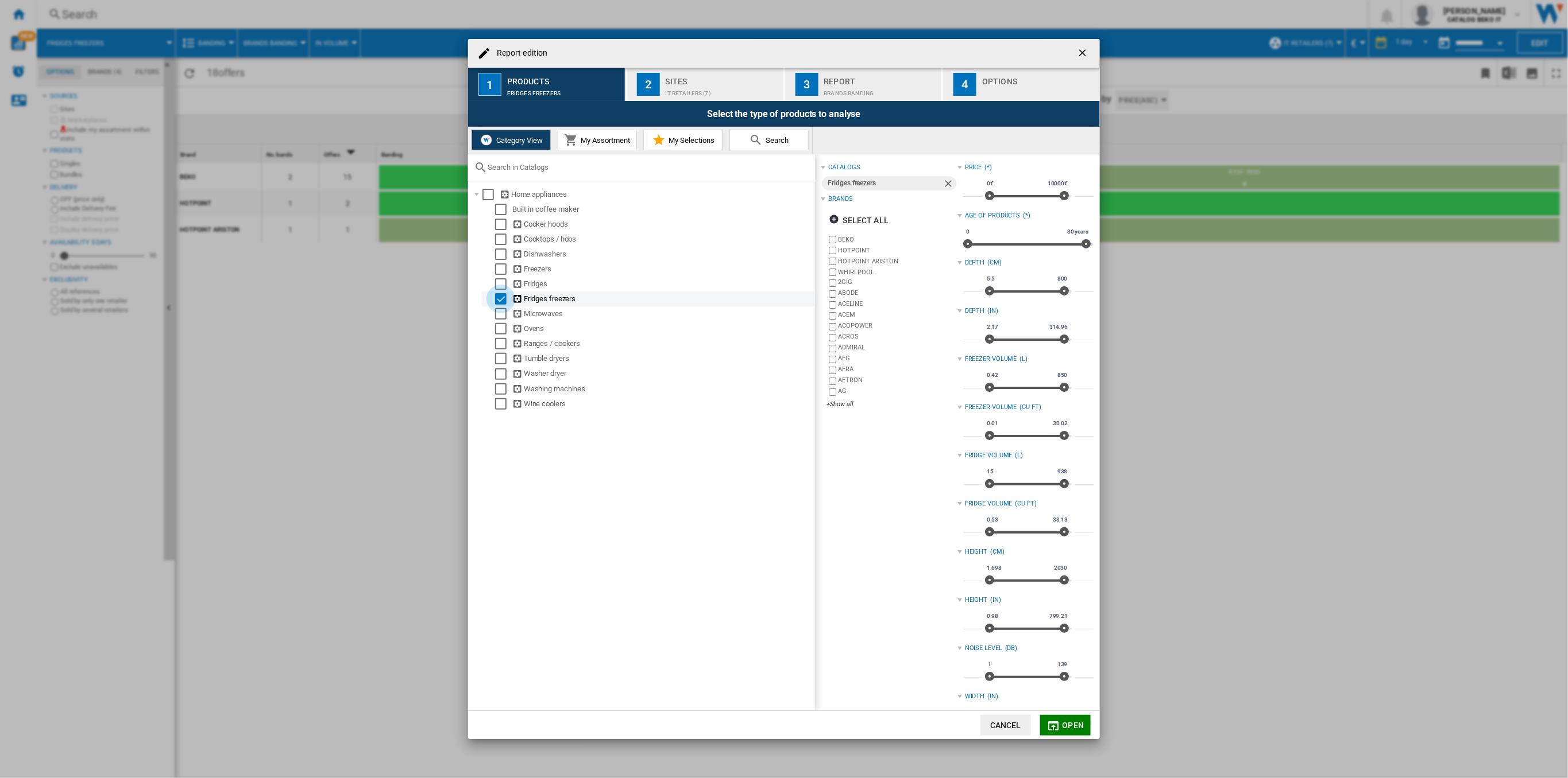
click at [502, 300] on div "Select" at bounding box center [500, 299] width 12 height 12
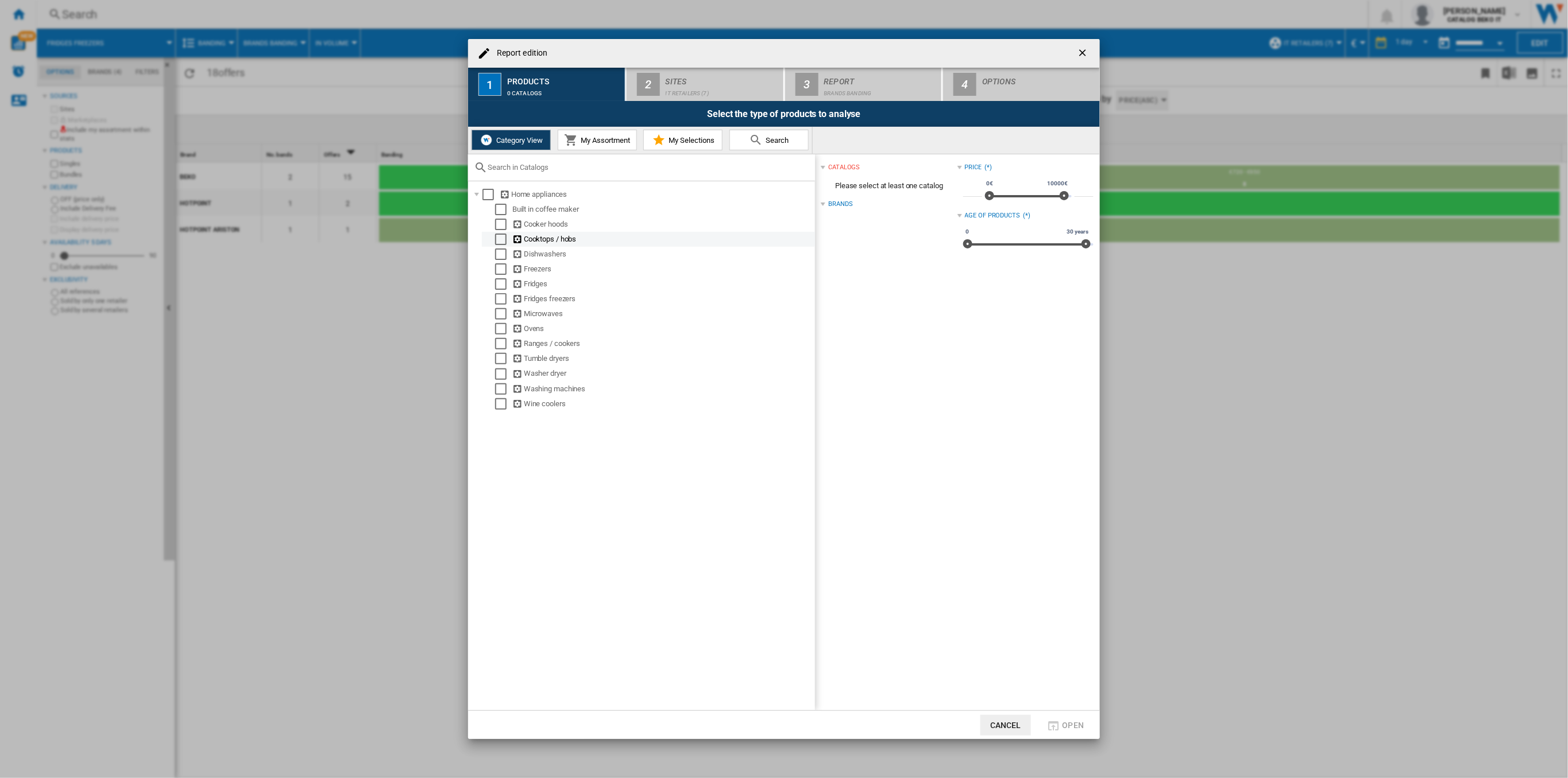
click at [508, 239] on md-checkbox "Select" at bounding box center [503, 239] width 17 height 12
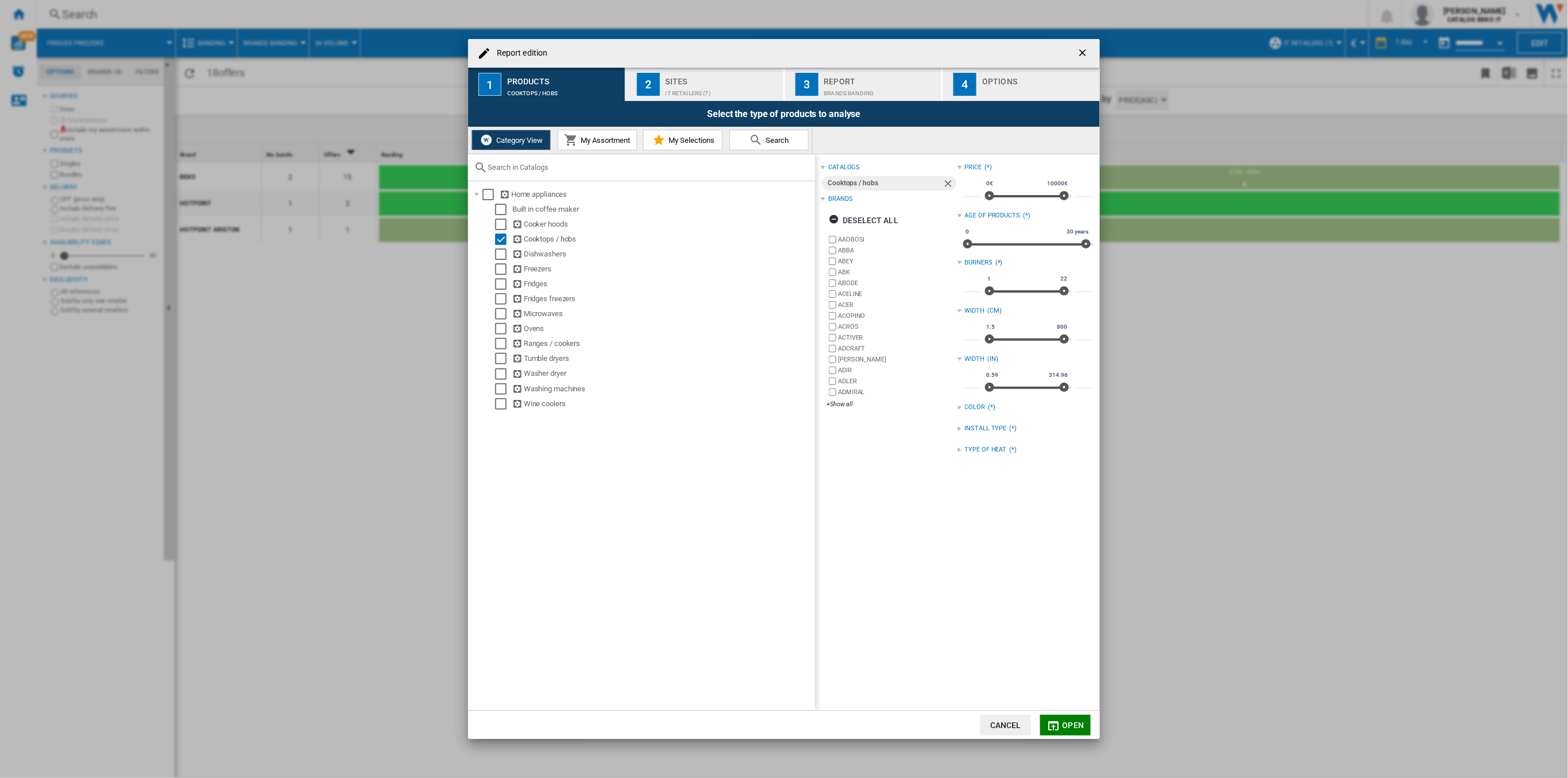
click at [835, 399] on div "AAOBOSI ABBA ABEY ABK ABODE ACELINE ACER [GEOGRAPHIC_DATA] ACROS ACTIVER ADCRAF…" at bounding box center [891, 322] width 130 height 177
click at [834, 403] on div "+Show all" at bounding box center [891, 404] width 130 height 9
